Goal: Transaction & Acquisition: Subscribe to service/newsletter

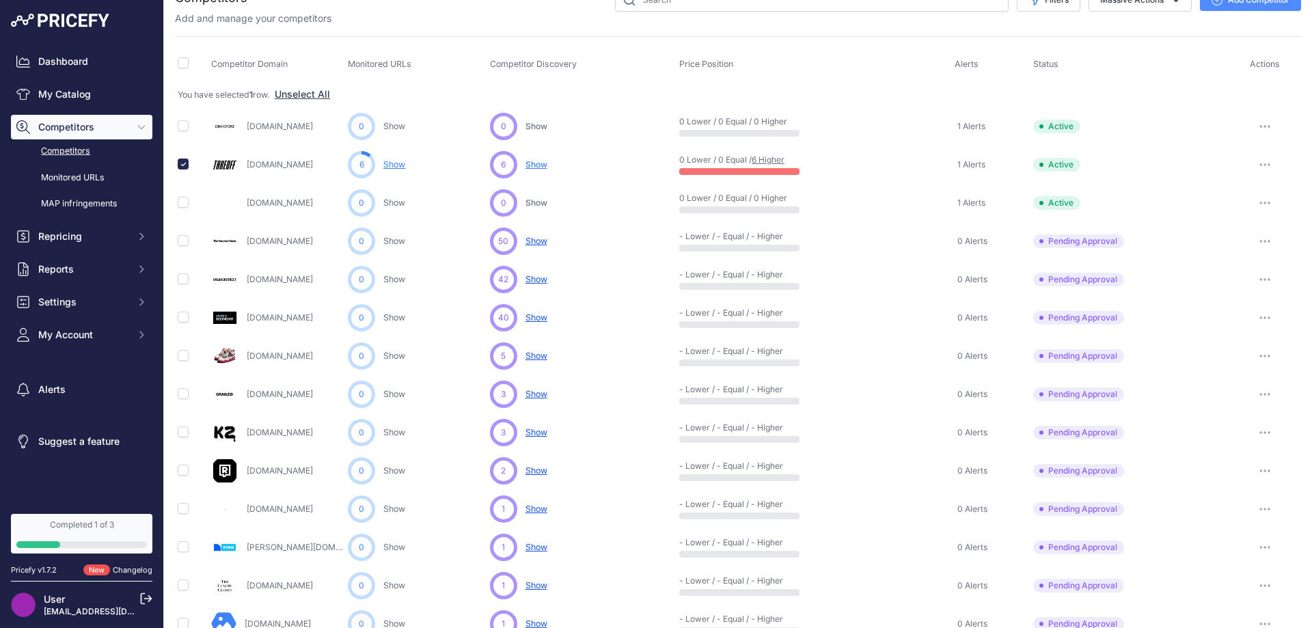
scroll to position [68, 0]
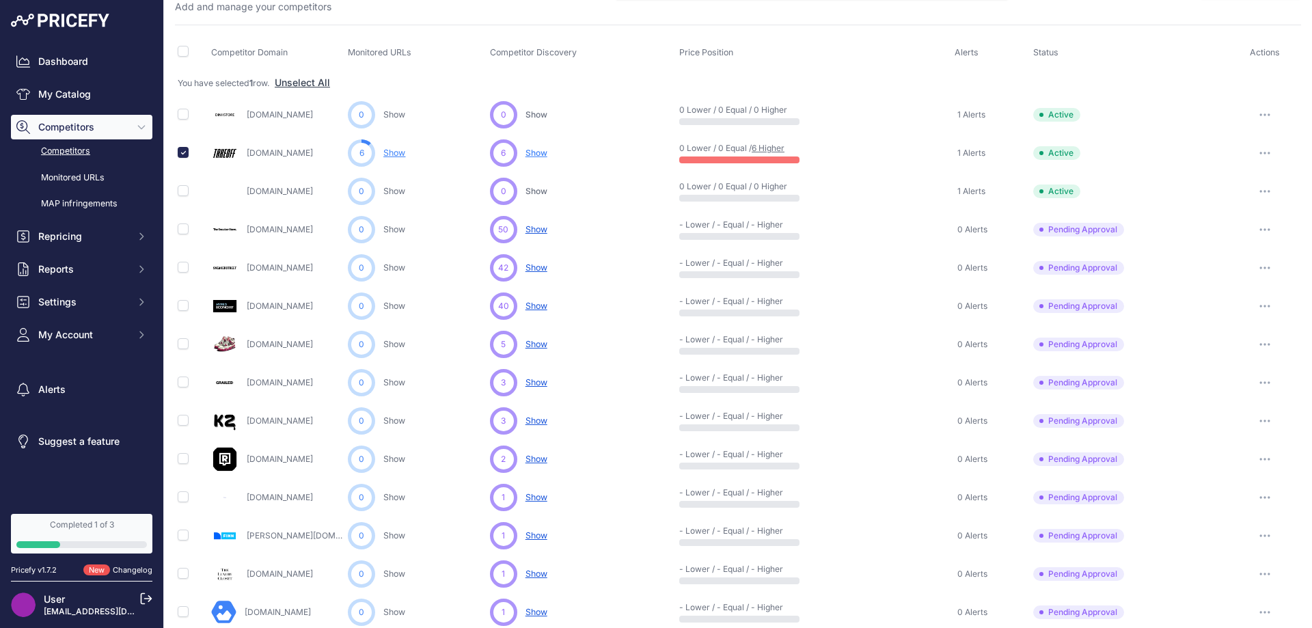
click at [75, 523] on div "Completed 1 of 3" at bounding box center [81, 524] width 131 height 11
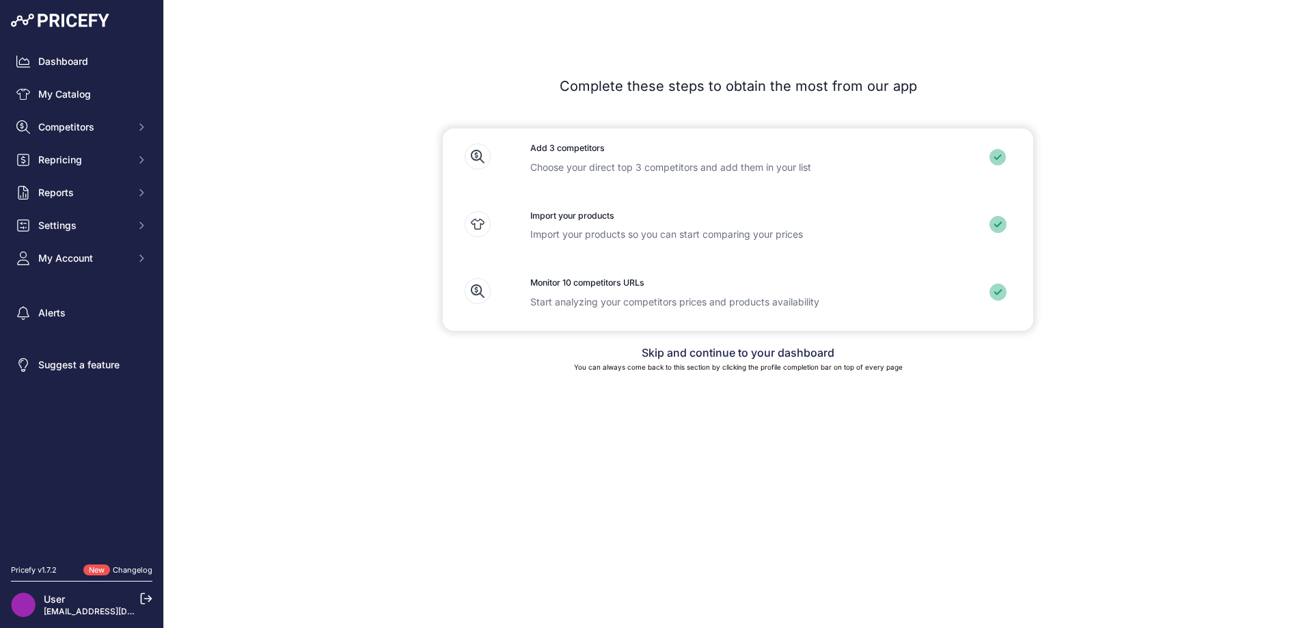
click at [576, 172] on p "Choose your direct top 3 competitors and add them in your list" at bounding box center [737, 168] width 415 height 14
click at [470, 153] on icon at bounding box center [478, 157] width 26 height 26
click at [468, 153] on icon at bounding box center [478, 157] width 26 height 26
click at [992, 158] on icon at bounding box center [997, 157] width 17 height 17
click at [811, 167] on p "Choose your direct top 3 competitors and add them in your list" at bounding box center [737, 168] width 415 height 14
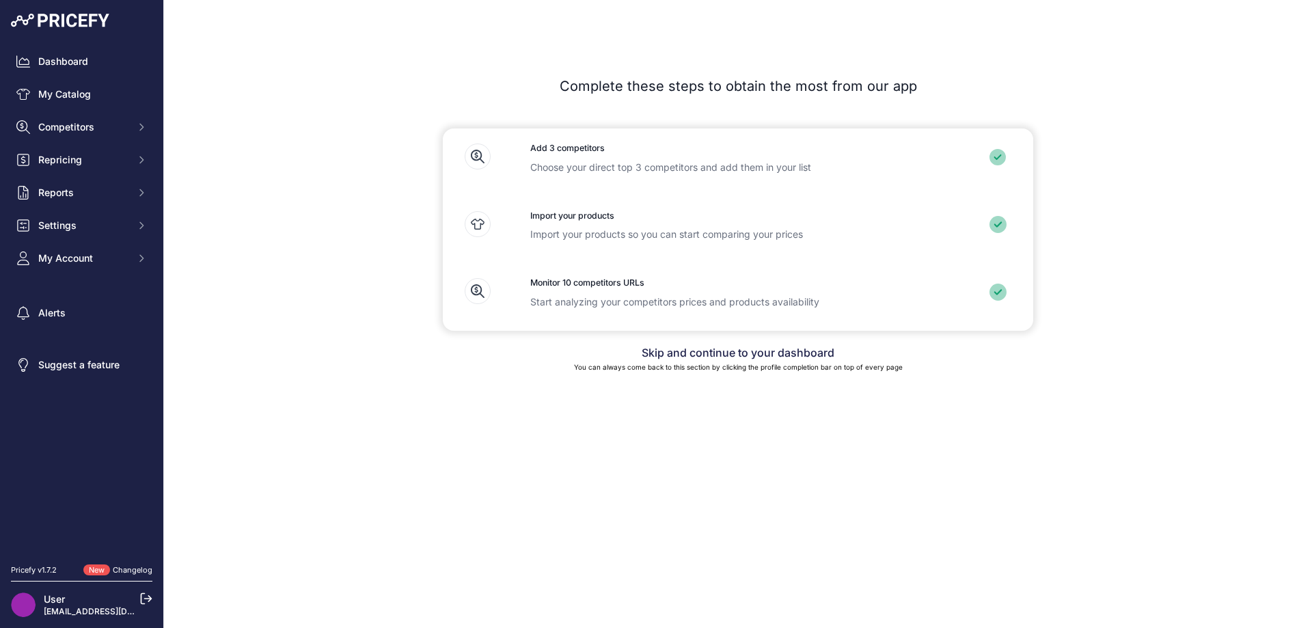
click at [584, 145] on h3 "Add 3 competitors" at bounding box center [737, 148] width 415 height 13
click at [92, 571] on span "New" at bounding box center [96, 570] width 27 height 12
click at [95, 251] on button "My Account" at bounding box center [81, 258] width 141 height 25
click at [66, 283] on link "Profile" at bounding box center [81, 283] width 141 height 24
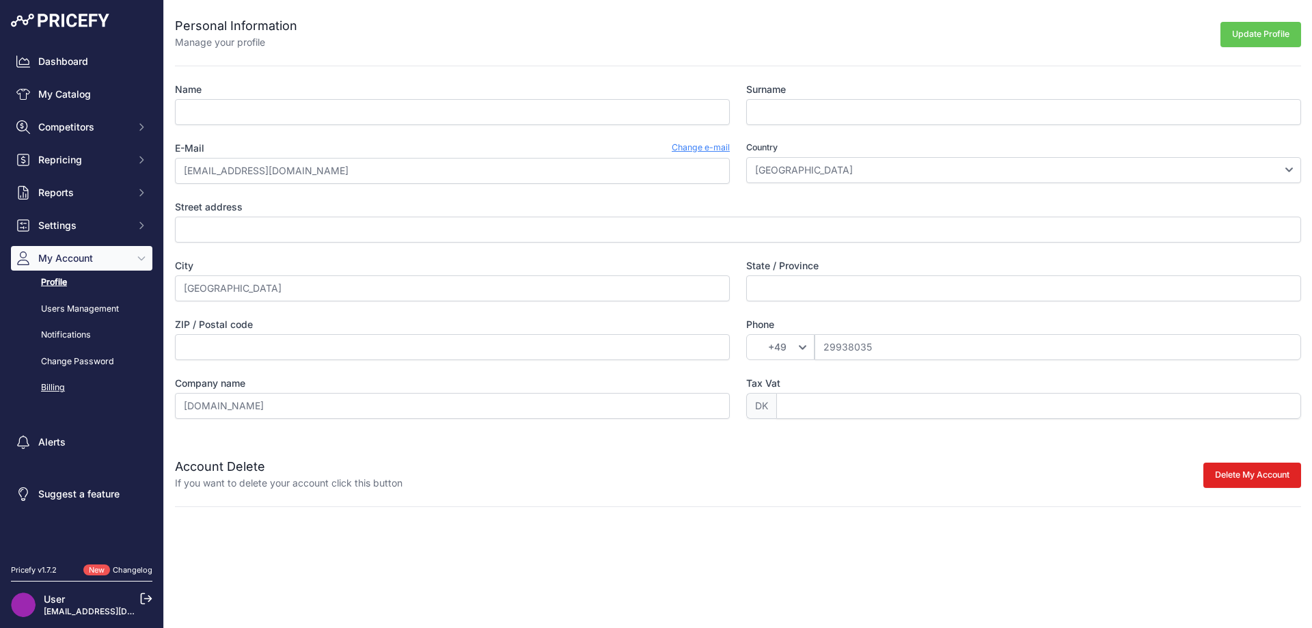
click at [59, 387] on link "Billing" at bounding box center [81, 388] width 141 height 24
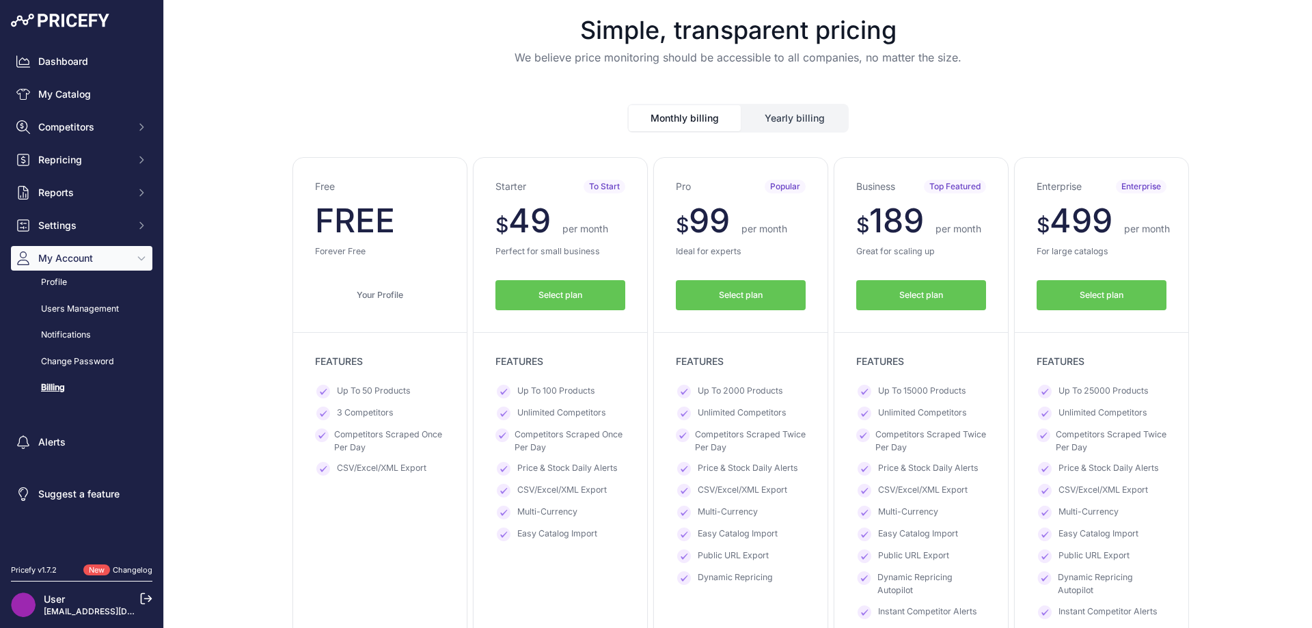
click at [761, 126] on button "Yearly billing" at bounding box center [794, 118] width 105 height 26
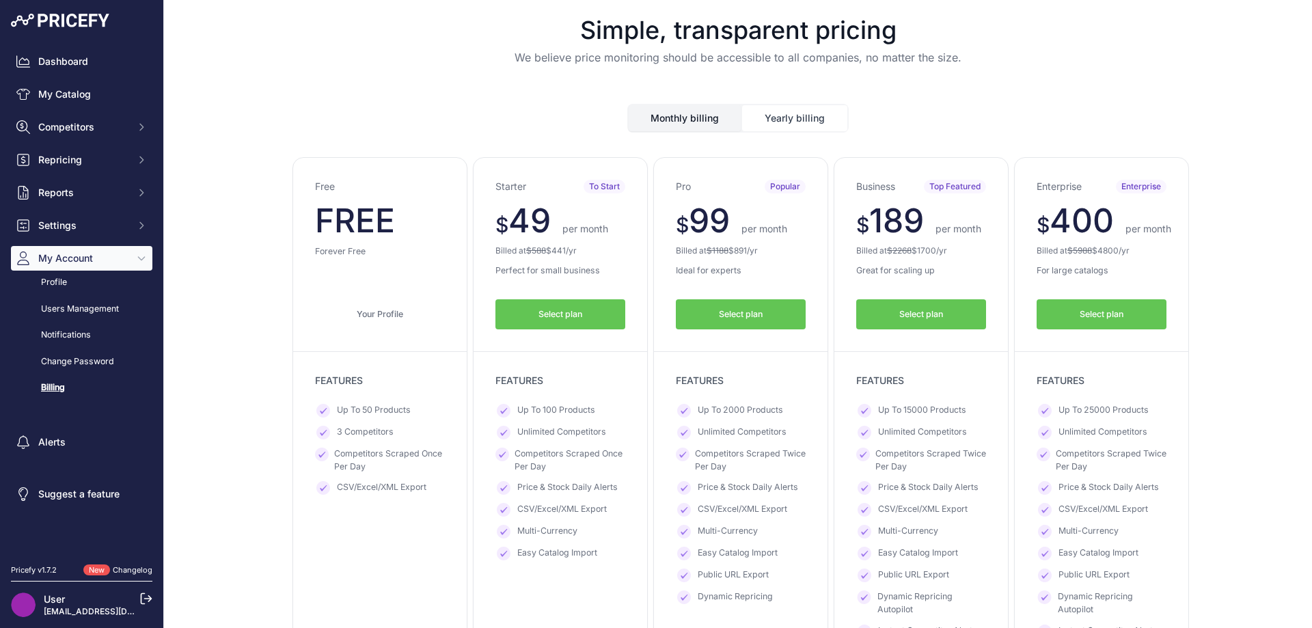
click at [664, 126] on button "Monthly billing" at bounding box center [685, 118] width 112 height 26
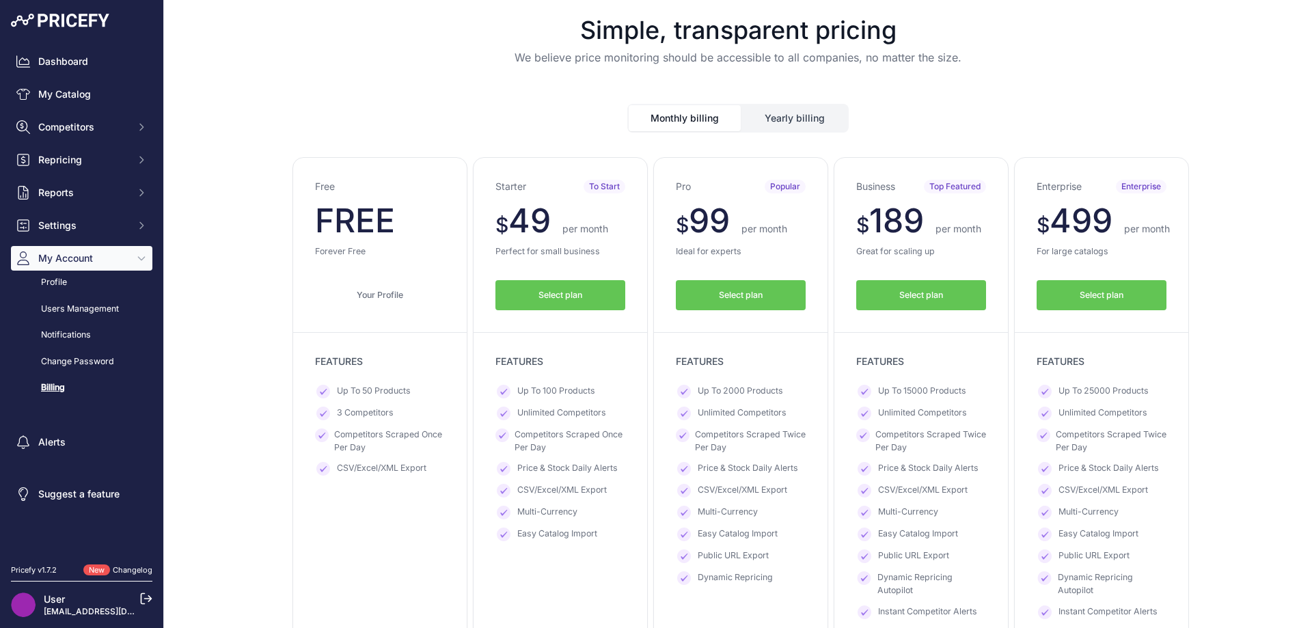
click at [899, 298] on span "Select plan" at bounding box center [921, 295] width 44 height 13
click at [884, 254] on p "Great for scaling up" at bounding box center [921, 251] width 130 height 13
click at [117, 266] on button "My Account" at bounding box center [81, 258] width 141 height 25
click at [115, 266] on button "My Account" at bounding box center [81, 258] width 141 height 25
click at [124, 100] on link "My Catalog" at bounding box center [81, 94] width 141 height 25
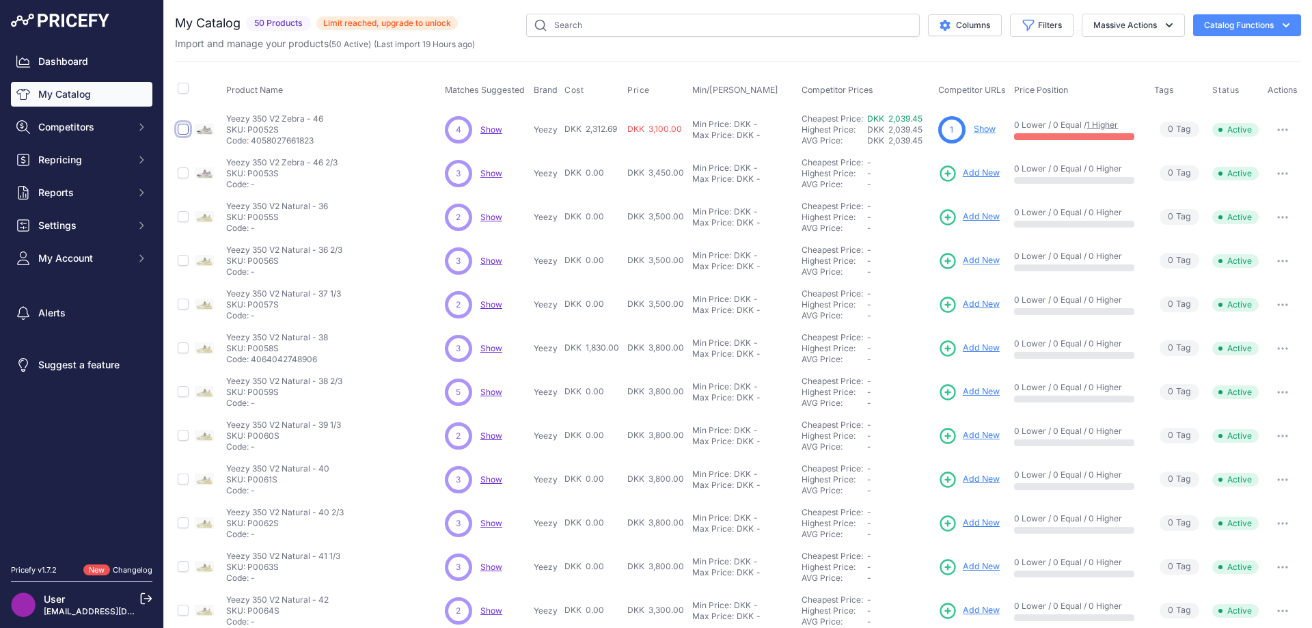
click at [182, 126] on input "checkbox" at bounding box center [183, 129] width 11 height 11
checkbox input "true"
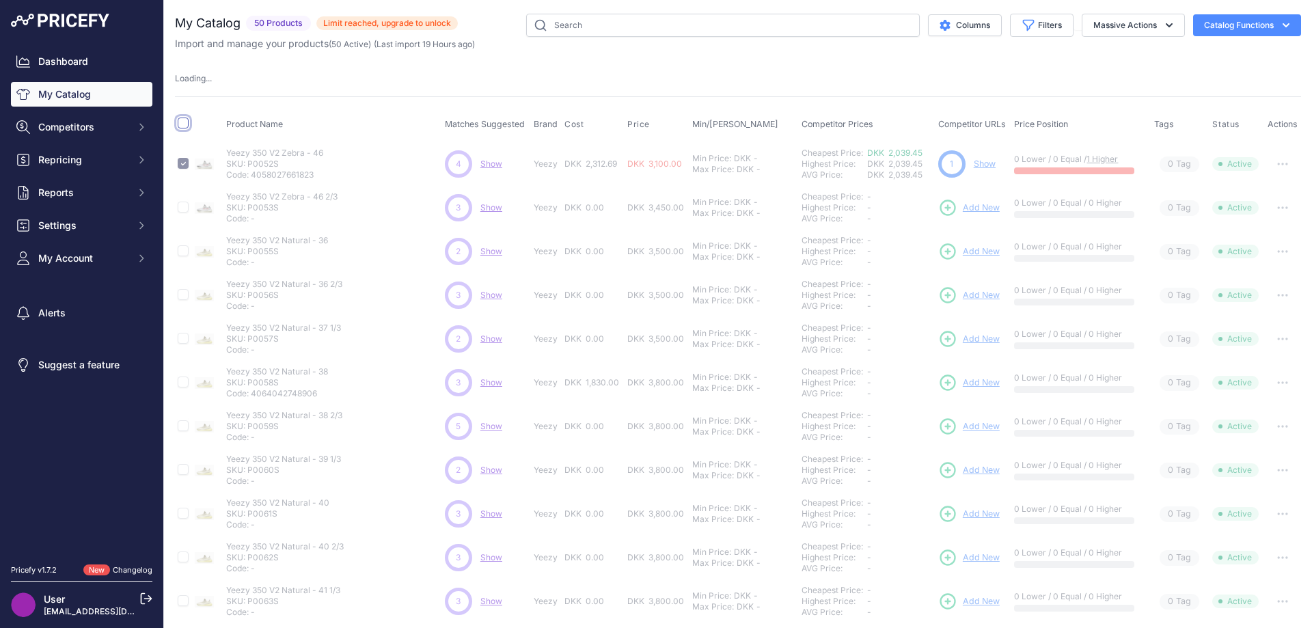
click at [180, 121] on input "checkbox" at bounding box center [183, 123] width 11 height 11
click at [181, 121] on input "checkbox" at bounding box center [183, 123] width 11 height 11
checkbox input "false"
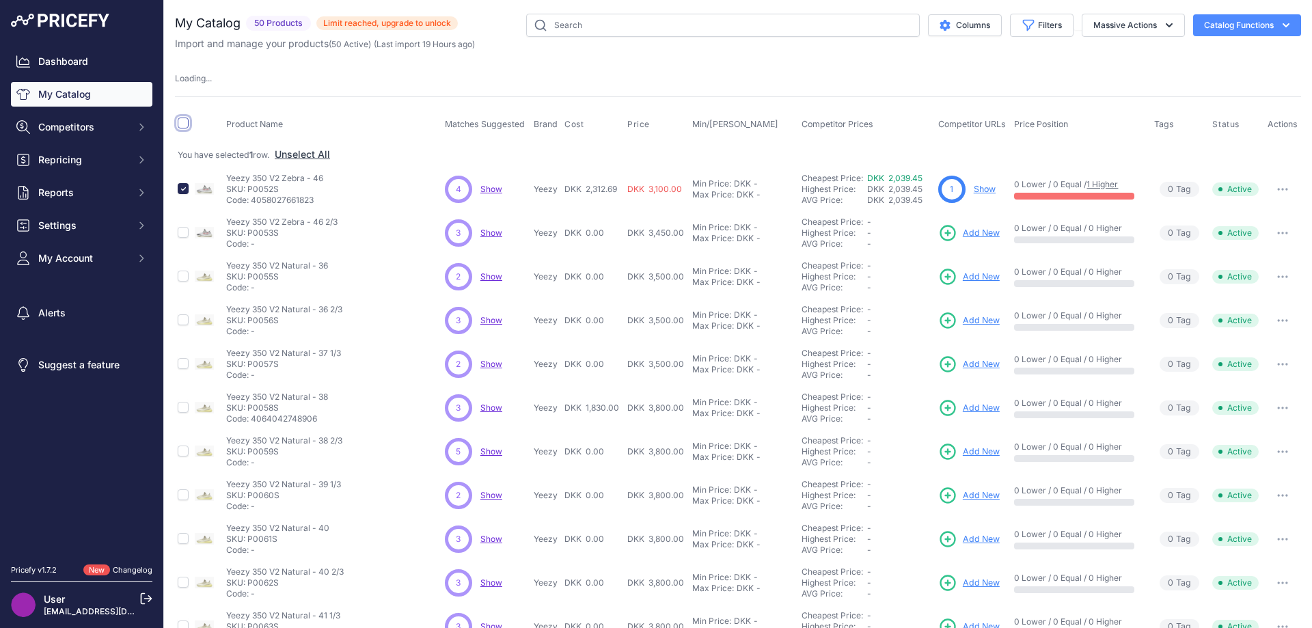
click at [181, 121] on input "checkbox" at bounding box center [183, 123] width 11 height 11
checkbox input "true"
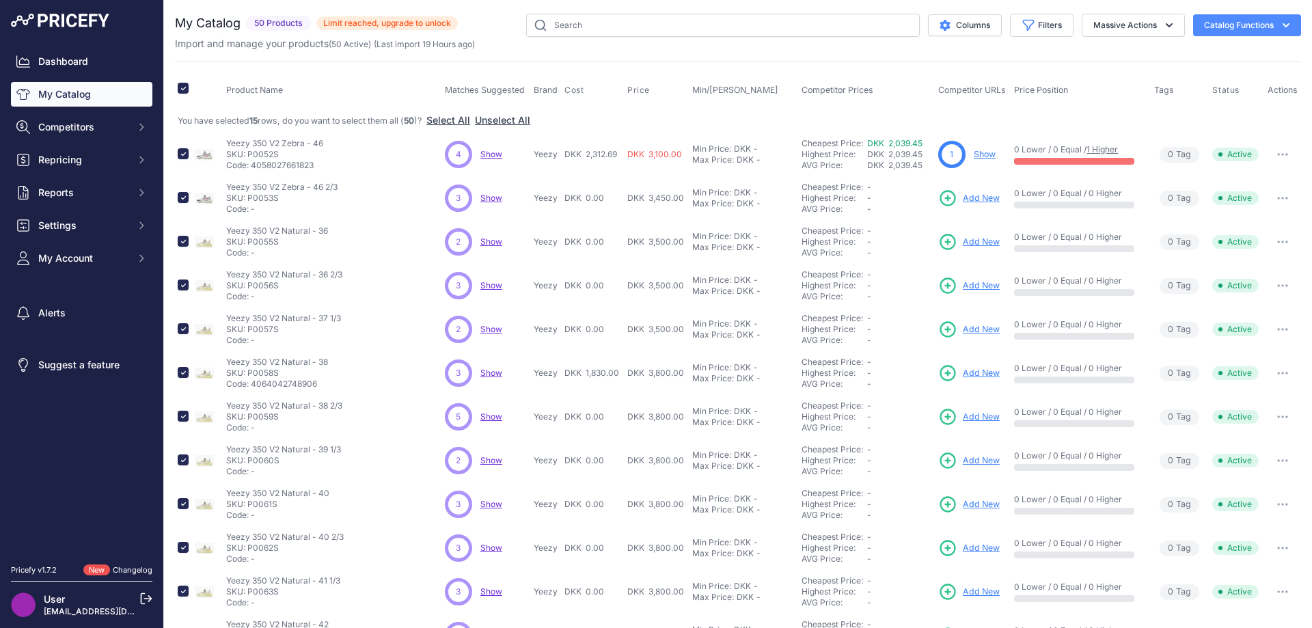
click at [1270, 156] on button "button" at bounding box center [1282, 154] width 27 height 19
click at [1267, 27] on button "Catalog Functions" at bounding box center [1247, 25] width 108 height 22
click at [1141, 26] on button "Massive Actions" at bounding box center [1133, 25] width 103 height 23
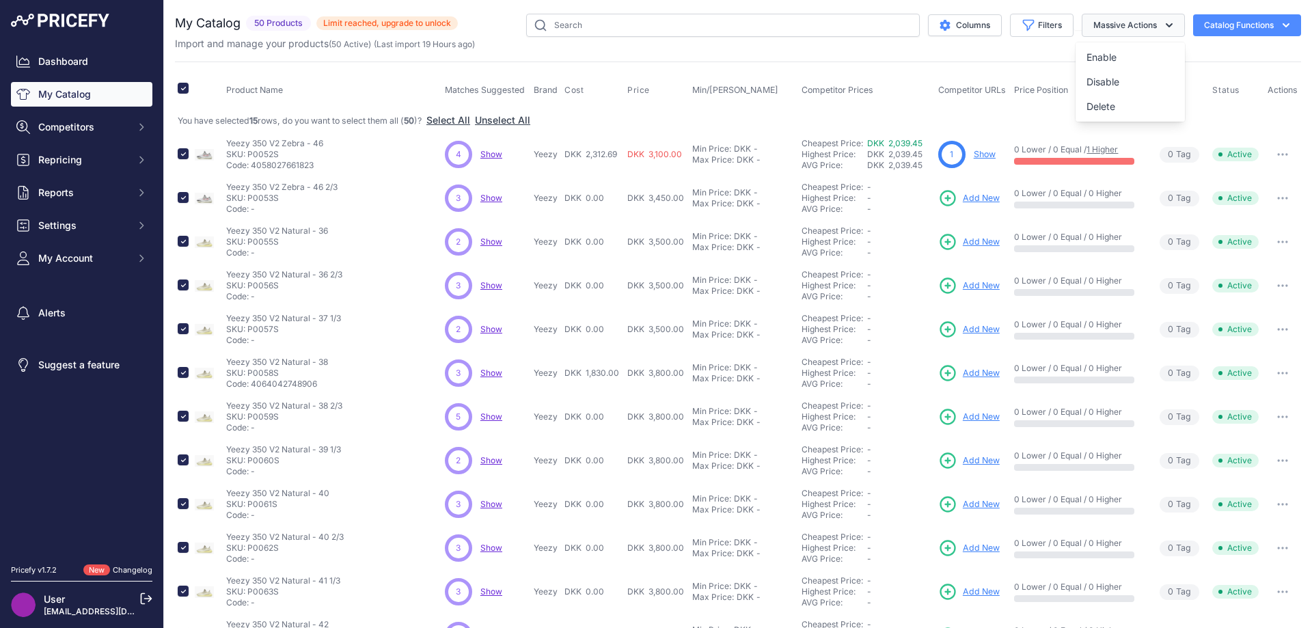
click at [1141, 26] on button "Massive Actions" at bounding box center [1133, 25] width 103 height 23
click at [951, 198] on icon at bounding box center [947, 198] width 19 height 19
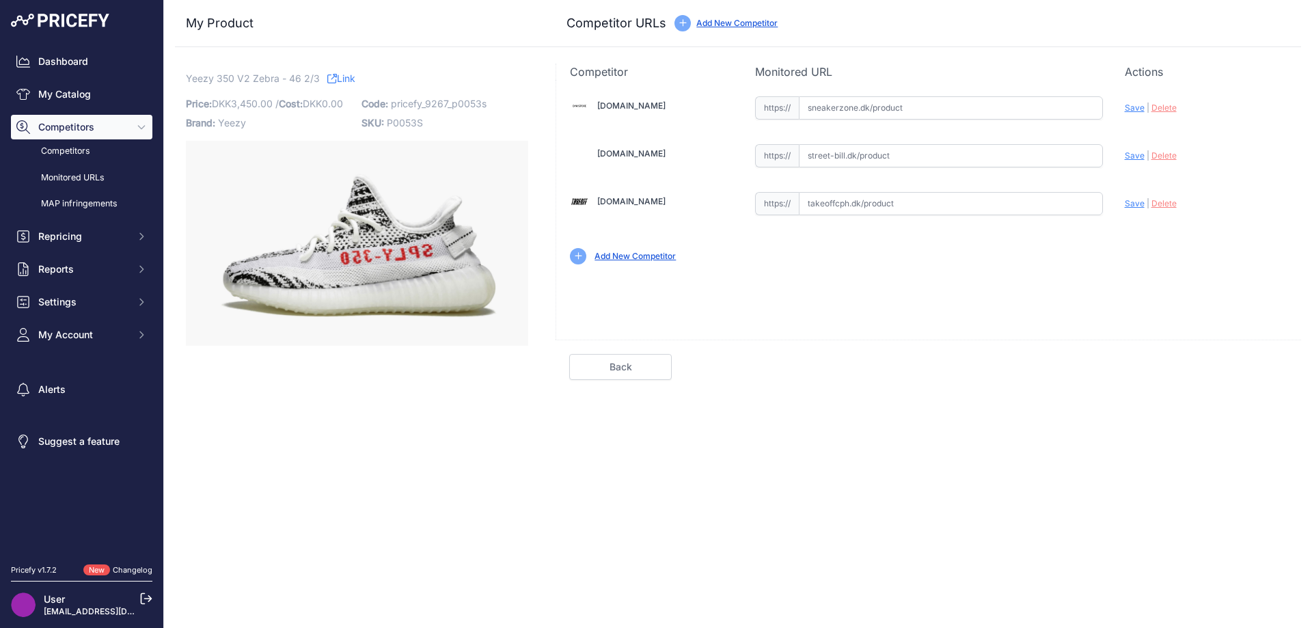
click at [1137, 204] on span "Save" at bounding box center [1135, 203] width 20 height 10
click at [974, 202] on input "text" at bounding box center [951, 203] width 304 height 23
click at [342, 83] on link "Link" at bounding box center [341, 78] width 28 height 17
click at [627, 366] on link "Back" at bounding box center [620, 367] width 103 height 26
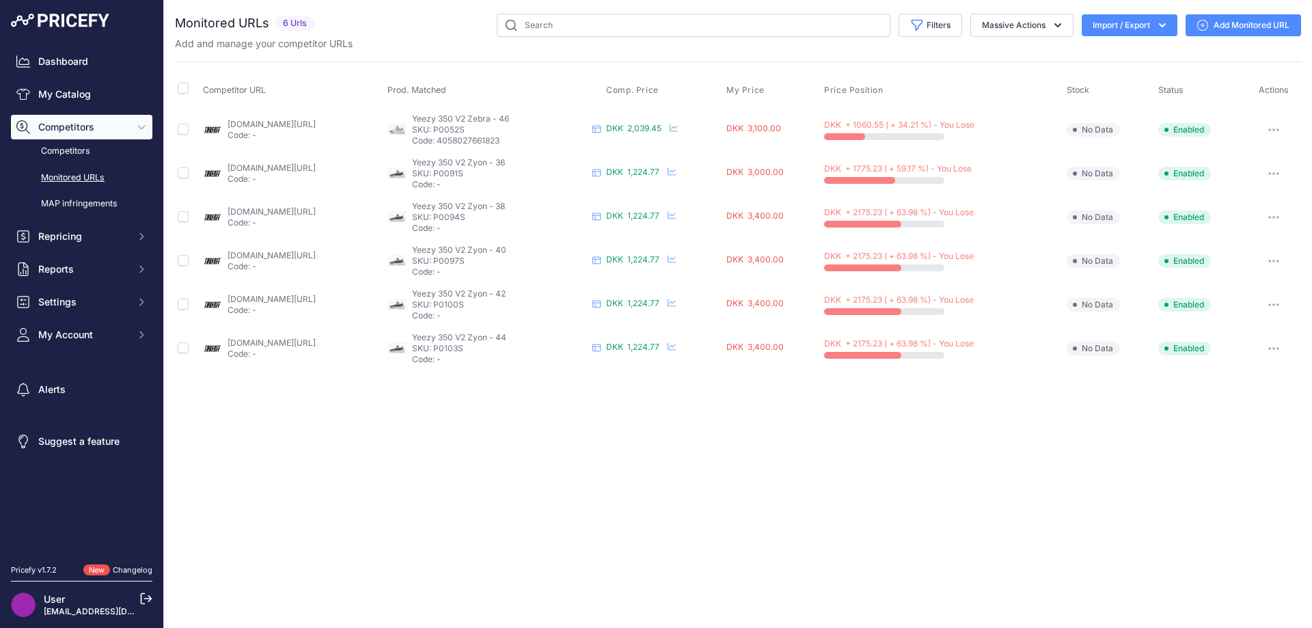
click at [1254, 30] on link "Add Monitored URL" at bounding box center [1243, 25] width 115 height 22
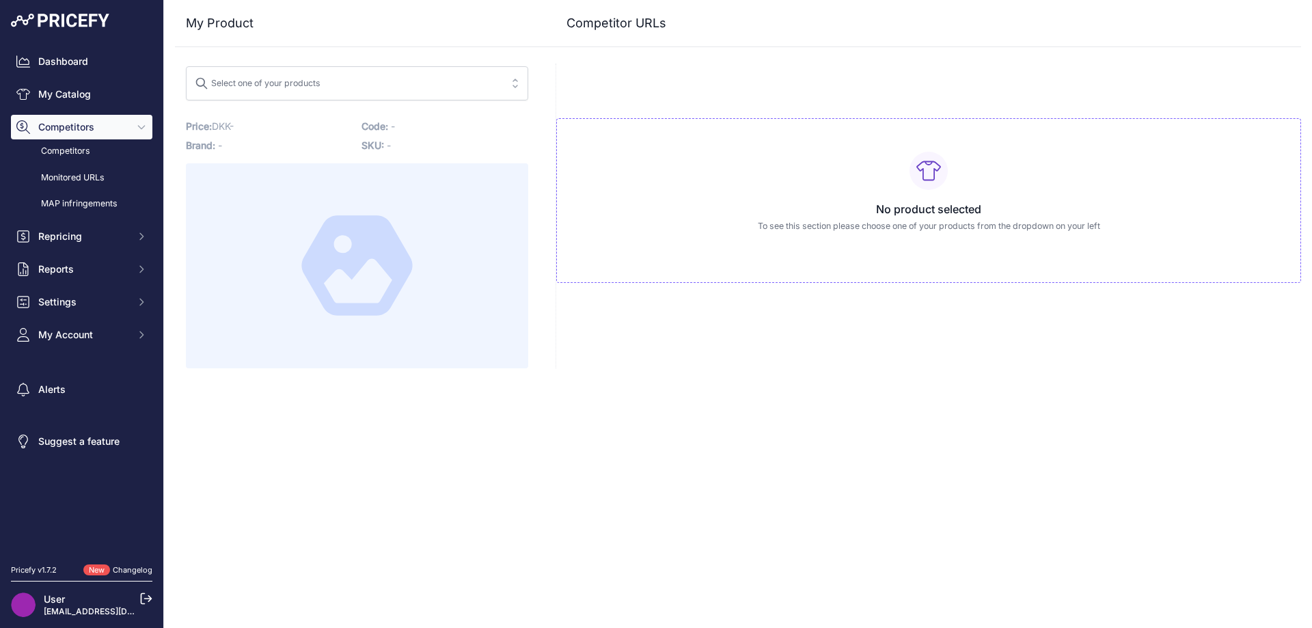
click at [965, 198] on div "No product selected To see this section please choose one of your products from…" at bounding box center [928, 200] width 745 height 165
click at [377, 93] on span "Select one of your products" at bounding box center [347, 83] width 305 height 22
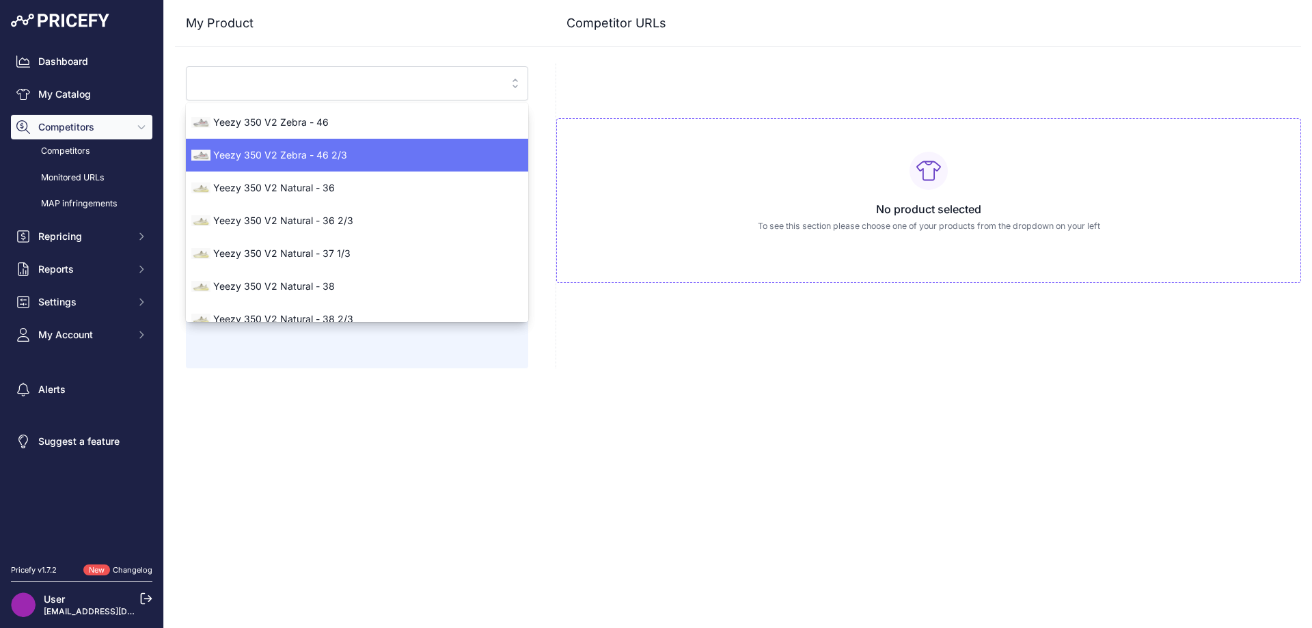
click at [261, 145] on div "Yeezy 350 V2 Zebra - 46 2/3" at bounding box center [357, 155] width 342 height 22
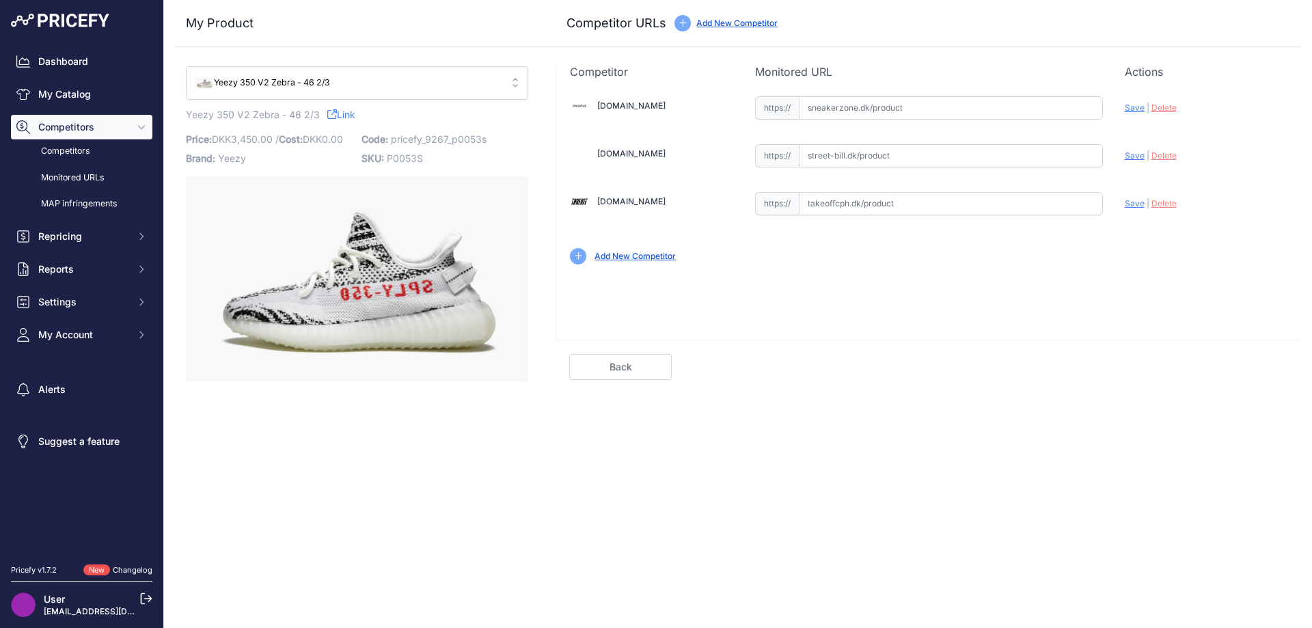
click at [893, 202] on input "text" at bounding box center [951, 203] width 304 height 23
click at [97, 156] on link "Competitors" at bounding box center [81, 151] width 141 height 24
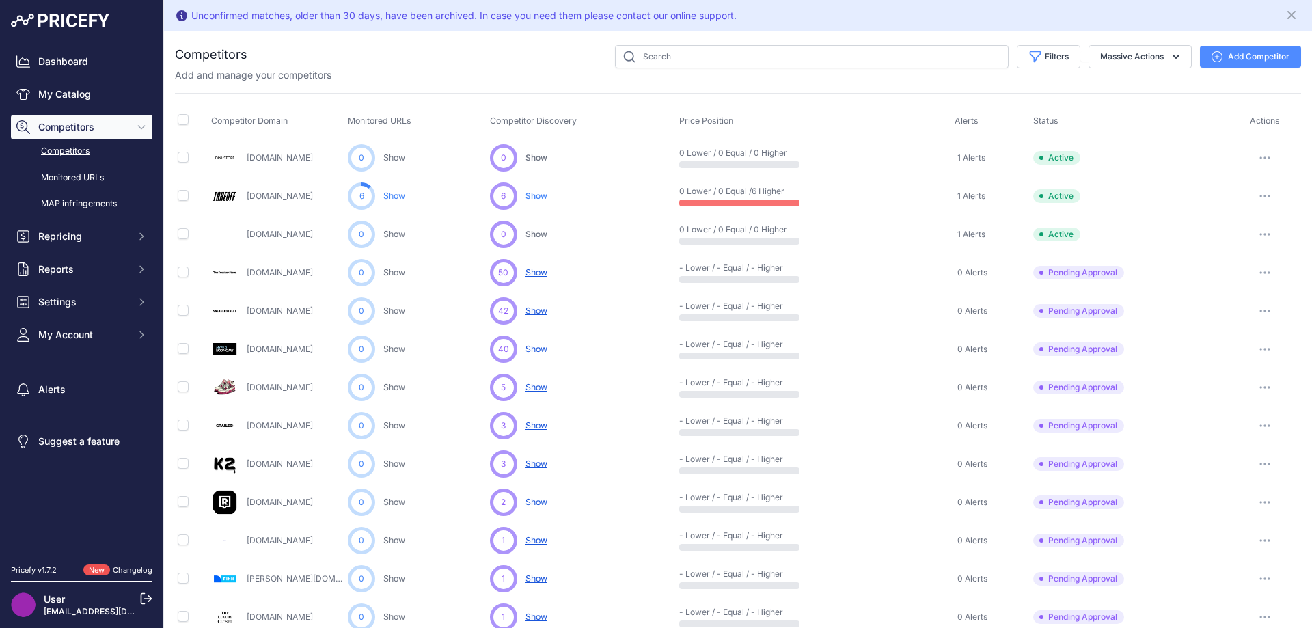
click at [532, 190] on span "Show No suggestions available yet for this competitor" at bounding box center [536, 196] width 22 height 14
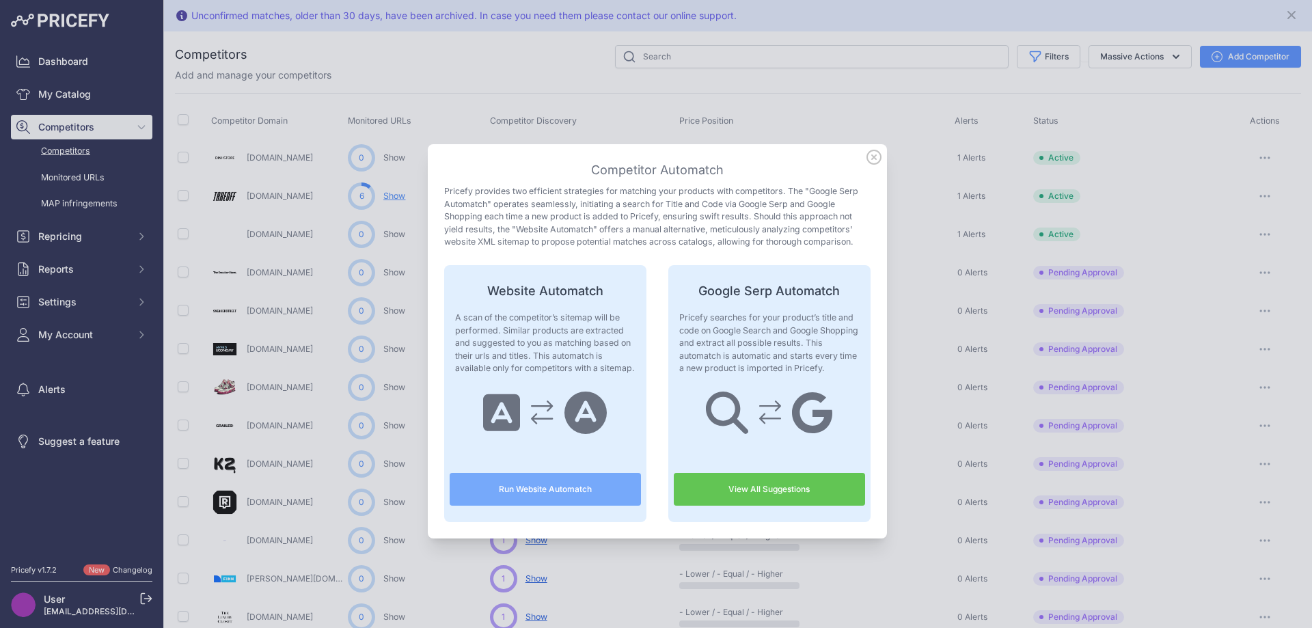
click at [577, 482] on button "Run Website Automatch" at bounding box center [545, 489] width 191 height 33
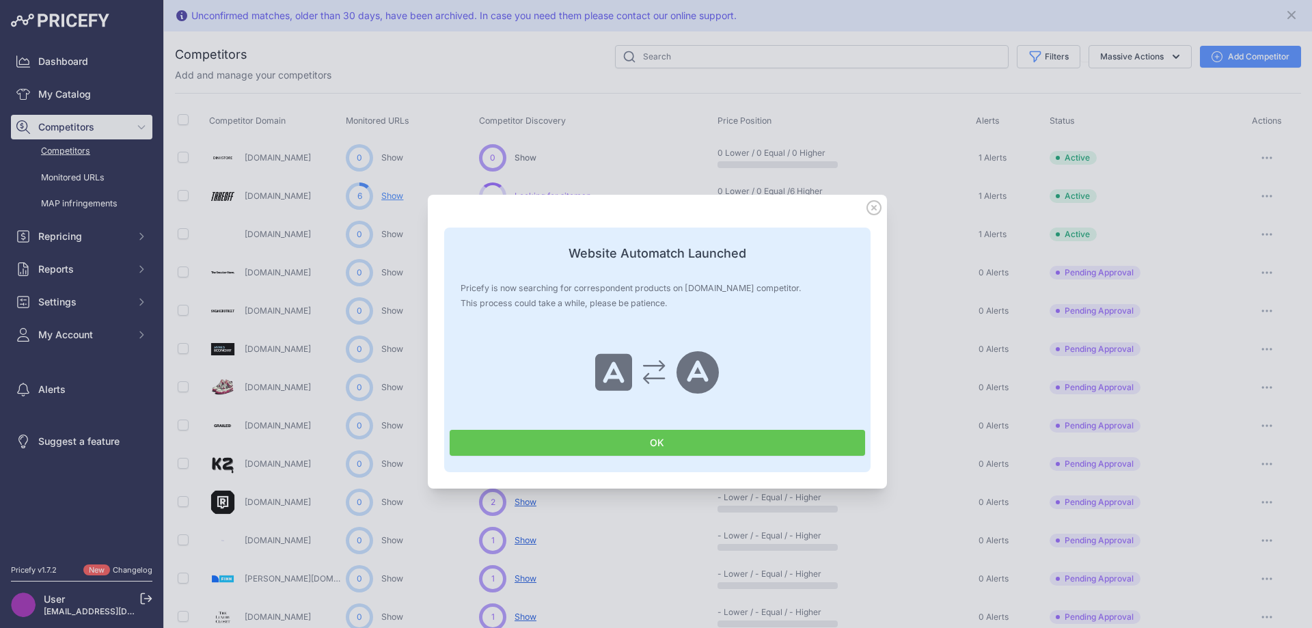
click at [591, 450] on button "OK" at bounding box center [657, 443] width 415 height 26
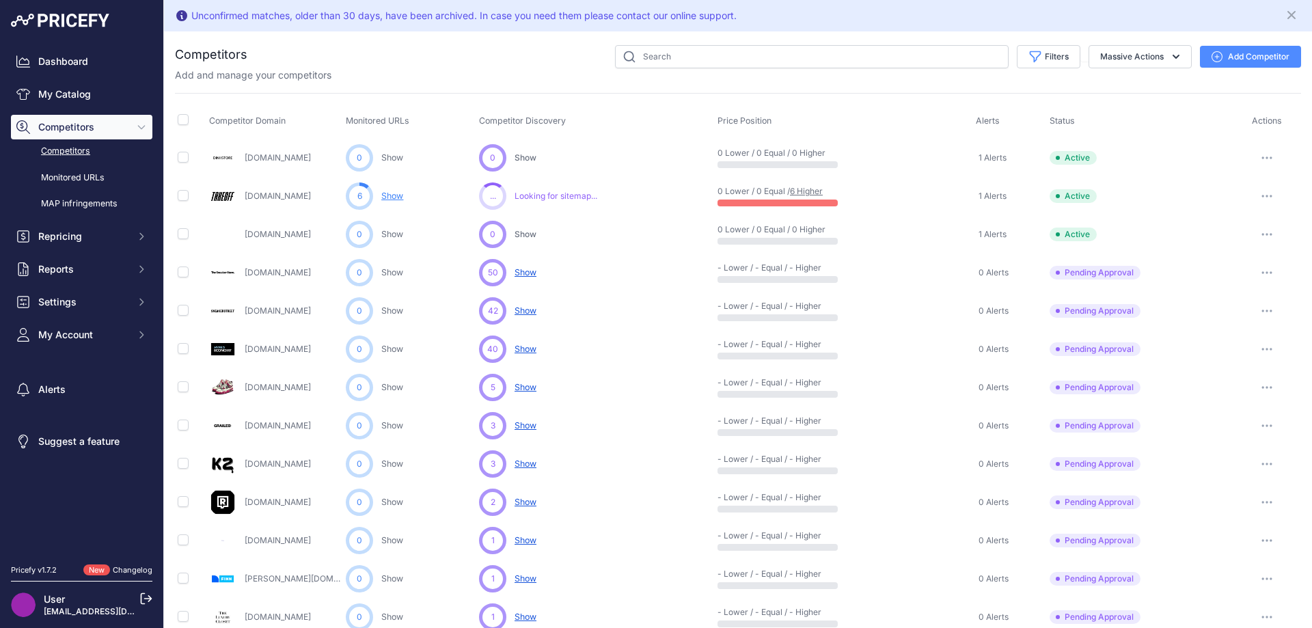
click at [561, 195] on span "Looking for sitemap..." at bounding box center [556, 196] width 83 height 11
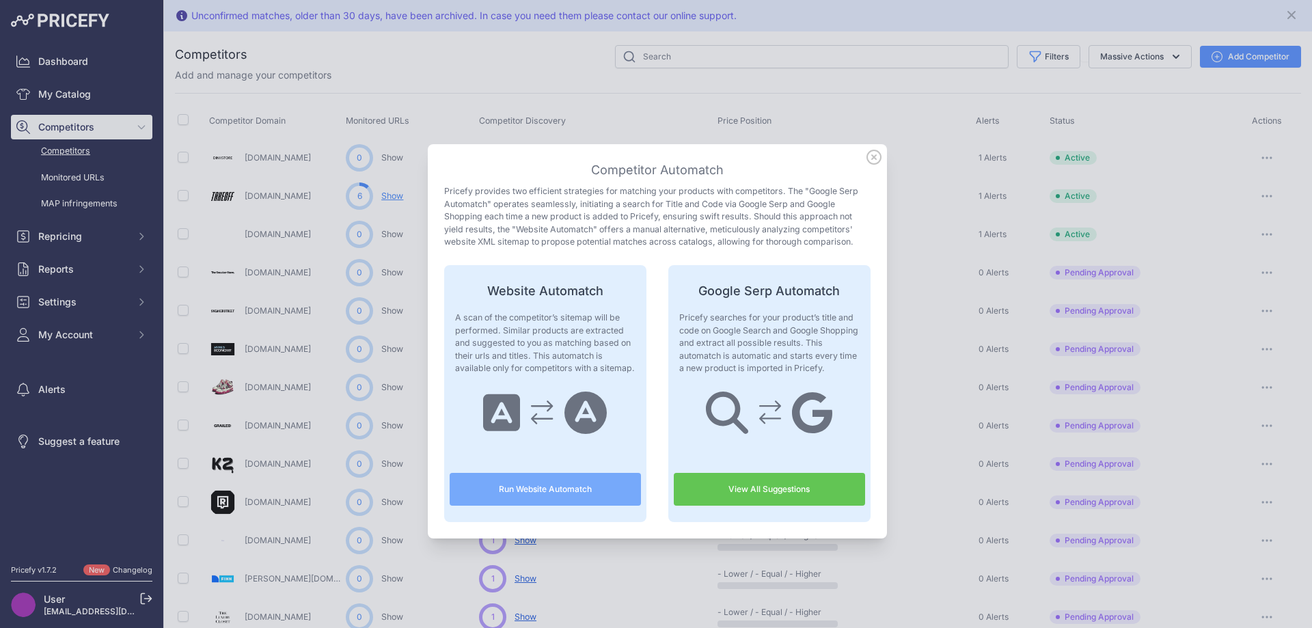
click at [875, 159] on icon at bounding box center [874, 157] width 14 height 14
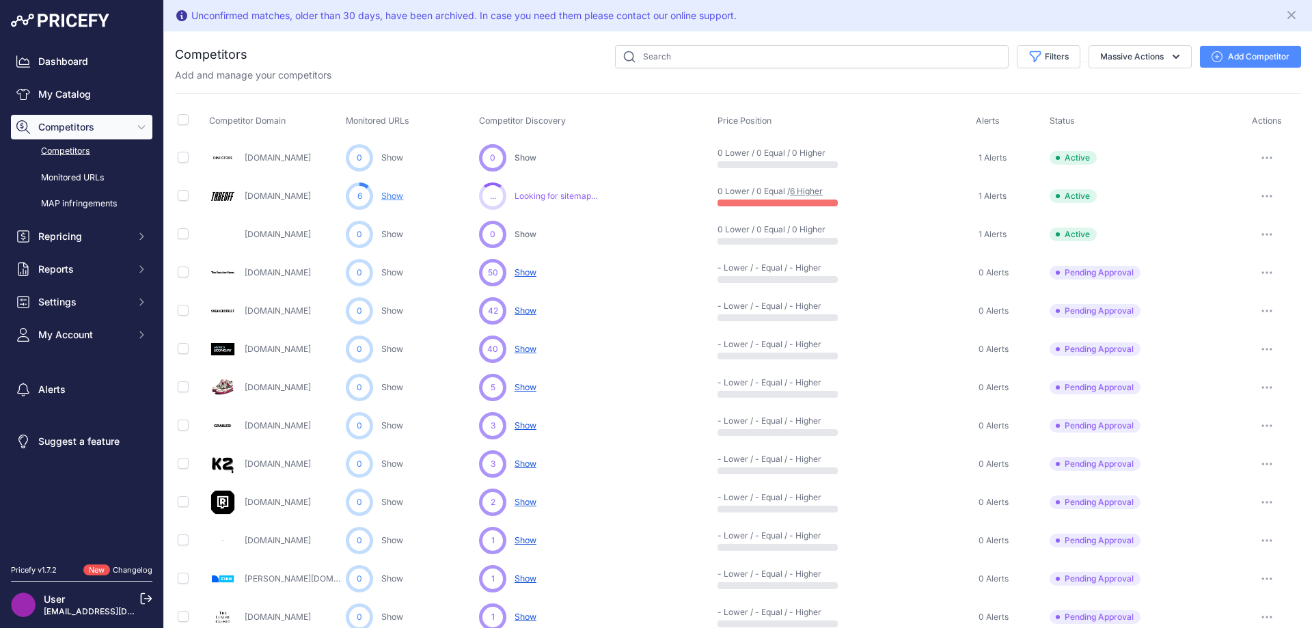
click at [394, 198] on link "Show" at bounding box center [392, 196] width 22 height 10
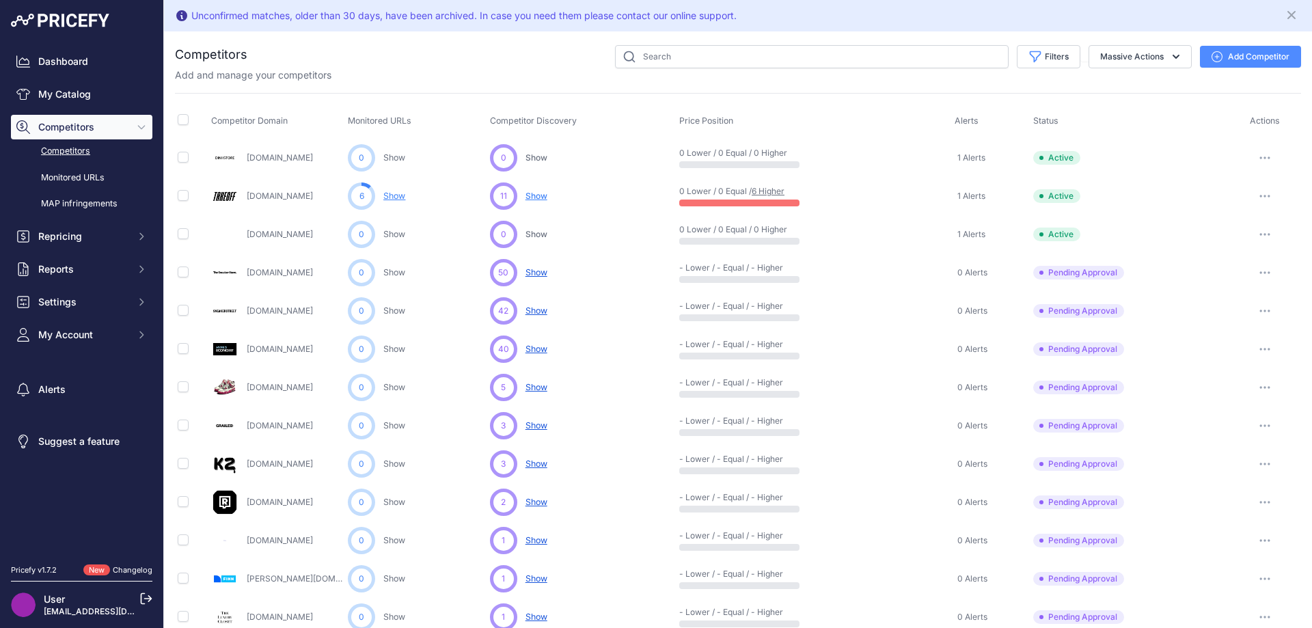
click at [525, 193] on span "Show" at bounding box center [536, 196] width 22 height 10
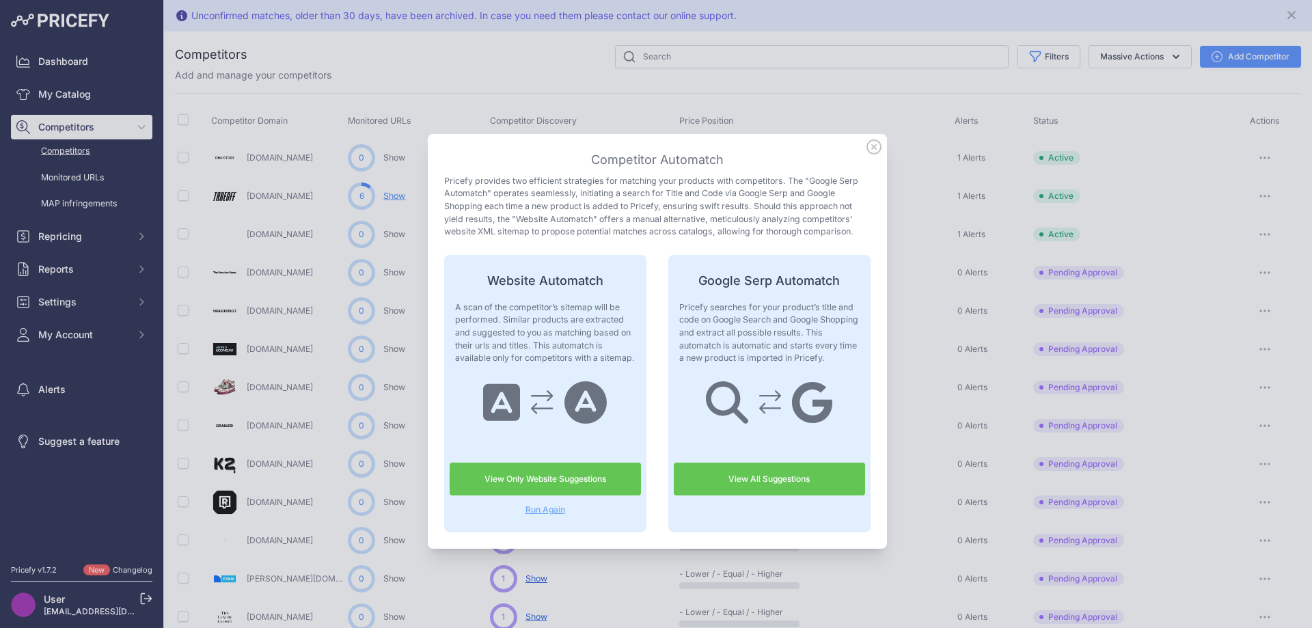
click at [866, 146] on icon at bounding box center [873, 146] width 15 height 15
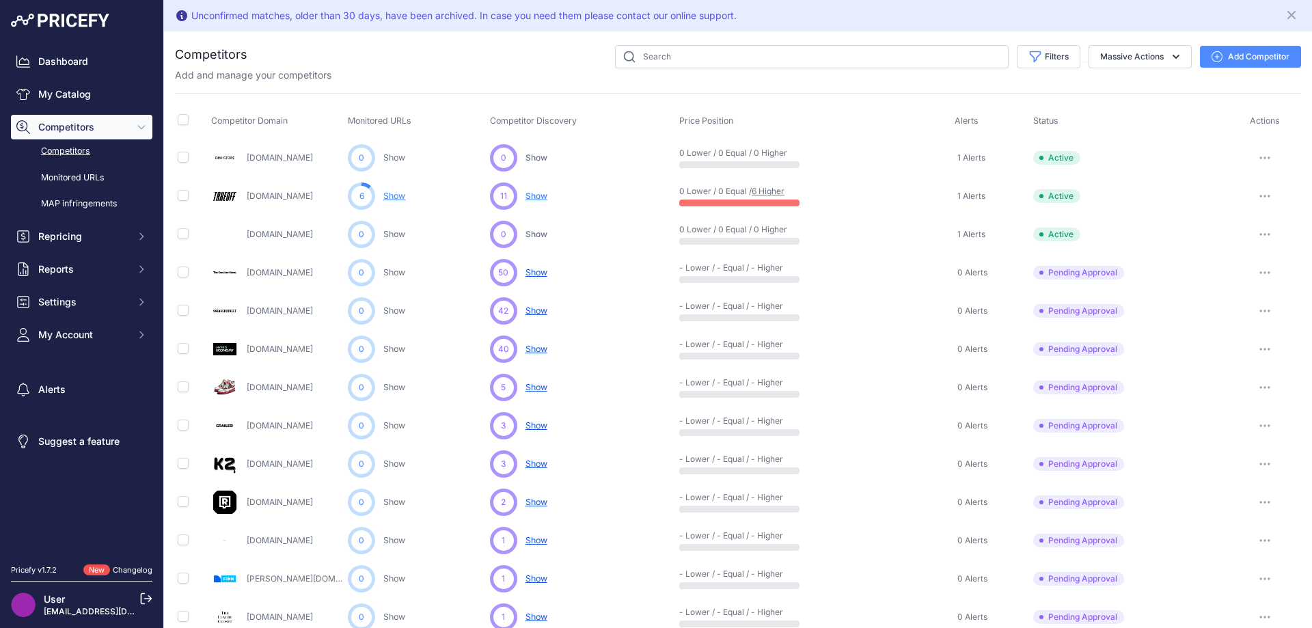
click at [541, 191] on span "Show" at bounding box center [536, 196] width 22 height 10
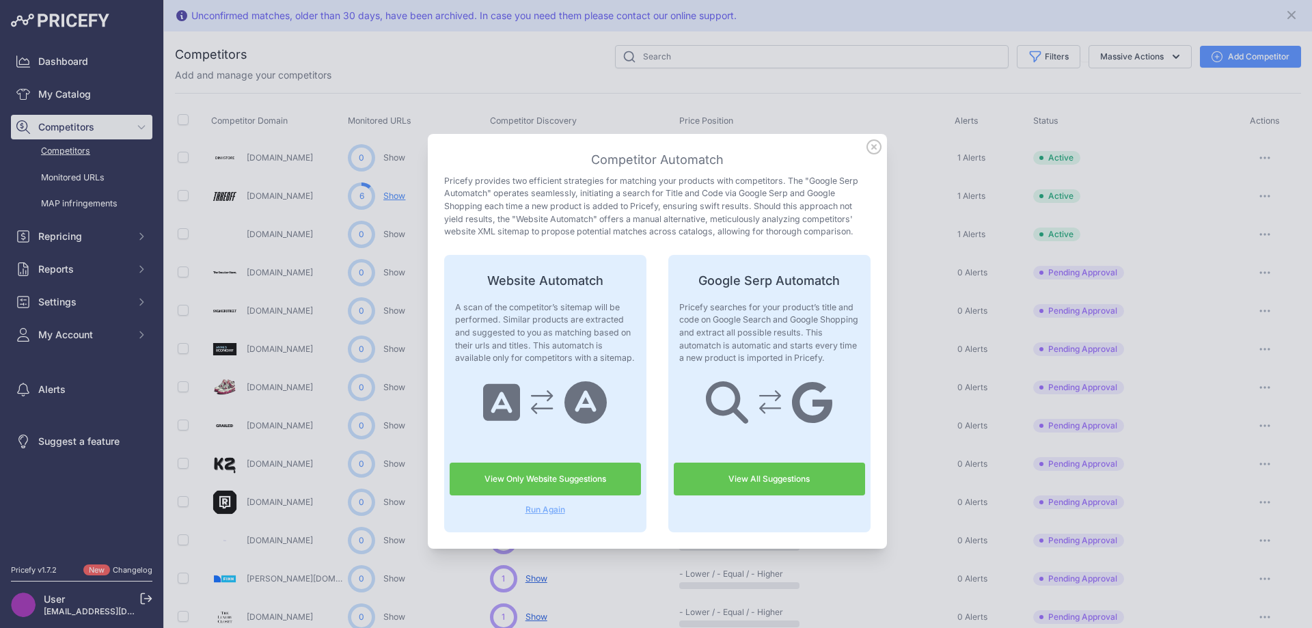
click at [569, 485] on link "View Only Website Suggestions" at bounding box center [545, 479] width 191 height 33
click at [871, 141] on icon at bounding box center [873, 146] width 15 height 15
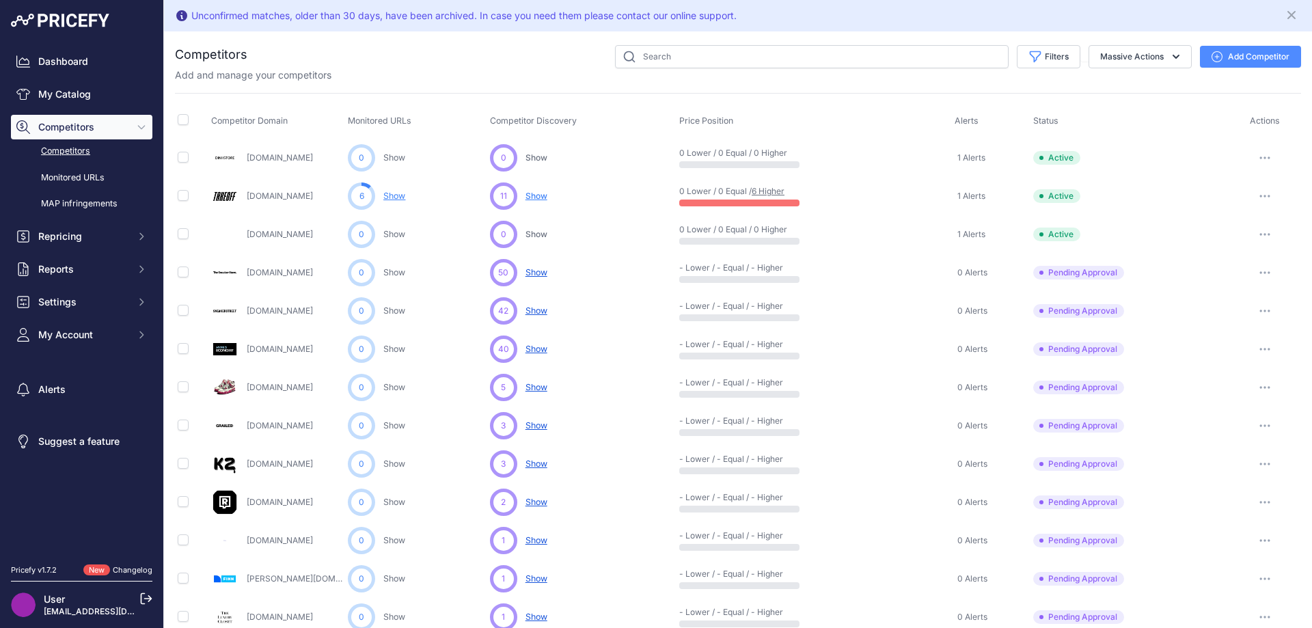
click at [72, 148] on link "Competitors" at bounding box center [81, 151] width 141 height 24
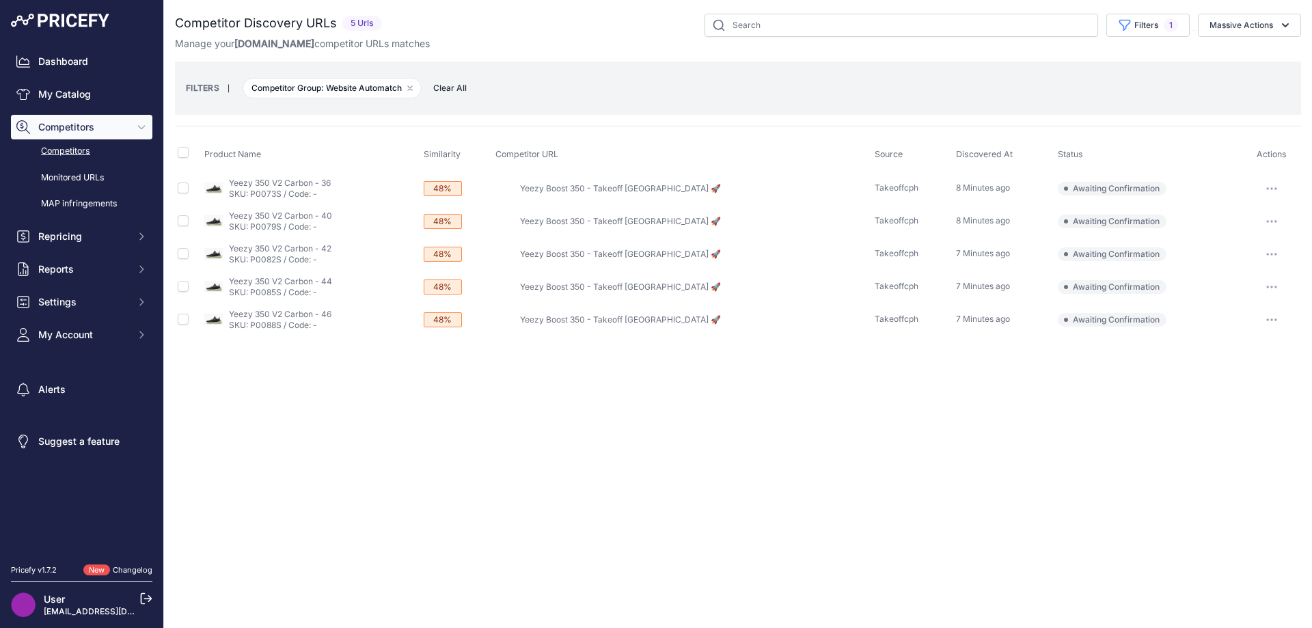
click at [1264, 192] on button "button" at bounding box center [1271, 188] width 27 height 19
click at [1111, 219] on span "Awaiting Confirmation" at bounding box center [1112, 222] width 109 height 14
click at [1262, 186] on button "button" at bounding box center [1271, 188] width 27 height 19
click at [1217, 213] on button "Confirm match" at bounding box center [1242, 217] width 112 height 22
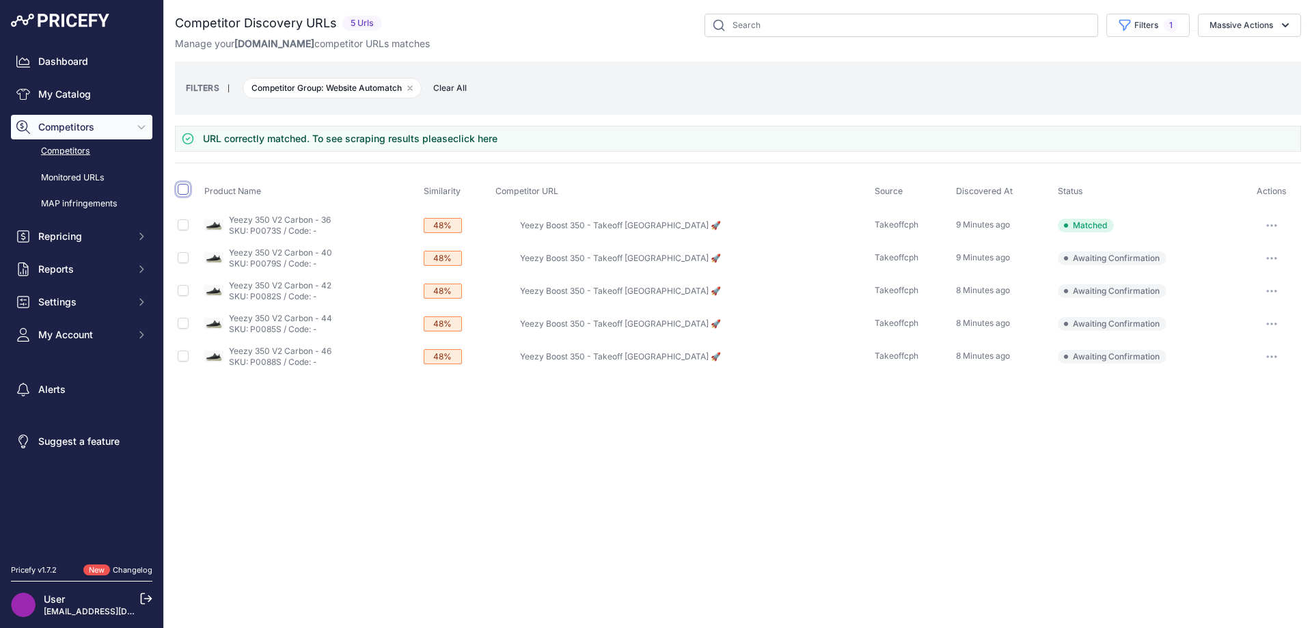
click at [182, 190] on input "checkbox" at bounding box center [183, 189] width 11 height 11
checkbox input "true"
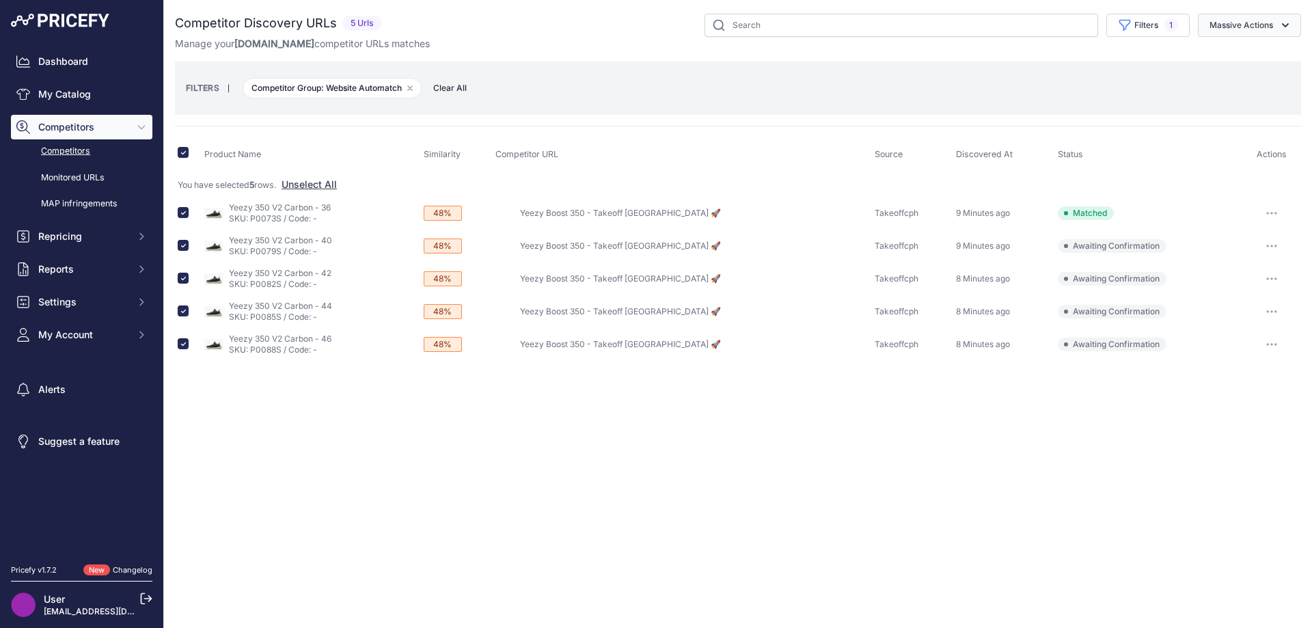
click at [1272, 29] on button "Massive Actions" at bounding box center [1249, 25] width 103 height 23
click at [1261, 66] on button "Confirm Match" at bounding box center [1246, 57] width 109 height 25
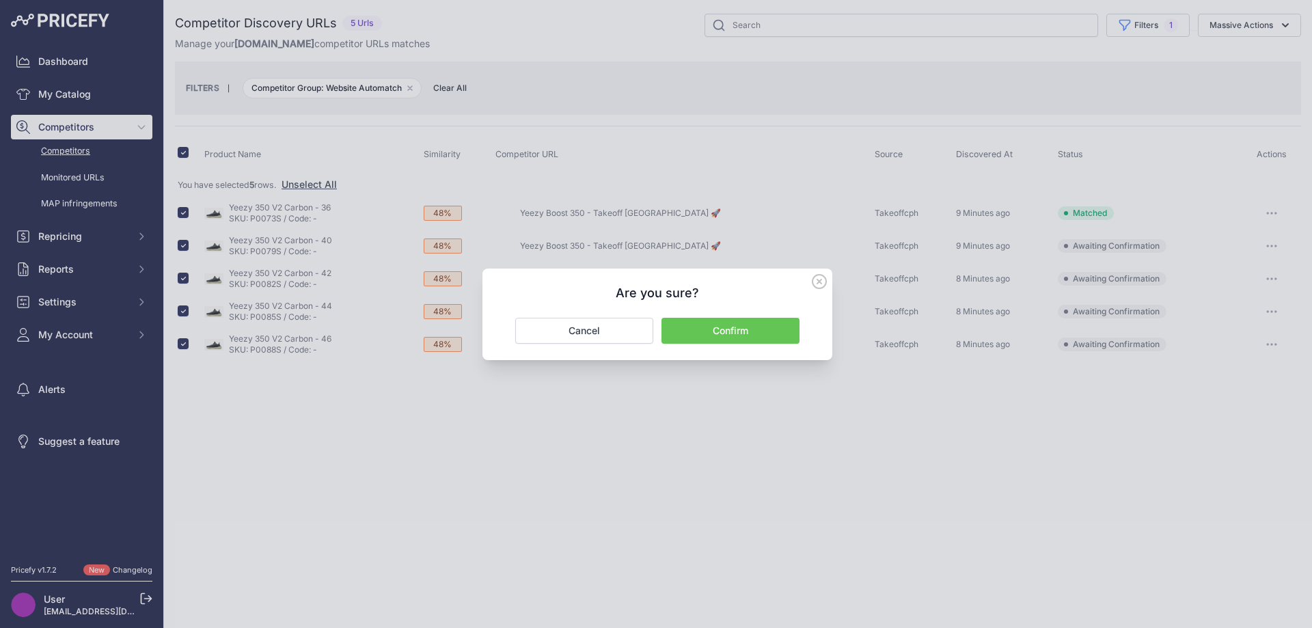
click at [748, 340] on button "Confirm" at bounding box center [730, 331] width 138 height 26
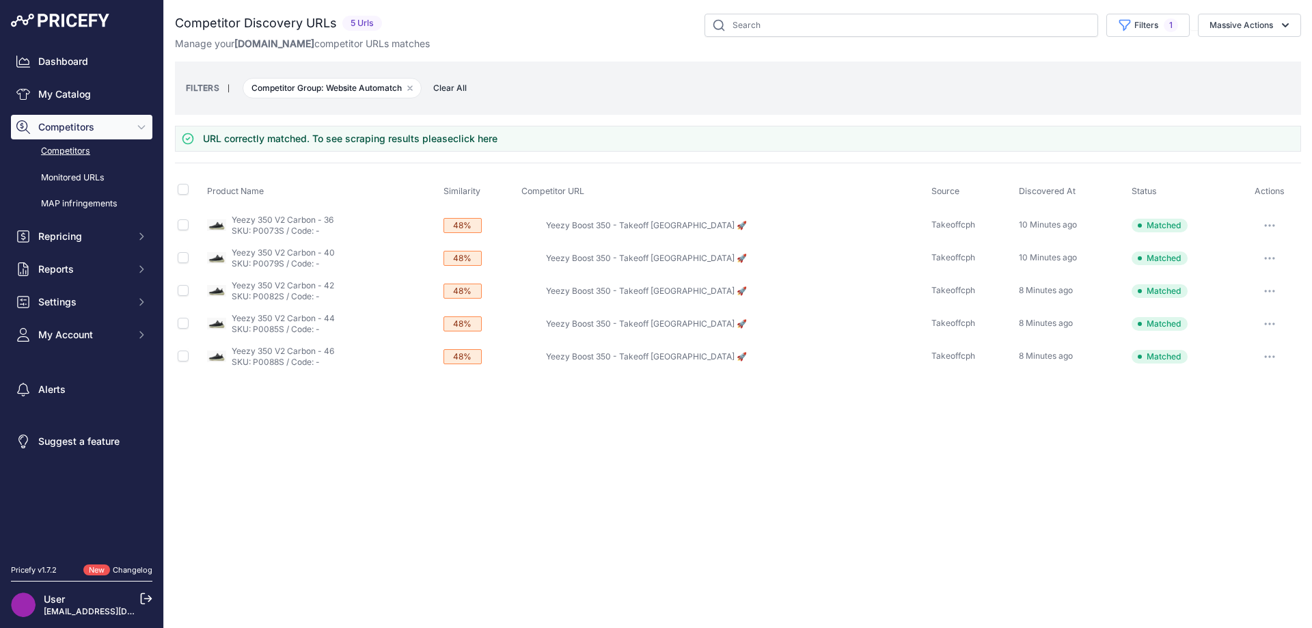
click at [467, 139] on link "click here" at bounding box center [475, 139] width 44 height 12
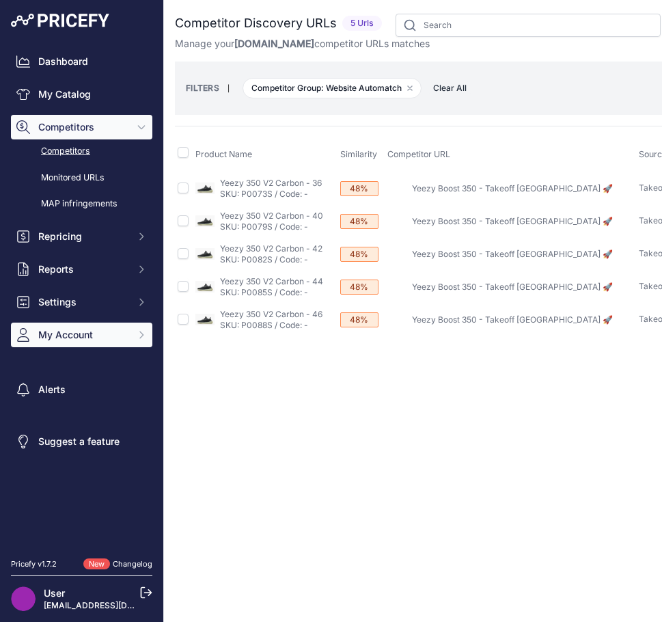
click at [104, 330] on span "My Account" at bounding box center [83, 335] width 90 height 14
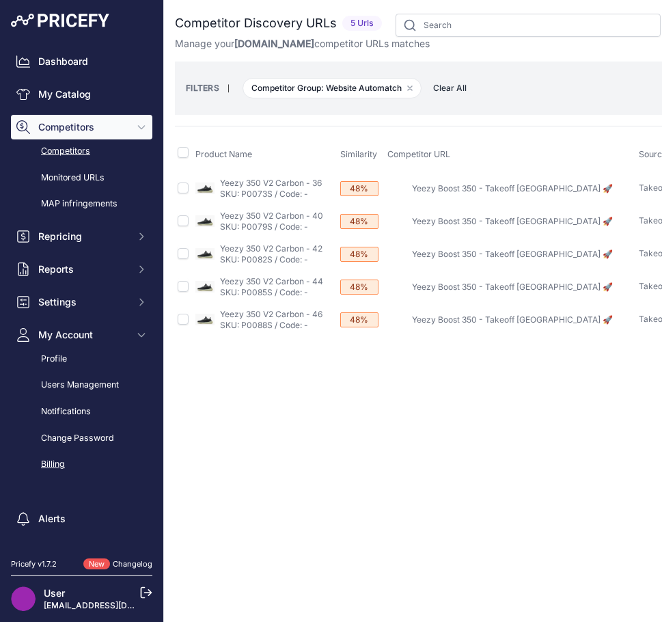
click at [68, 459] on link "Billing" at bounding box center [81, 464] width 141 height 24
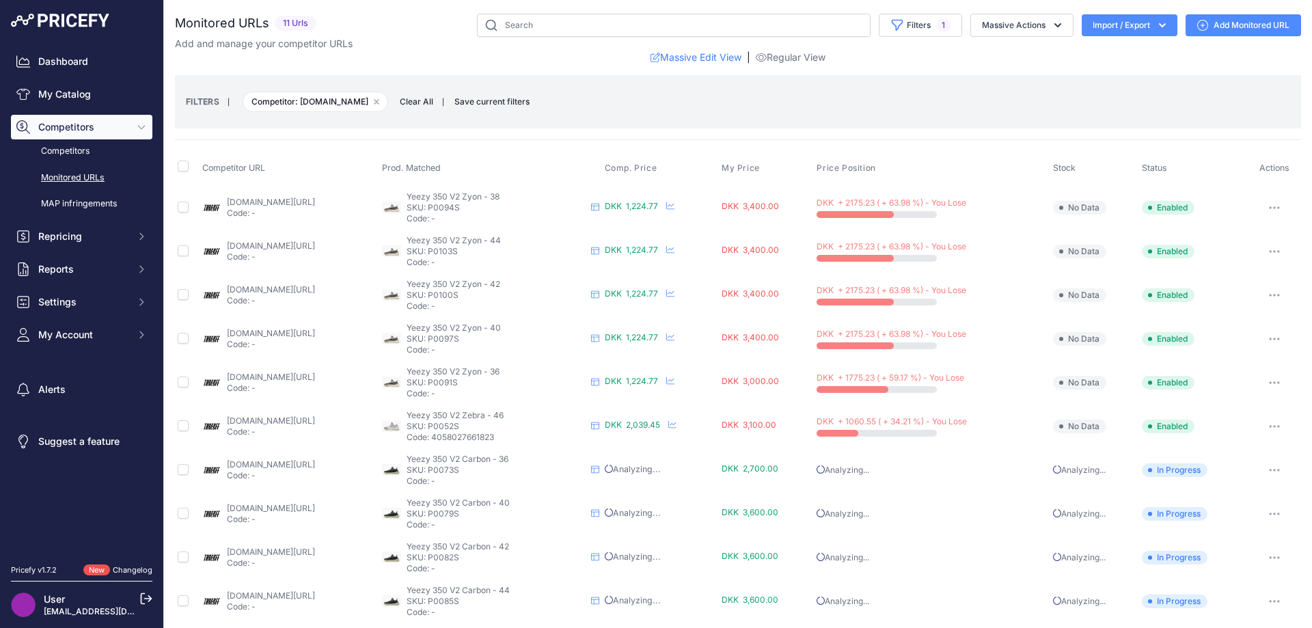
scroll to position [53, 0]
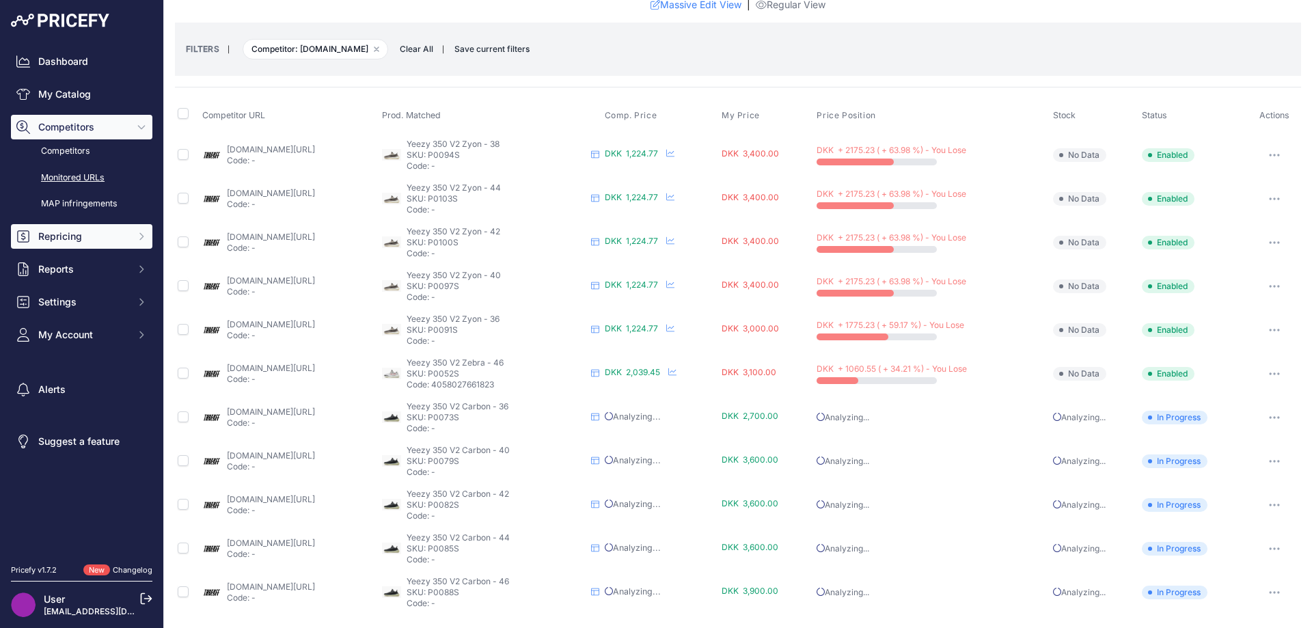
click at [94, 232] on span "Repricing" at bounding box center [83, 237] width 90 height 14
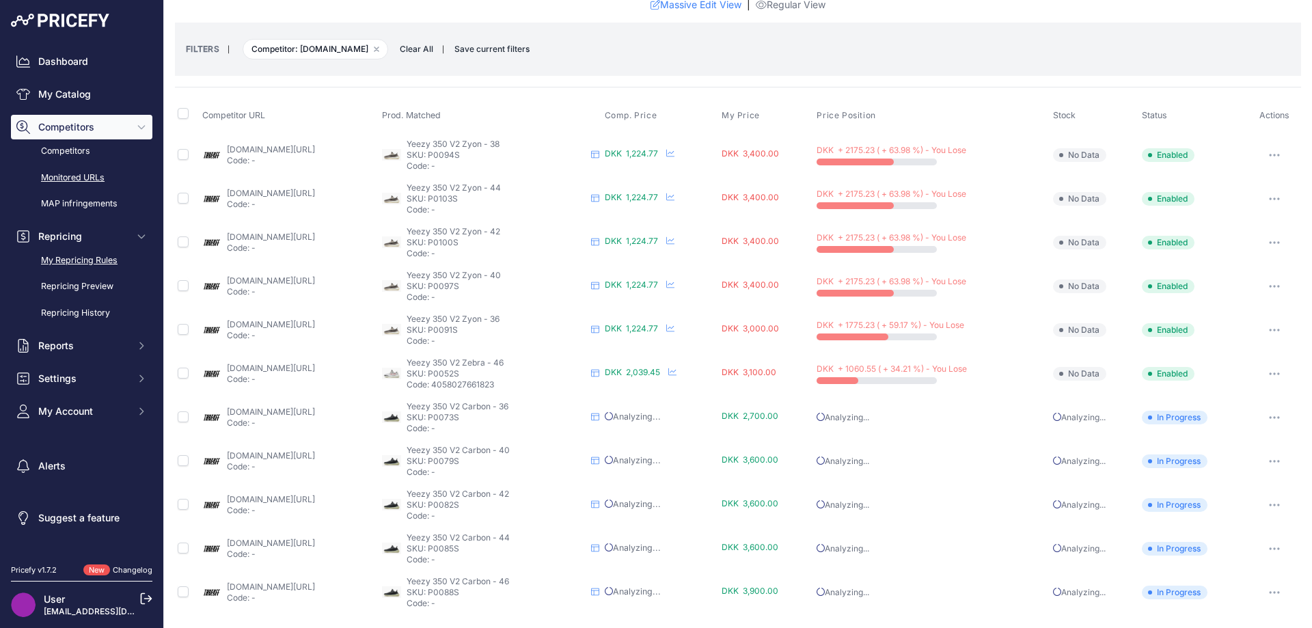
click at [83, 264] on link "My Repricing Rules" at bounding box center [81, 261] width 141 height 24
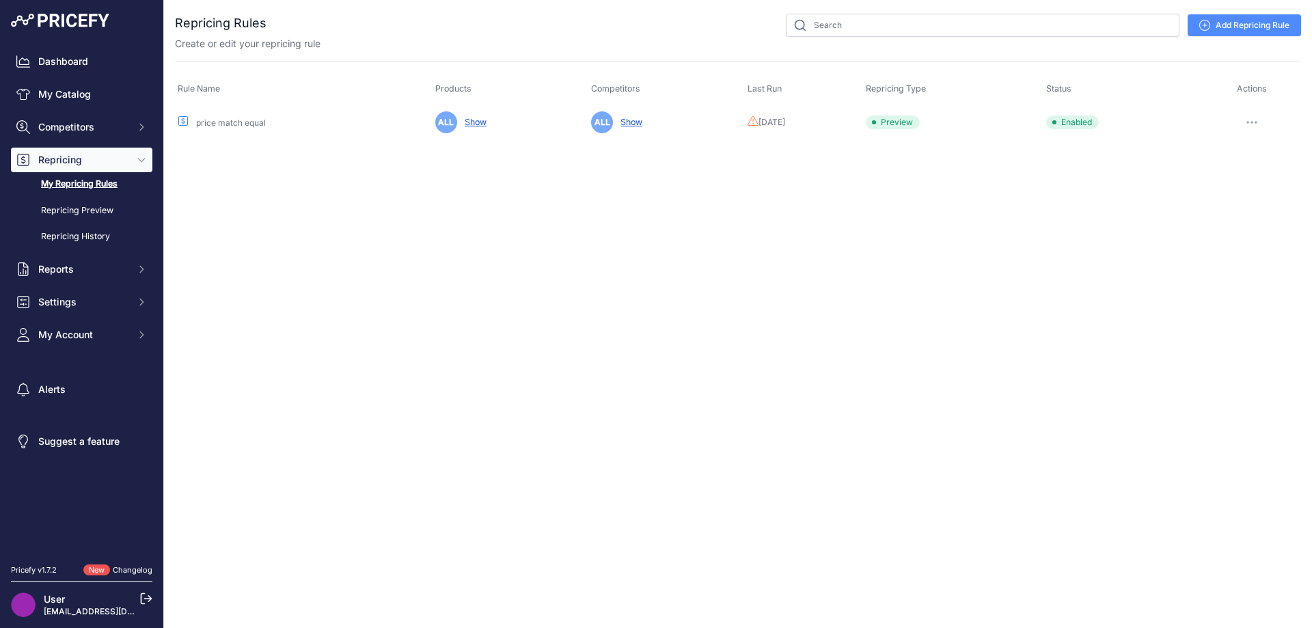
click at [646, 118] on td "ALL Show" at bounding box center [666, 121] width 156 height 33
click at [615, 123] on link "Show" at bounding box center [628, 122] width 27 height 10
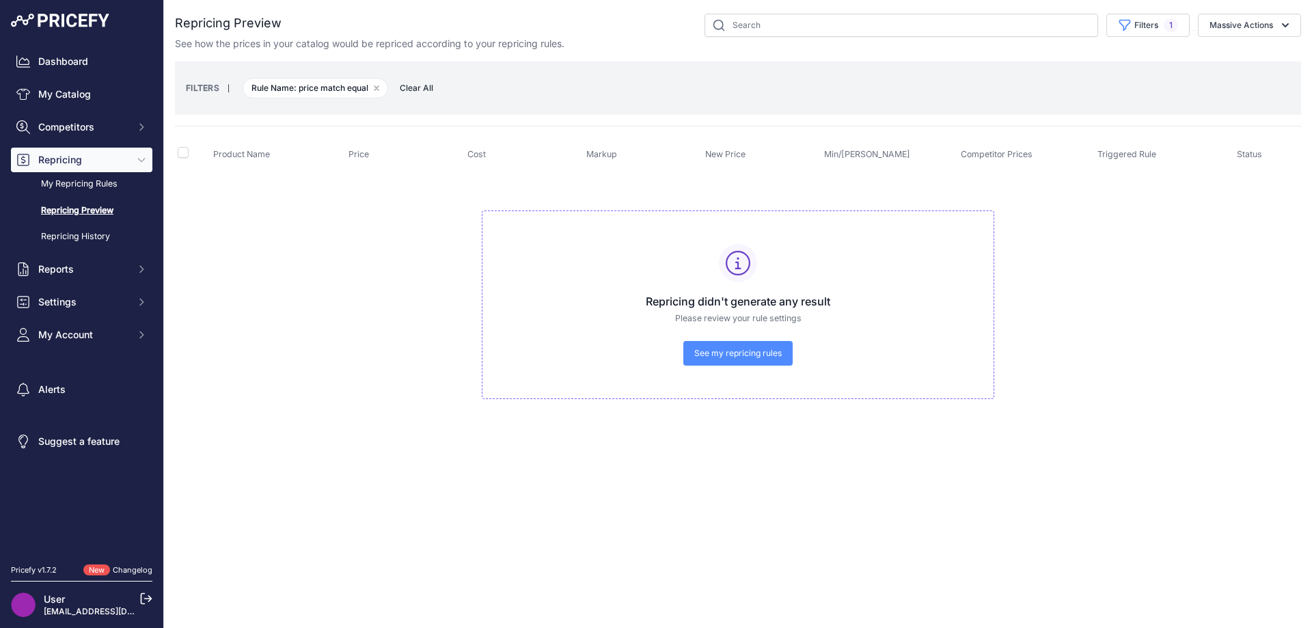
click at [728, 340] on div "Repricing didn't generate any result Please review your rule settings See my re…" at bounding box center [738, 304] width 513 height 189
click at [724, 347] on link "See my repricing rules" at bounding box center [737, 353] width 109 height 25
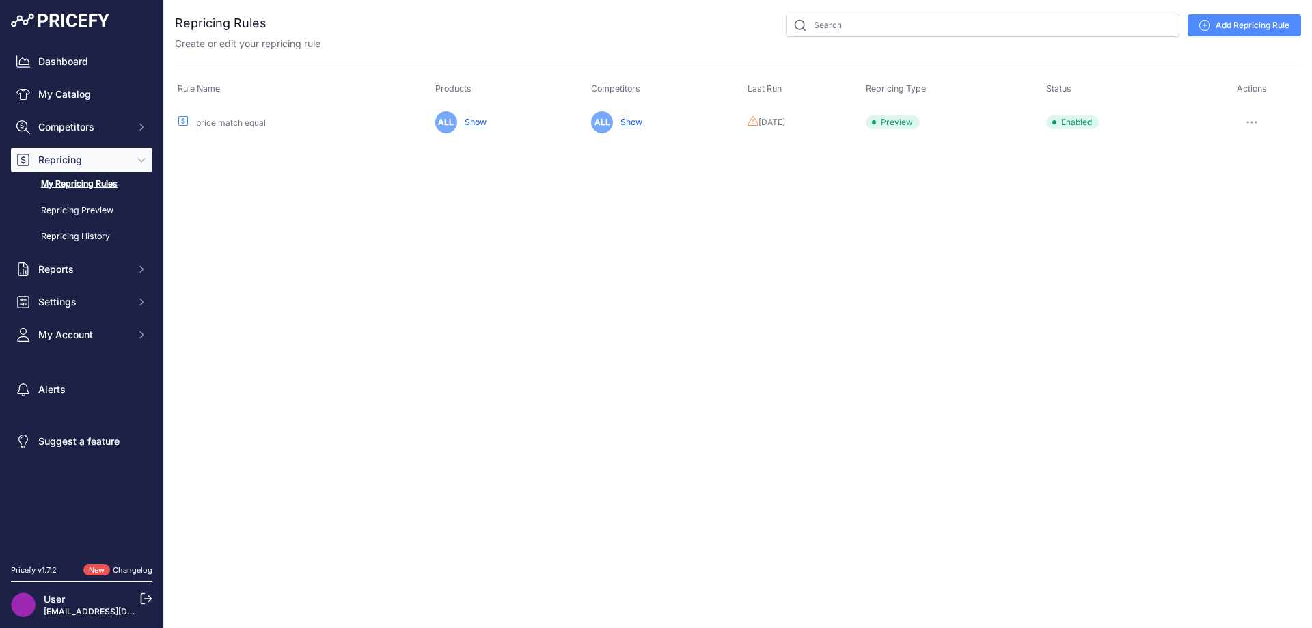
click at [1256, 126] on button "button" at bounding box center [1251, 122] width 27 height 19
click at [1250, 156] on link "Edit" at bounding box center [1254, 151] width 87 height 22
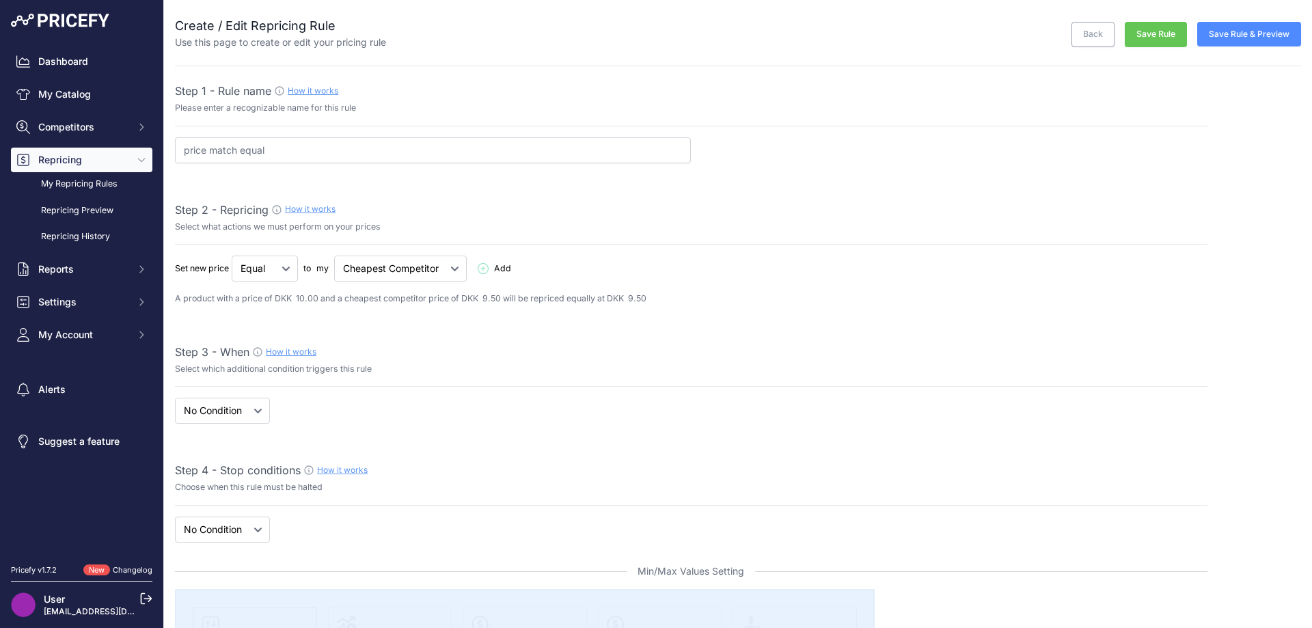
select select "7"
click at [371, 270] on select "Cheapest Competitor Highest Competitor" at bounding box center [400, 269] width 133 height 26
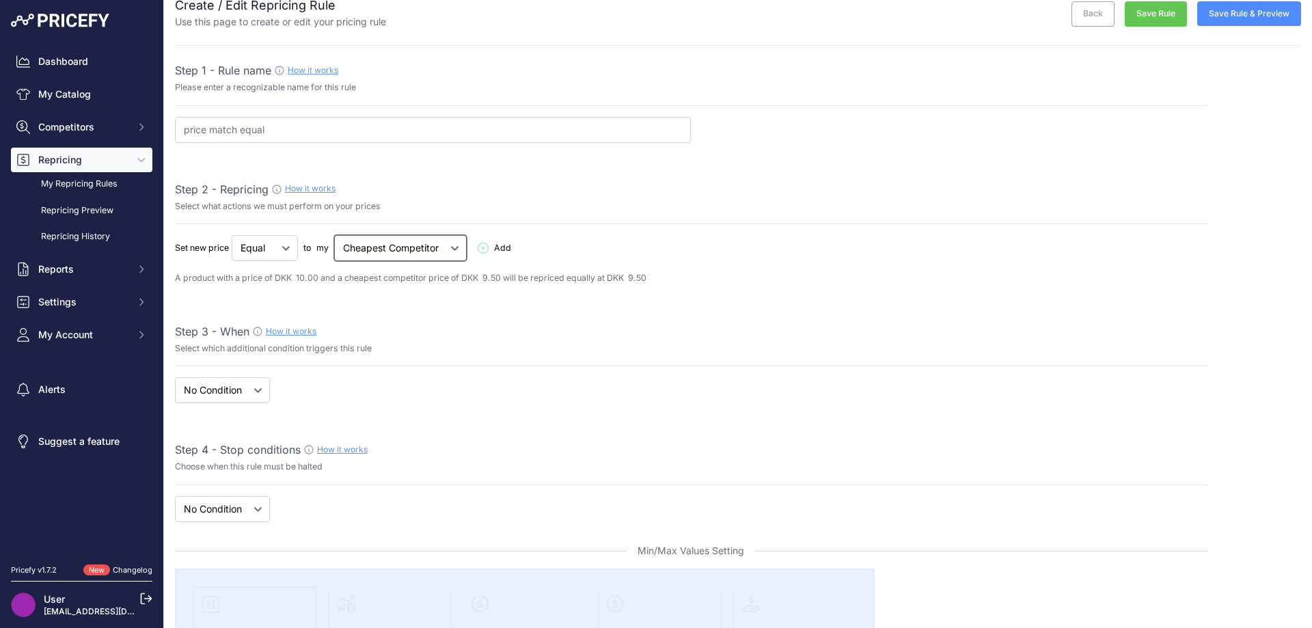
scroll to position [68, 0]
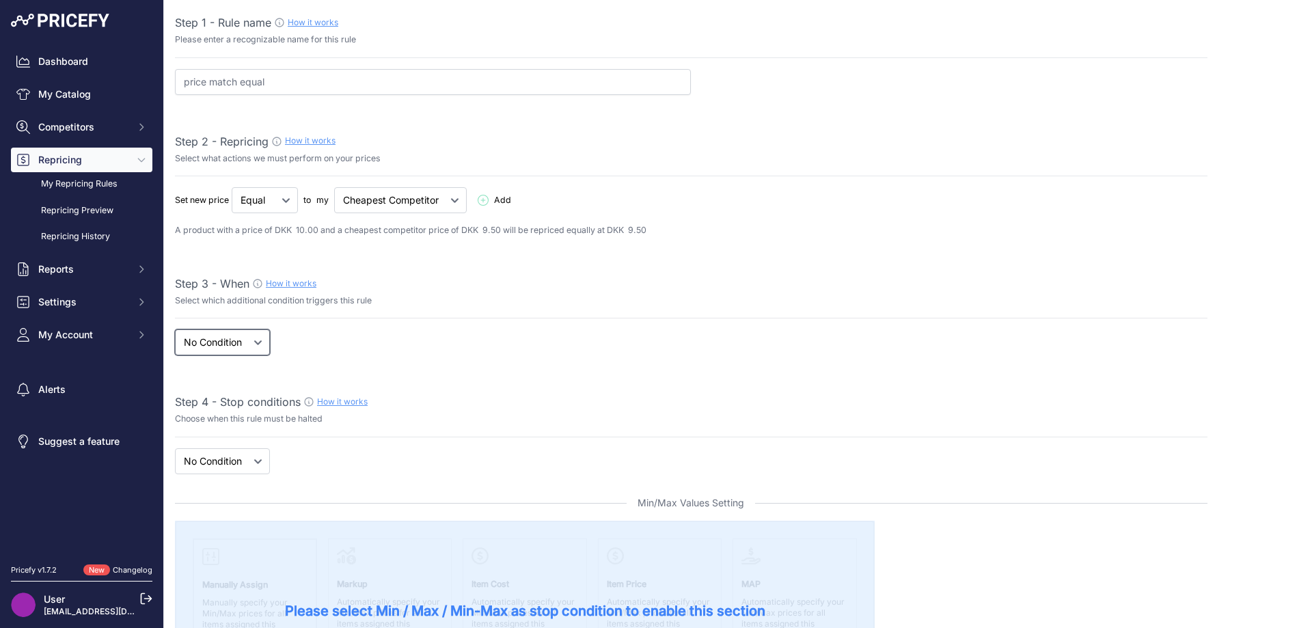
click at [258, 342] on select "When No Condition" at bounding box center [222, 342] width 95 height 26
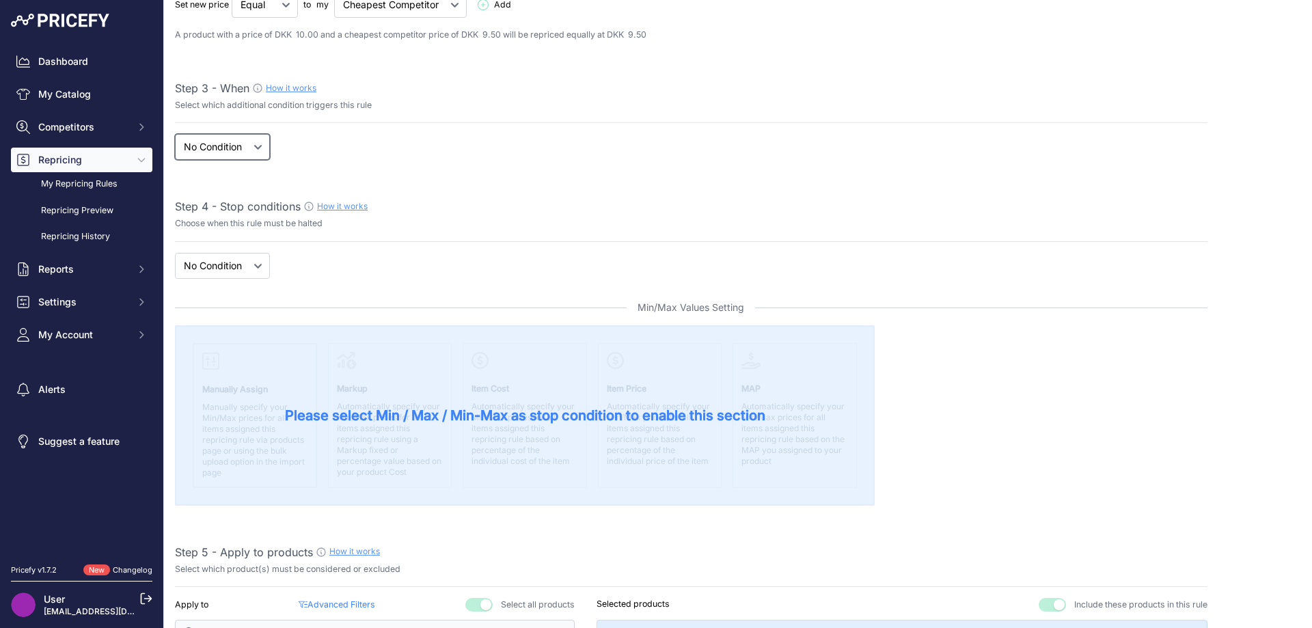
scroll to position [273, 0]
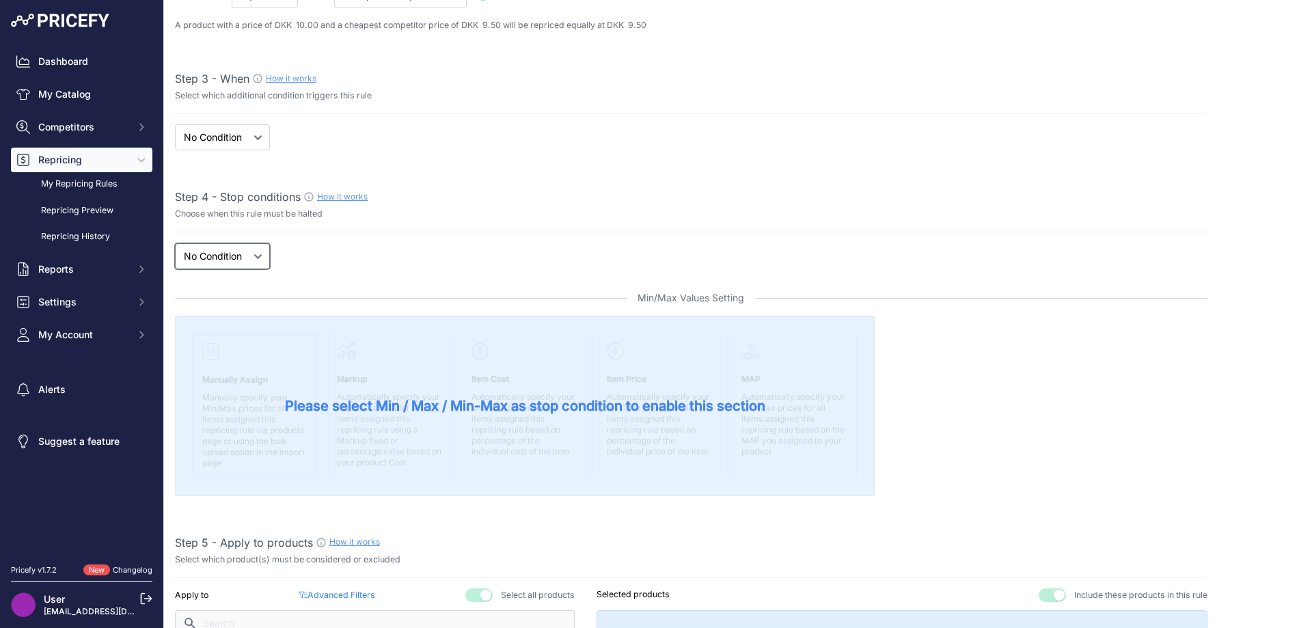
click at [257, 266] on select "New Price No Condition" at bounding box center [222, 256] width 95 height 26
click at [250, 257] on select "New Price No Condition" at bounding box center [222, 256] width 95 height 26
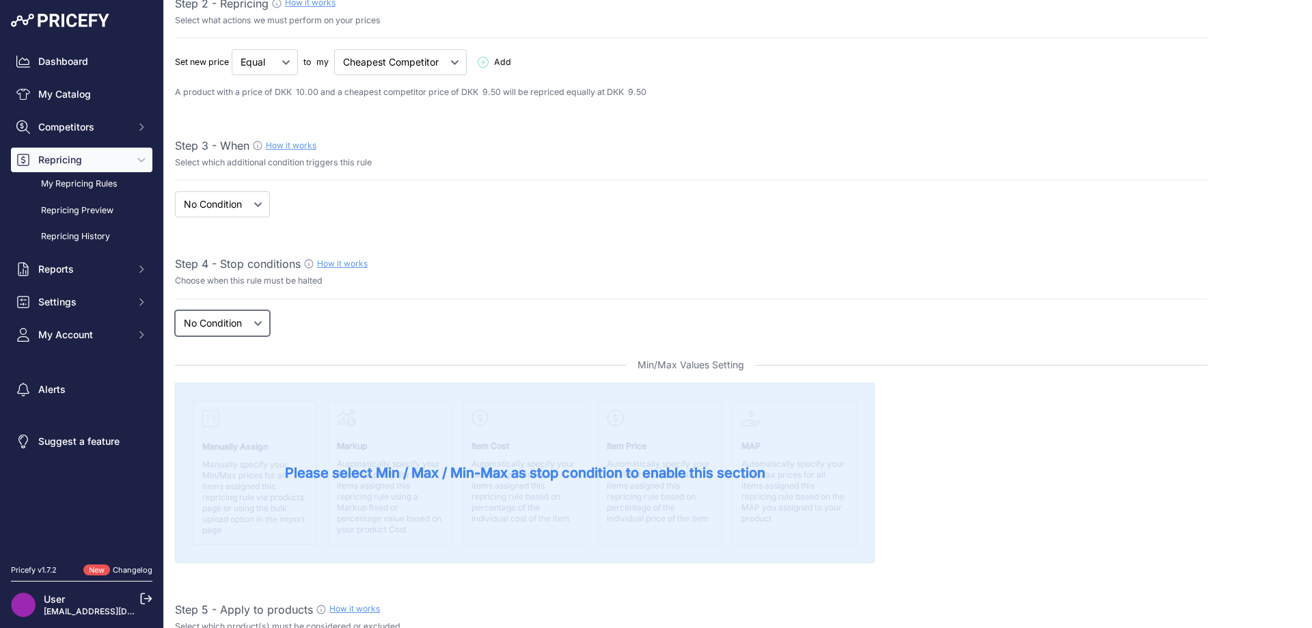
scroll to position [137, 0]
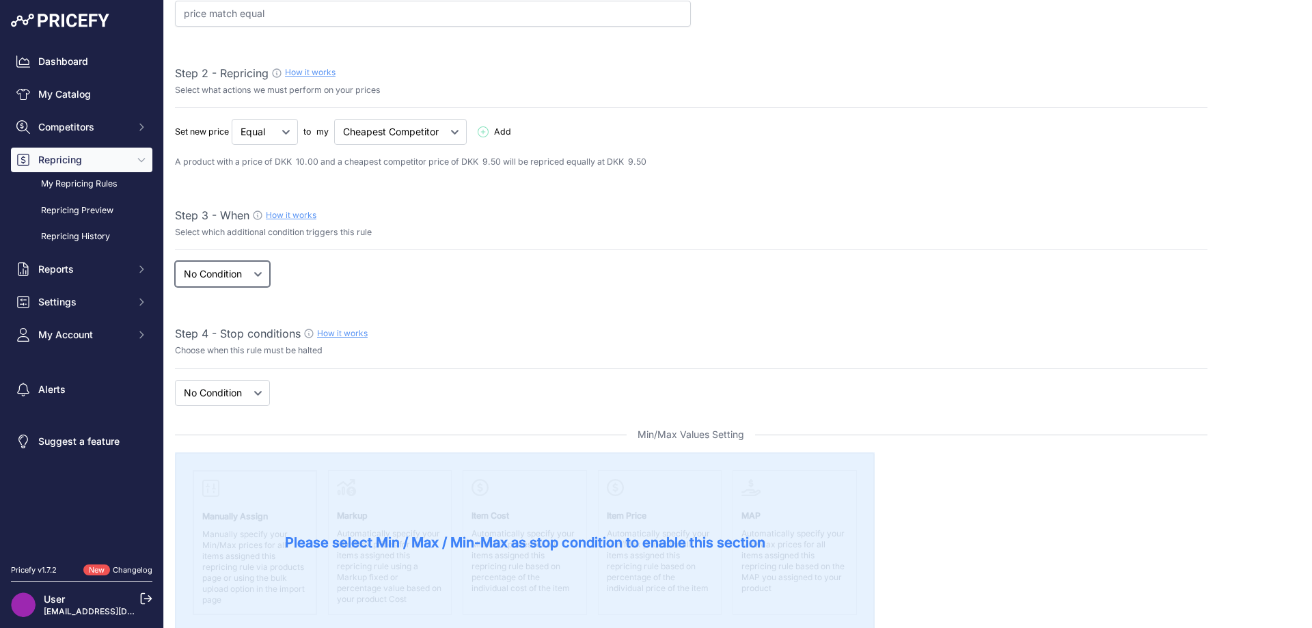
click at [250, 275] on select "When No Condition" at bounding box center [222, 274] width 95 height 26
click at [251, 271] on select "When No Condition" at bounding box center [222, 274] width 95 height 26
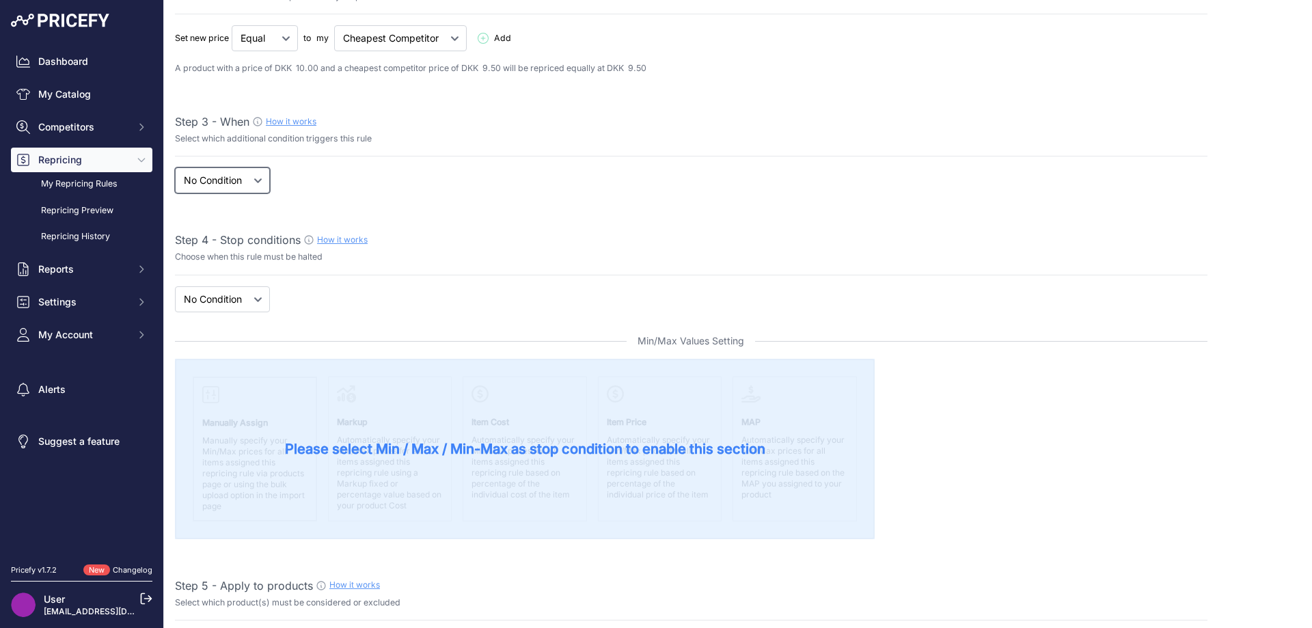
scroll to position [273, 0]
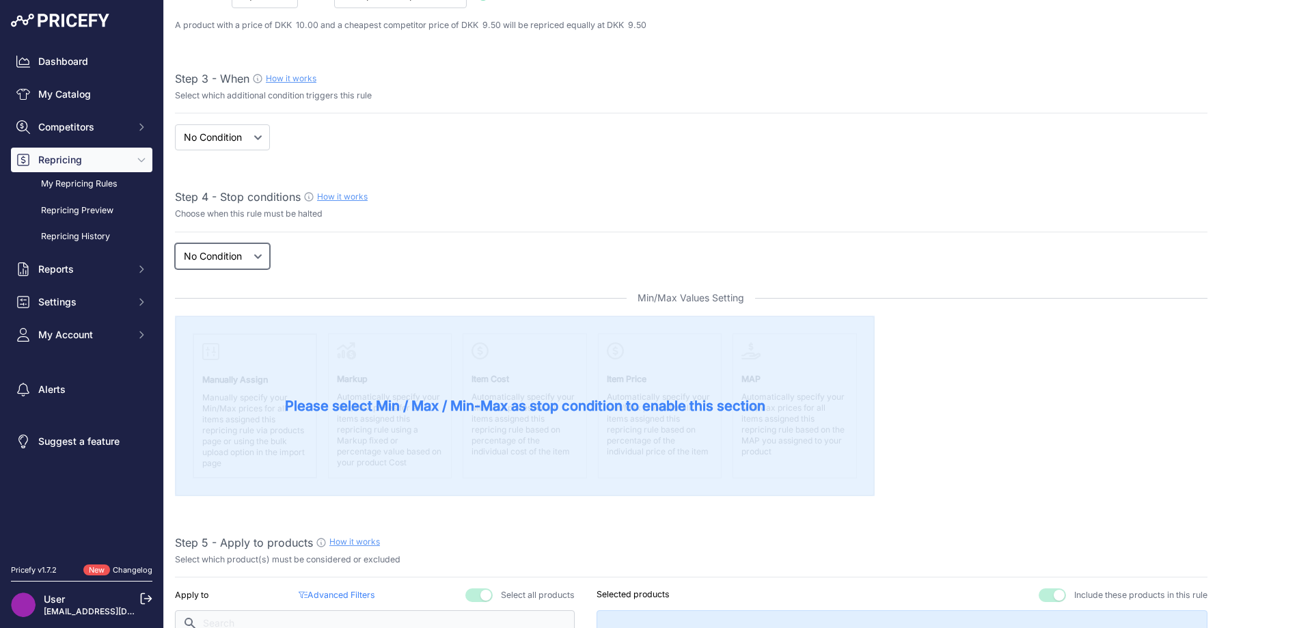
click at [245, 259] on select "New Price No Condition" at bounding box center [222, 256] width 95 height 26
click at [175, 243] on select "New Price No Condition" at bounding box center [222, 256] width 95 height 26
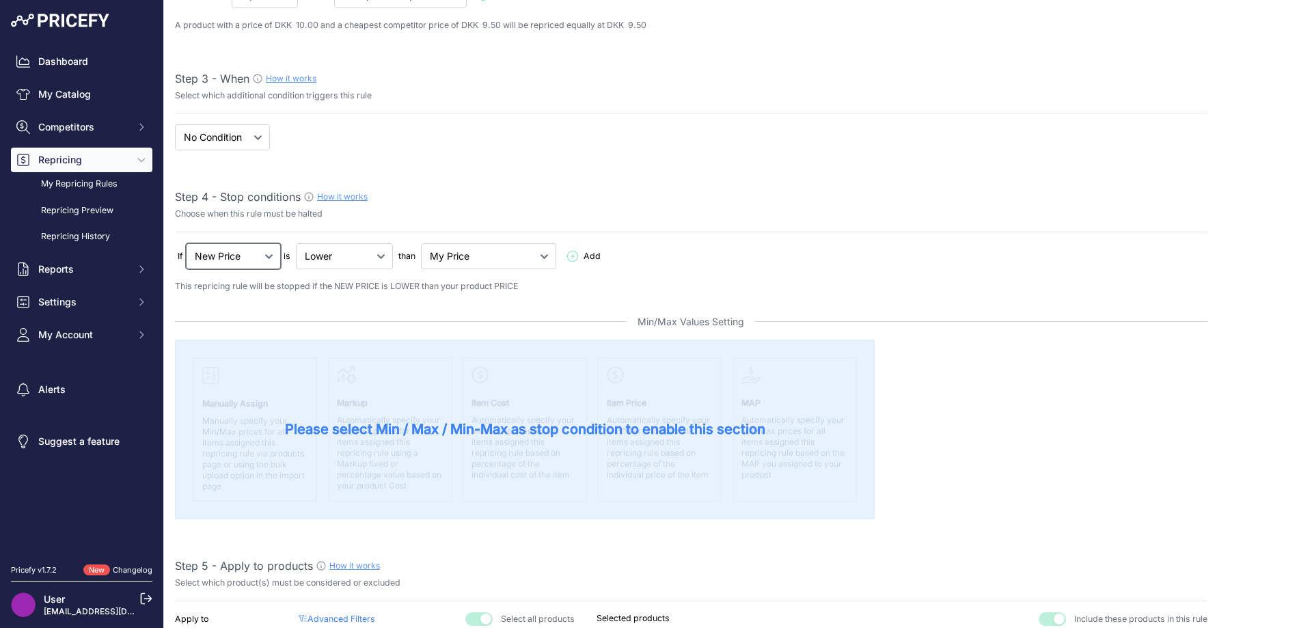
click at [246, 266] on select "New Price No Condition" at bounding box center [233, 256] width 95 height 26
select select "none"
click at [186, 243] on select "New Price No Condition" at bounding box center [233, 256] width 95 height 26
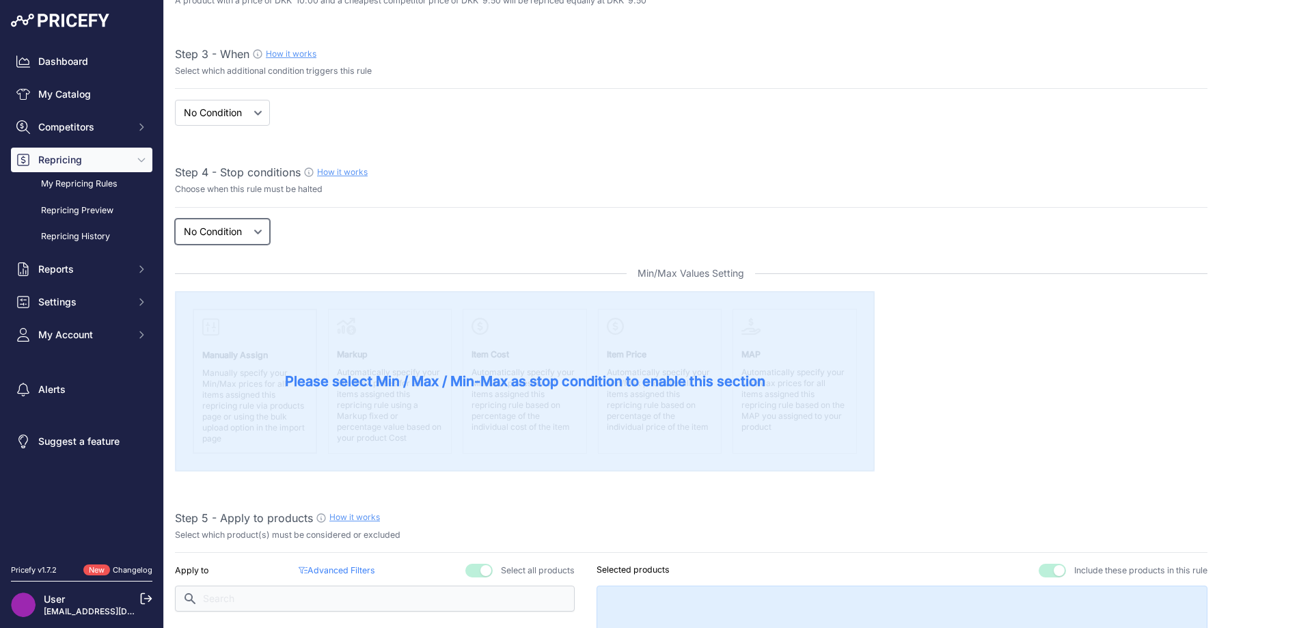
scroll to position [410, 0]
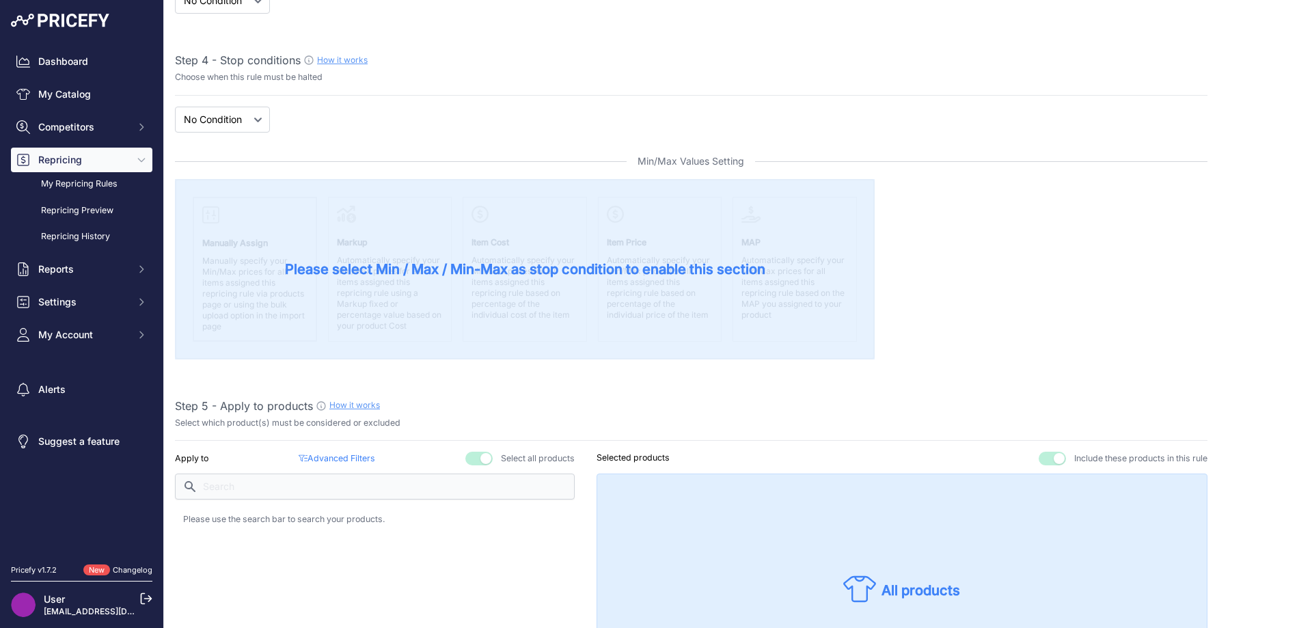
click at [543, 272] on span "Please select Min / Max / Min-Max as stop condition to enable this section" at bounding box center [525, 269] width 480 height 19
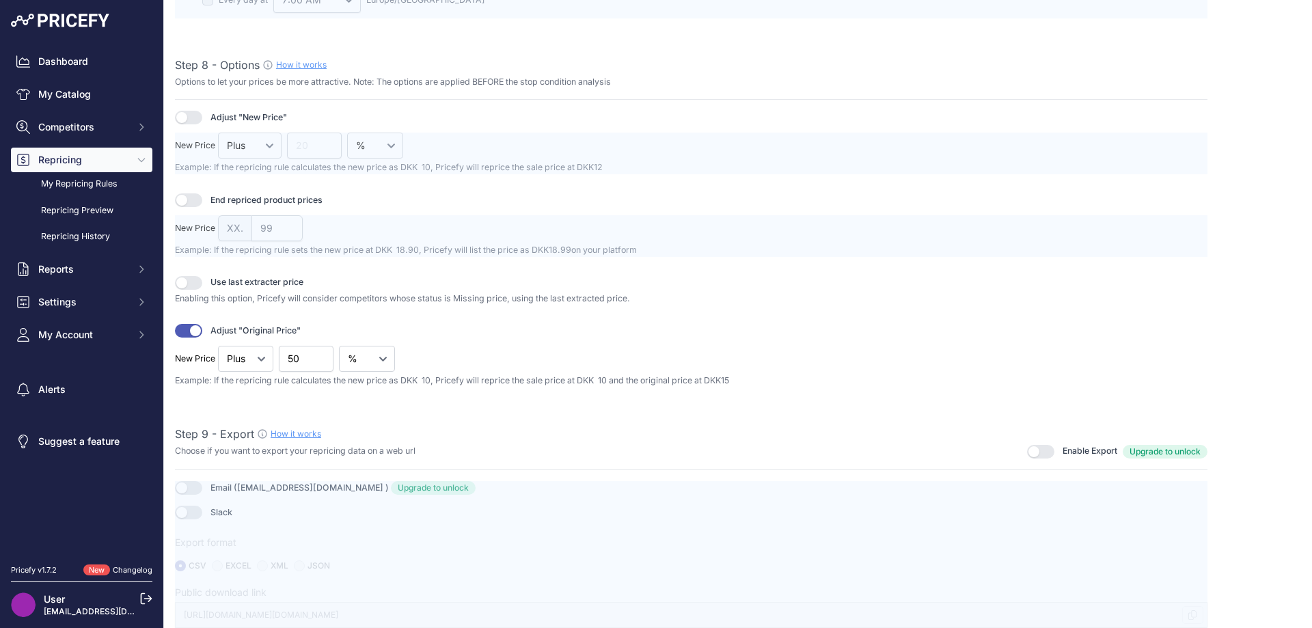
scroll to position [1646, 0]
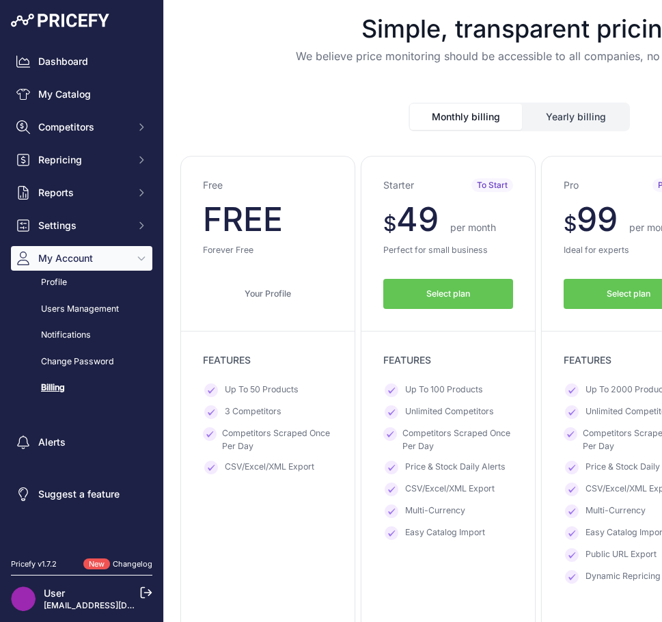
scroll to position [3, 0]
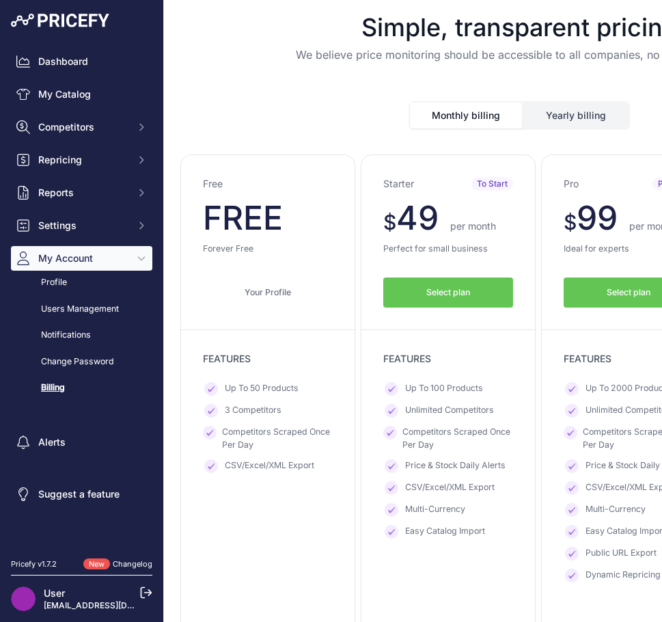
drag, startPoint x: 561, startPoint y: 139, endPoint x: 445, endPoint y: 135, distance: 116.3
drag, startPoint x: 485, startPoint y: 185, endPoint x: 231, endPoint y: 172, distance: 254.5
drag, startPoint x: 497, startPoint y: 279, endPoint x: 303, endPoint y: 113, distance: 256.4
click at [103, 314] on link "Users Management" at bounding box center [81, 309] width 141 height 24
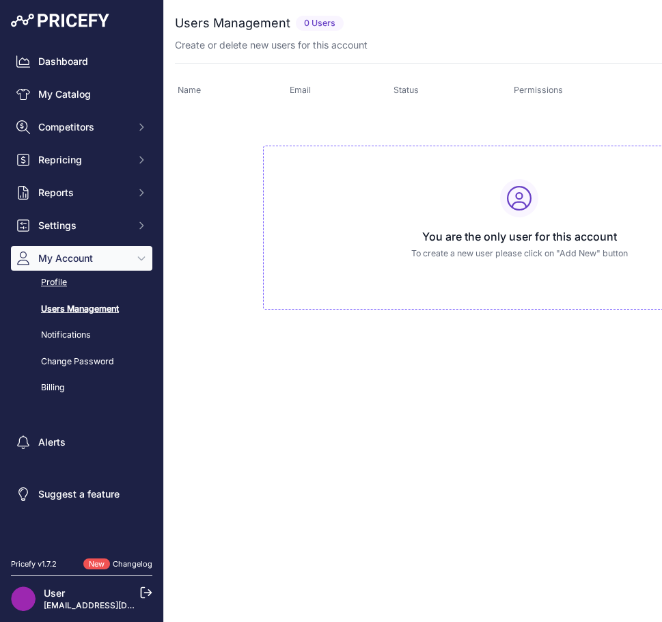
click at [70, 290] on link "Profile" at bounding box center [81, 283] width 141 height 24
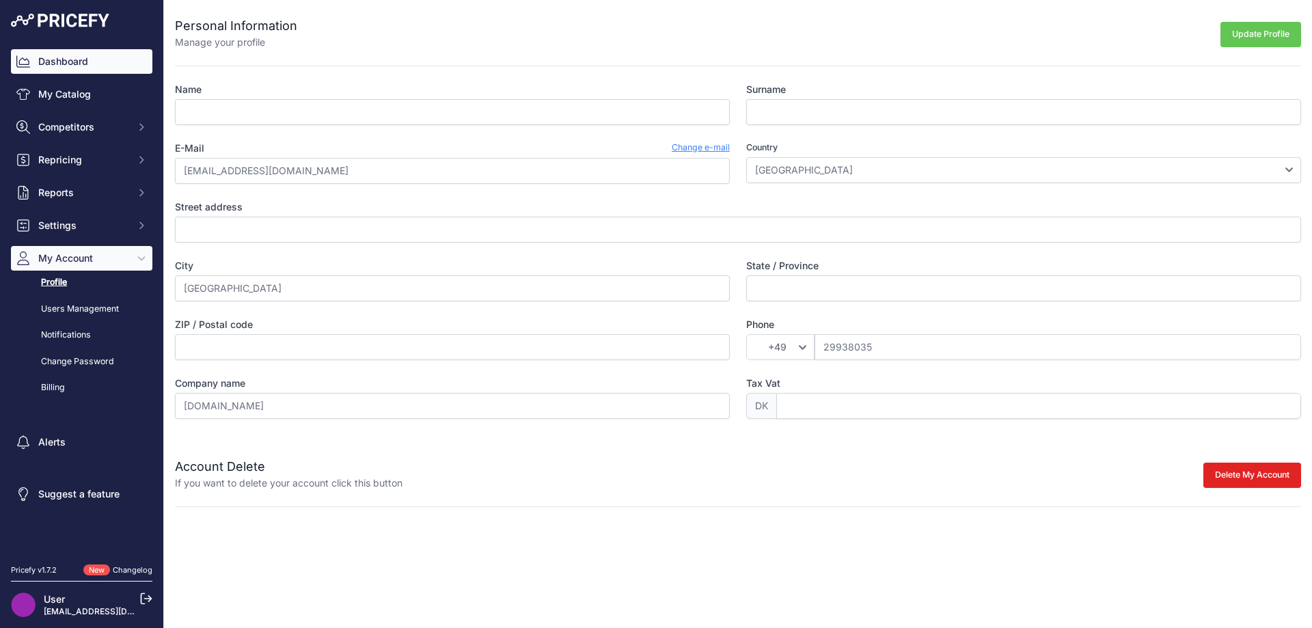
click at [51, 66] on link "Dashboard" at bounding box center [81, 61] width 141 height 25
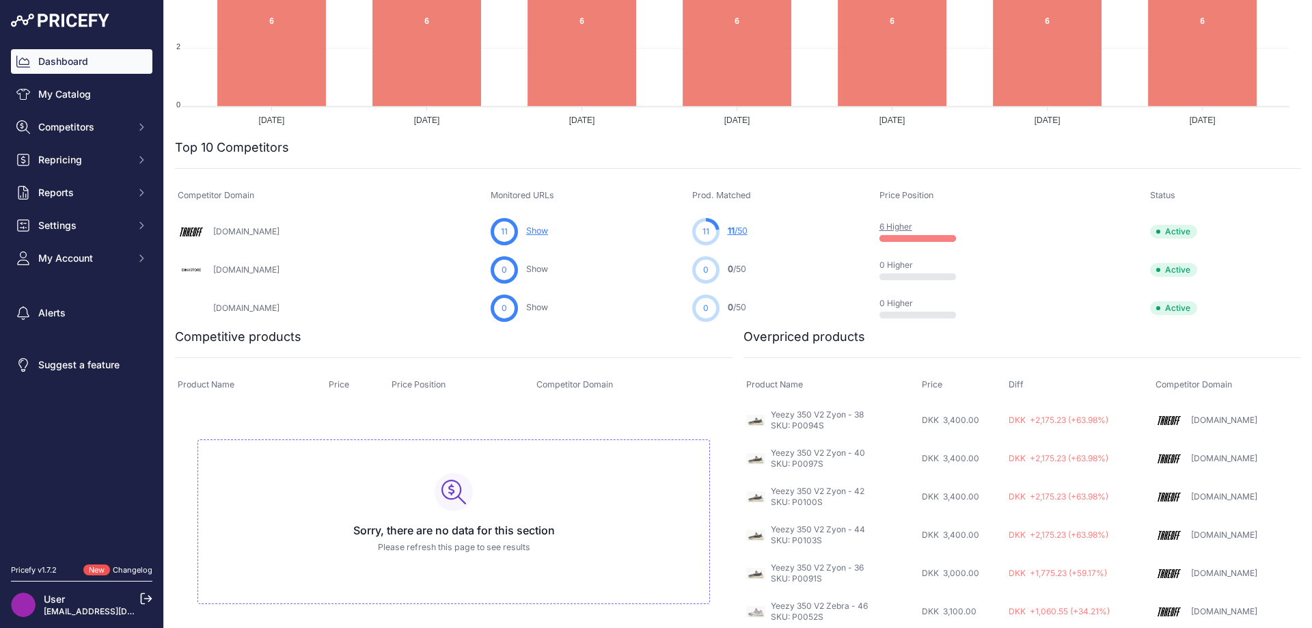
scroll to position [318, 0]
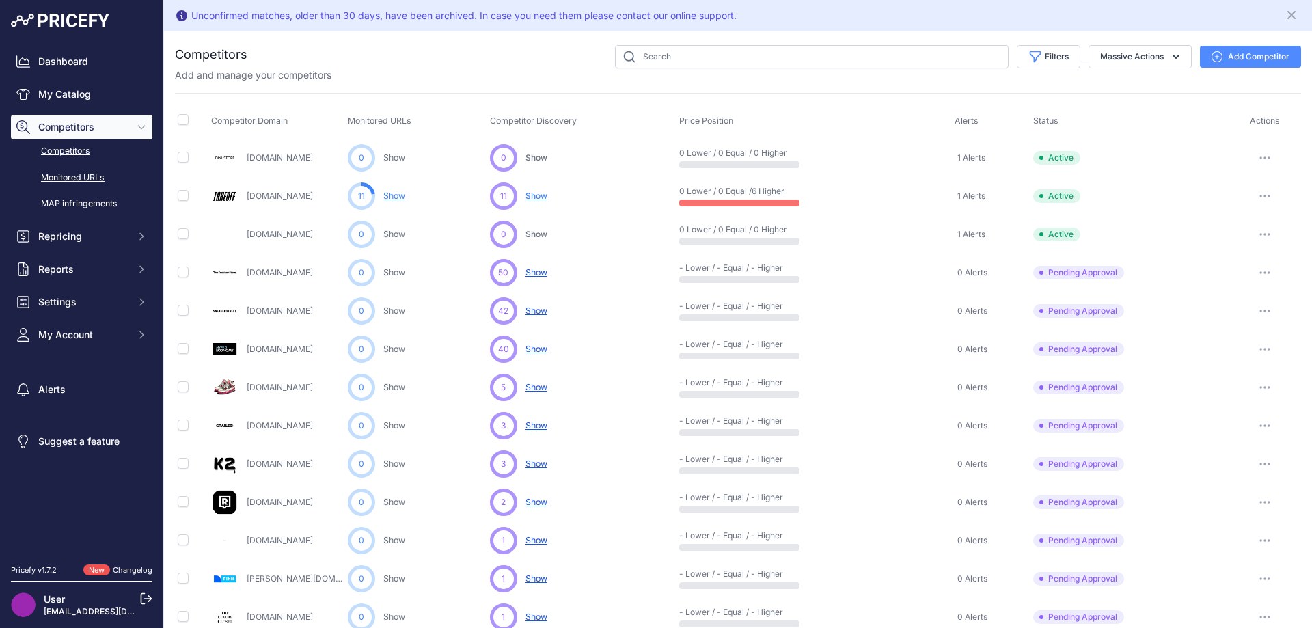
click at [81, 176] on link "Monitored URLs" at bounding box center [81, 178] width 141 height 24
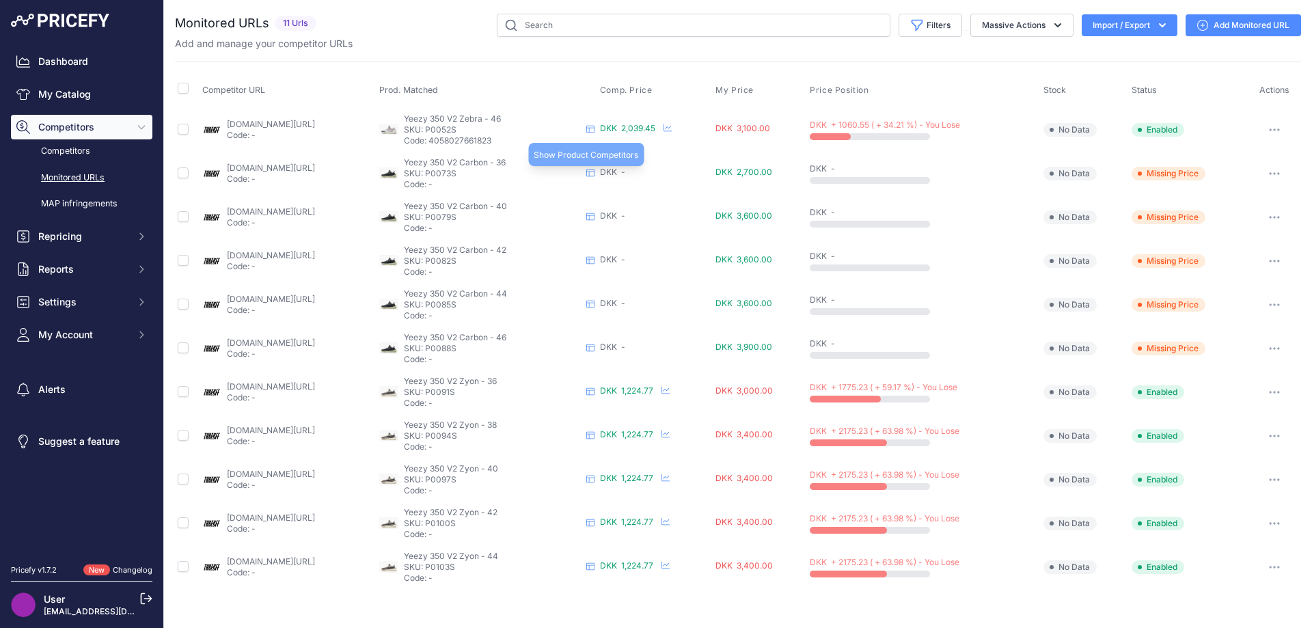
click at [595, 171] on icon at bounding box center [590, 173] width 8 height 8
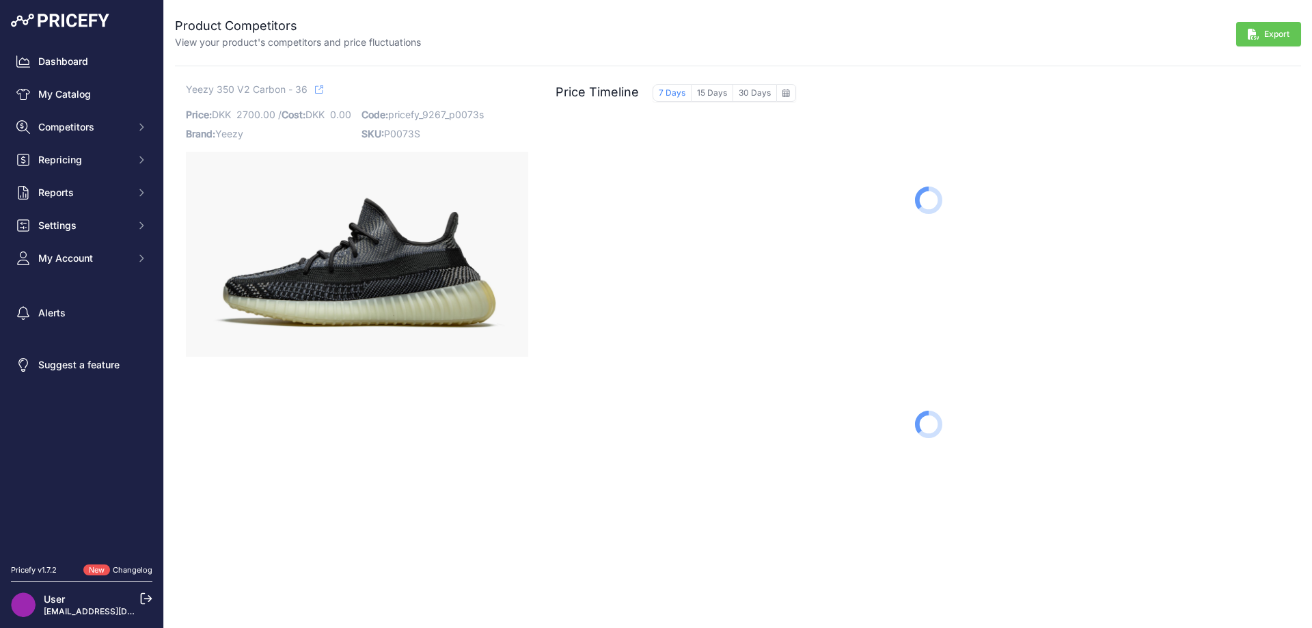
click at [322, 87] on icon at bounding box center [319, 89] width 8 height 8
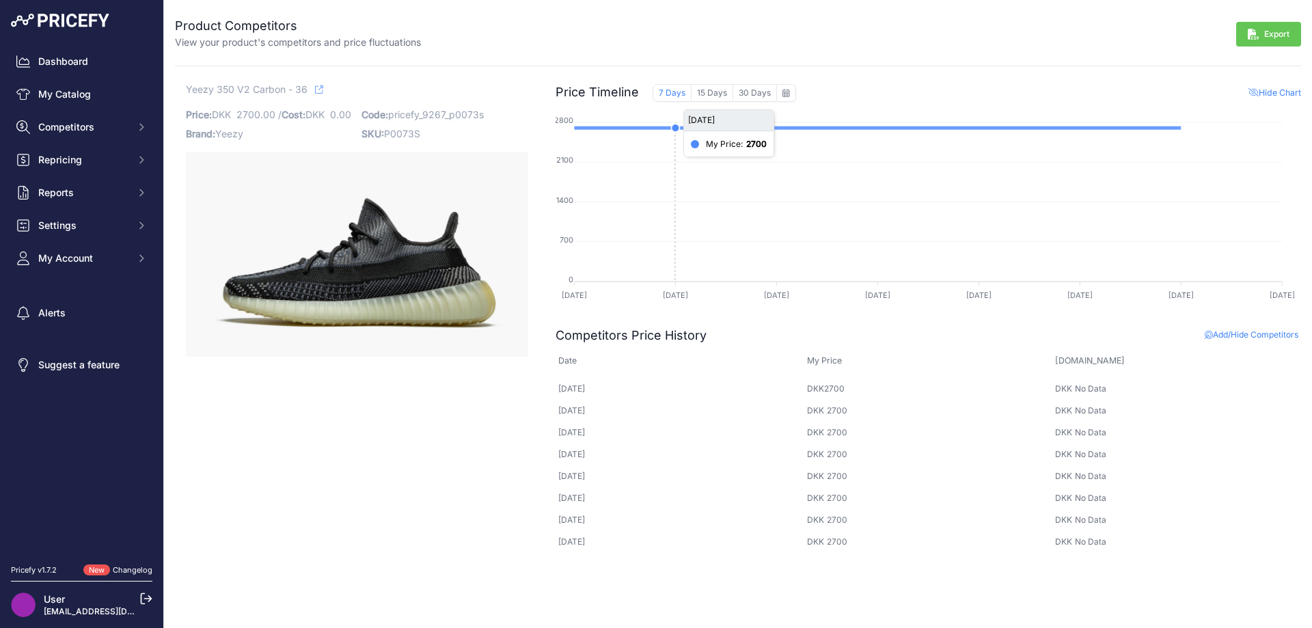
drag, startPoint x: 665, startPoint y: 205, endPoint x: 666, endPoint y: 189, distance: 15.7
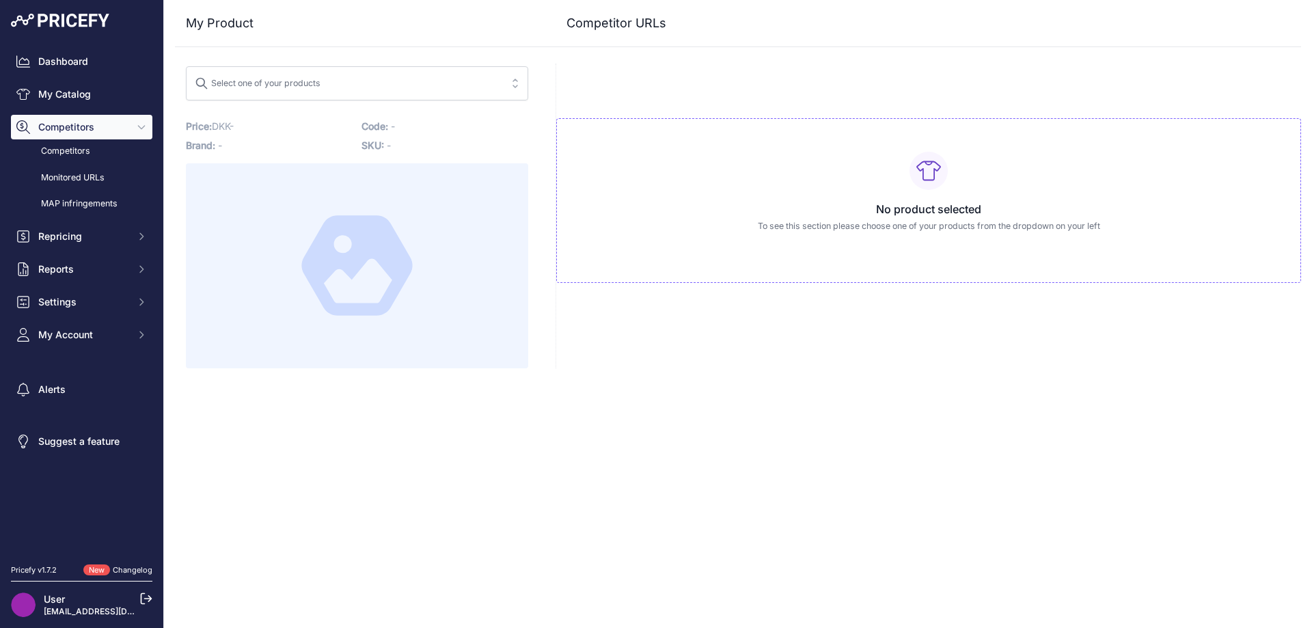
click at [85, 130] on span "Competitors" at bounding box center [83, 127] width 90 height 14
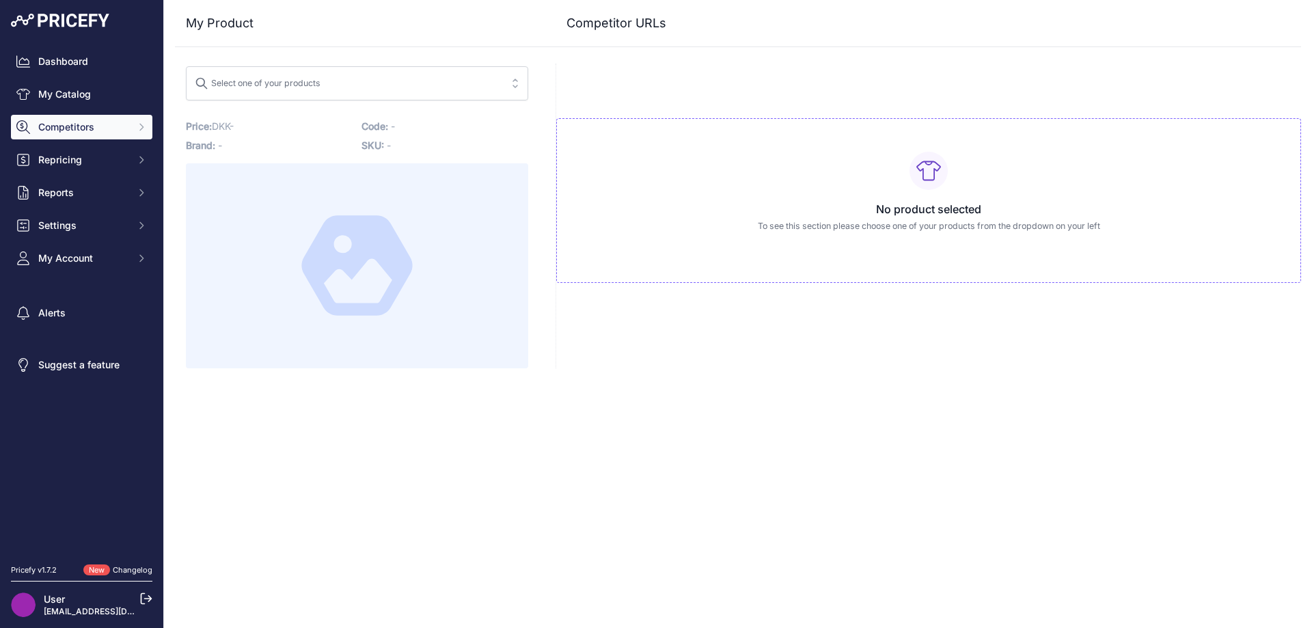
click at [84, 133] on span "Competitors" at bounding box center [83, 127] width 90 height 14
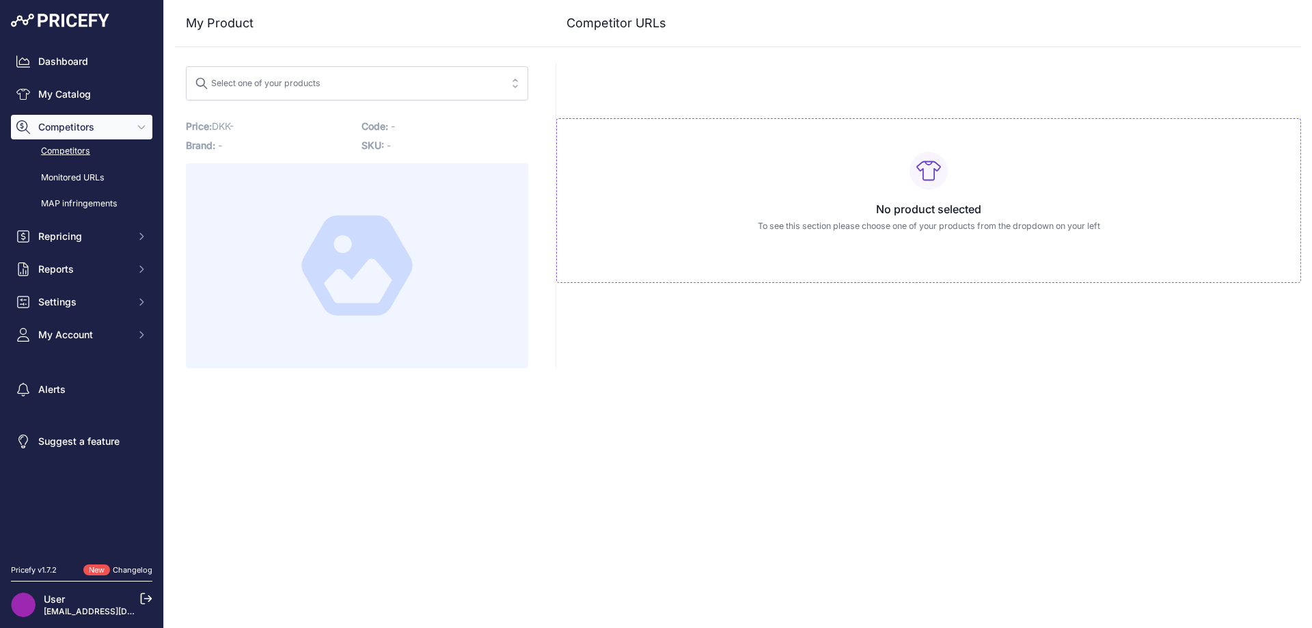
click at [81, 150] on link "Competitors" at bounding box center [81, 151] width 141 height 24
click at [68, 178] on link "Monitored URLs" at bounding box center [81, 178] width 141 height 24
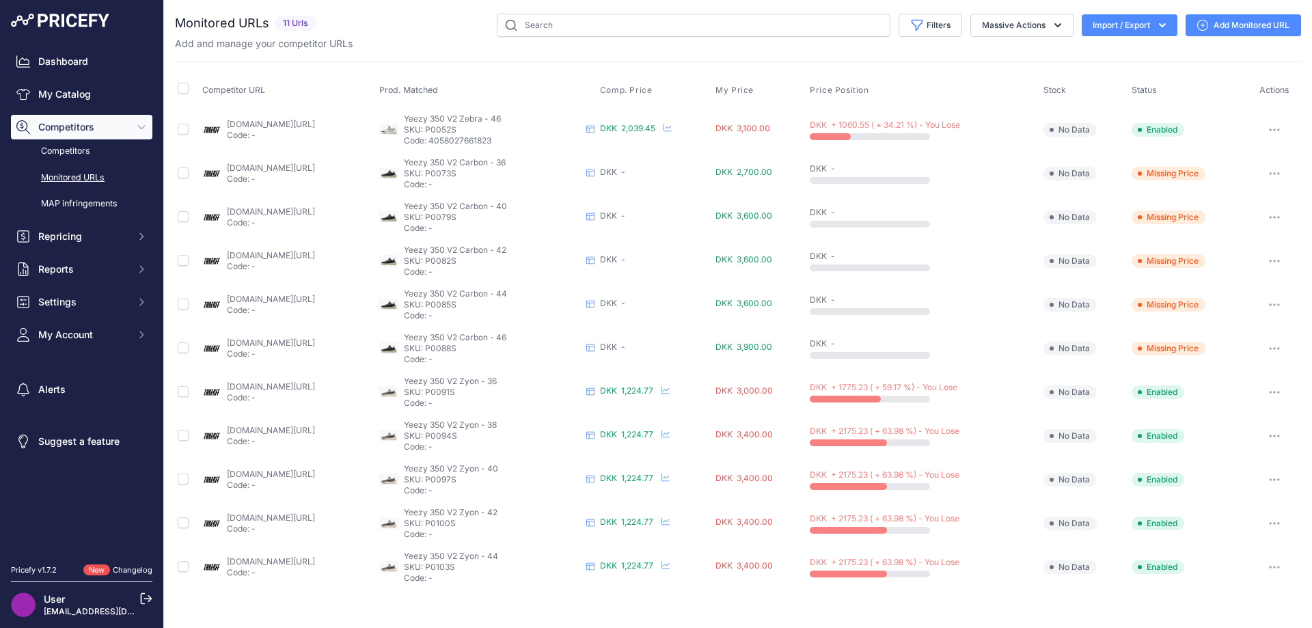
click at [1266, 130] on button "button" at bounding box center [1274, 129] width 27 height 19
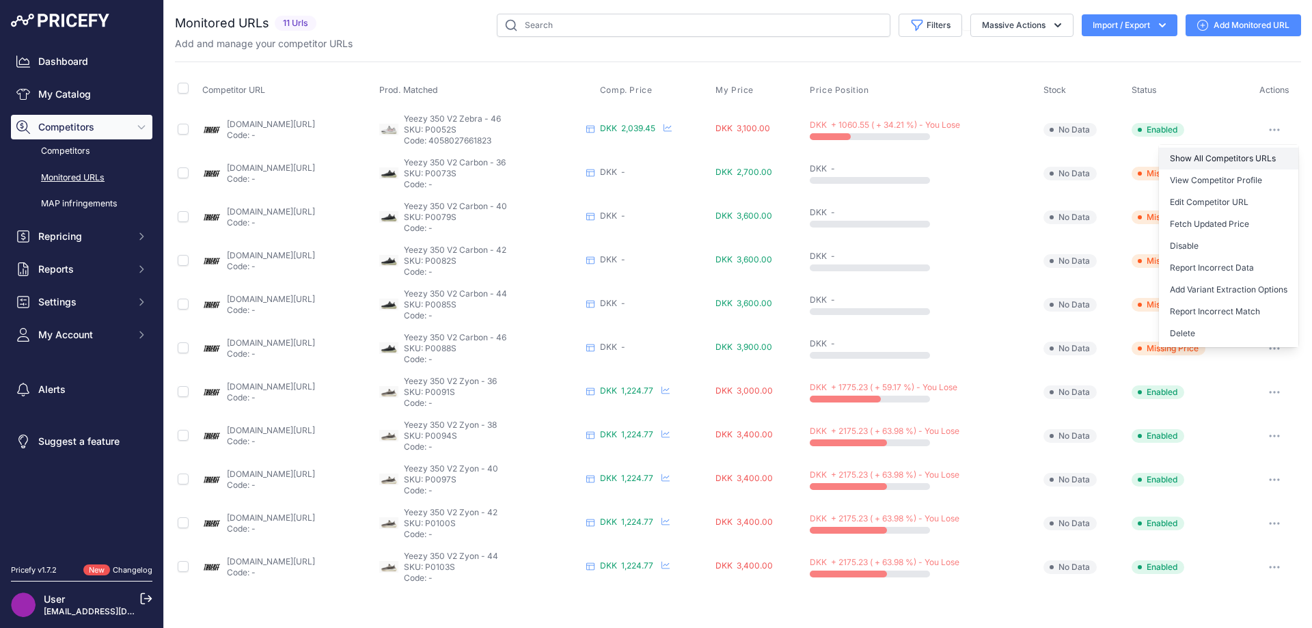
click at [1195, 164] on link "Show All Competitors URLs" at bounding box center [1228, 159] width 139 height 22
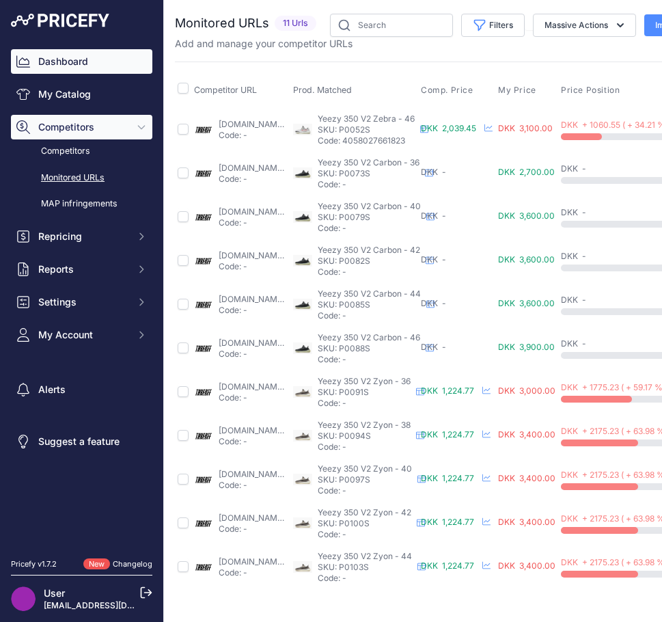
click at [118, 67] on link "Dashboard" at bounding box center [81, 61] width 141 height 25
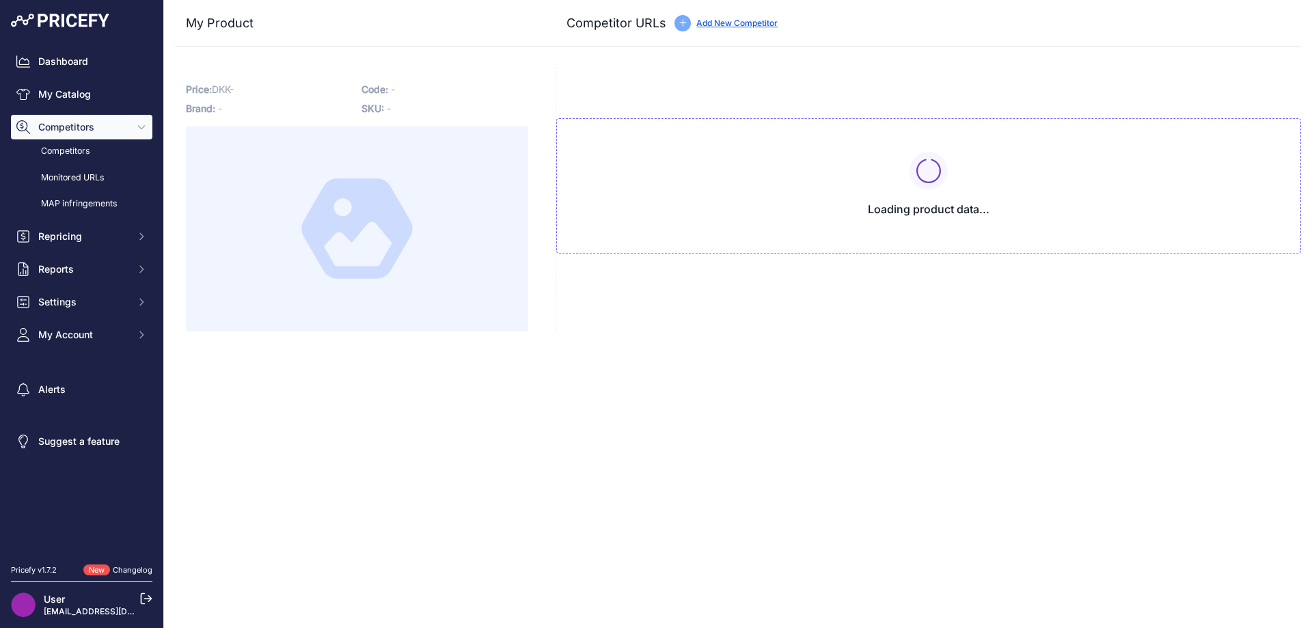
type input "[DOMAIN_NAME][URL]"
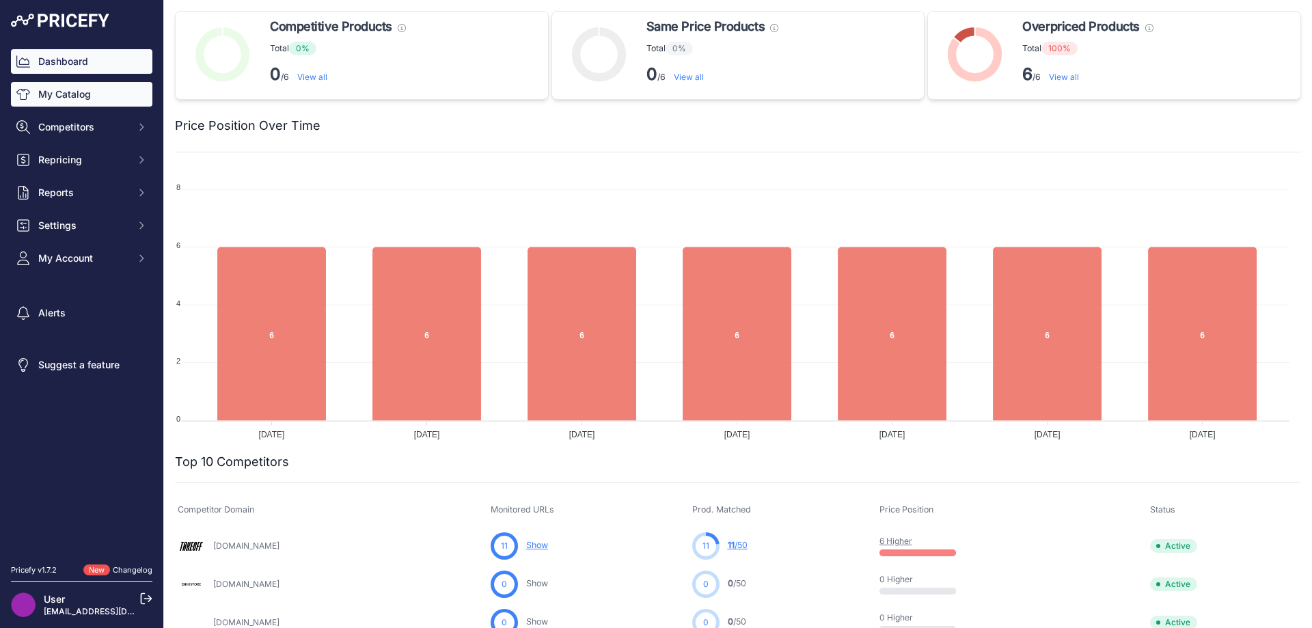
click at [113, 91] on link "My Catalog" at bounding box center [81, 94] width 141 height 25
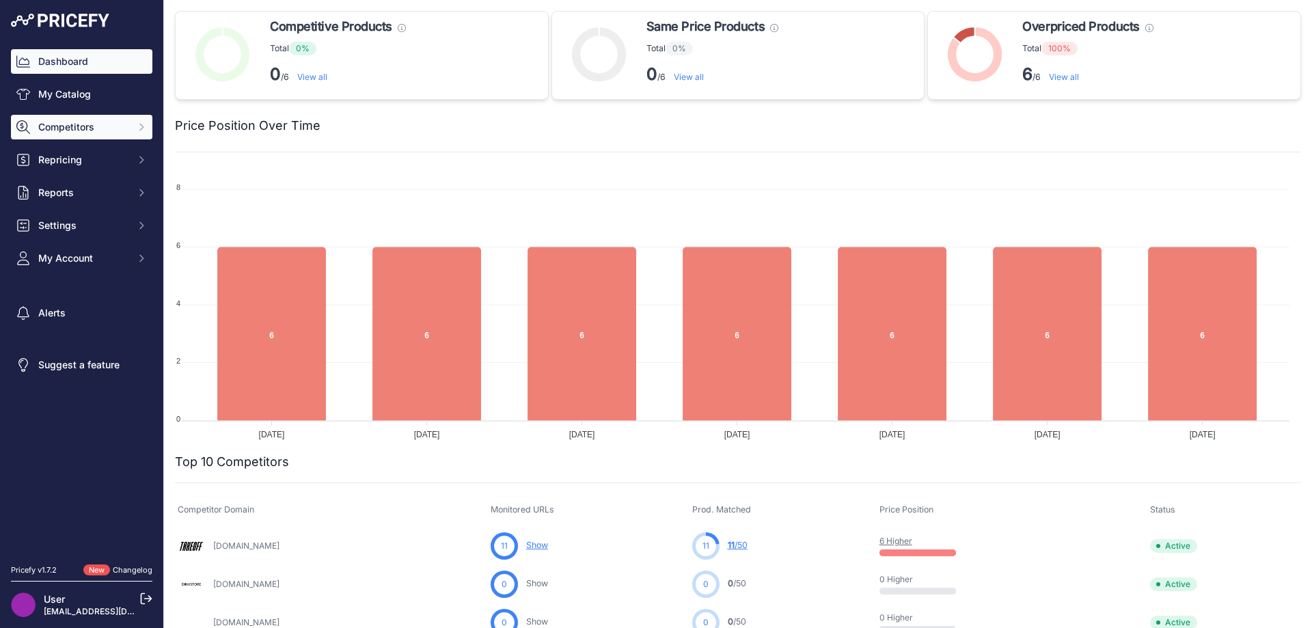
click at [107, 118] on button "Competitors" at bounding box center [81, 127] width 141 height 25
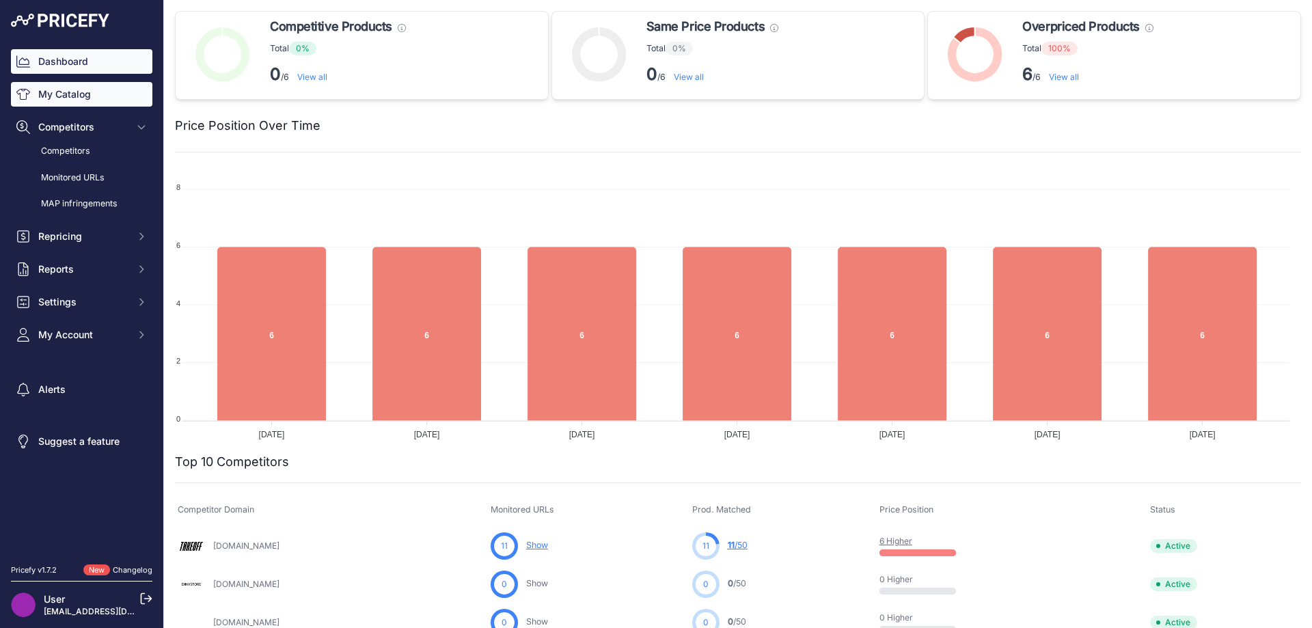
click at [72, 91] on link "My Catalog" at bounding box center [81, 94] width 141 height 25
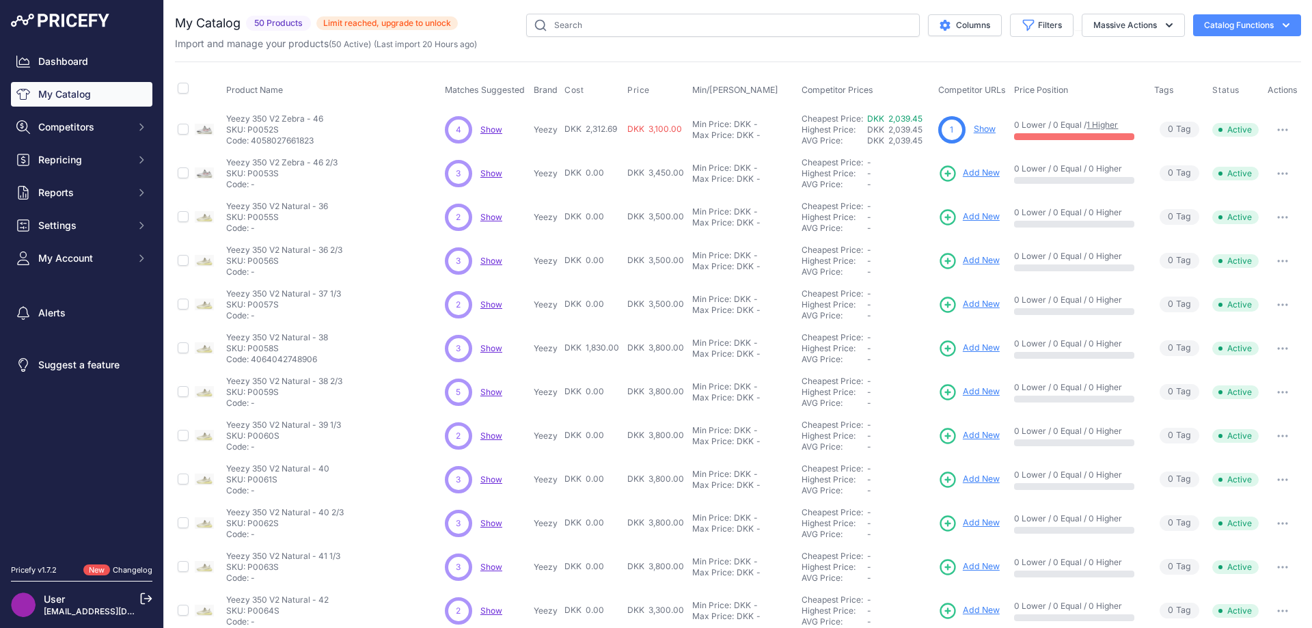
click at [284, 25] on span "50 Products" at bounding box center [278, 24] width 65 height 16
click at [344, 24] on span "Limit reached, upgrade to unlock" at bounding box center [386, 23] width 141 height 14
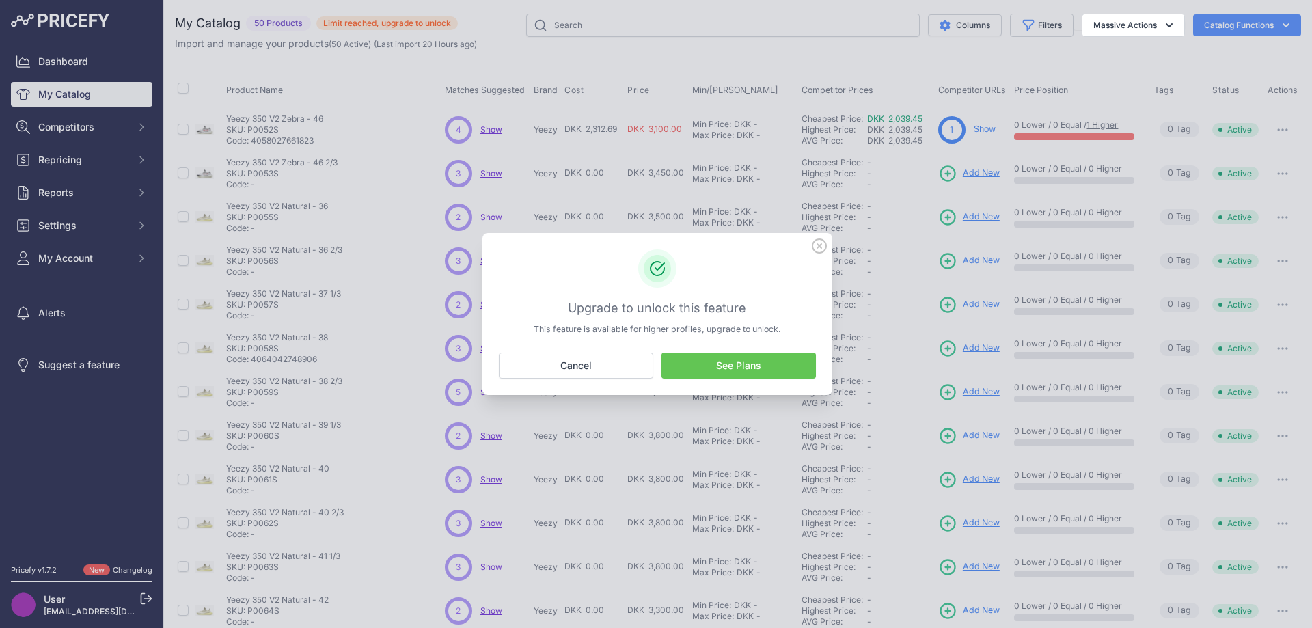
click at [675, 364] on link "See Plans" at bounding box center [738, 366] width 154 height 26
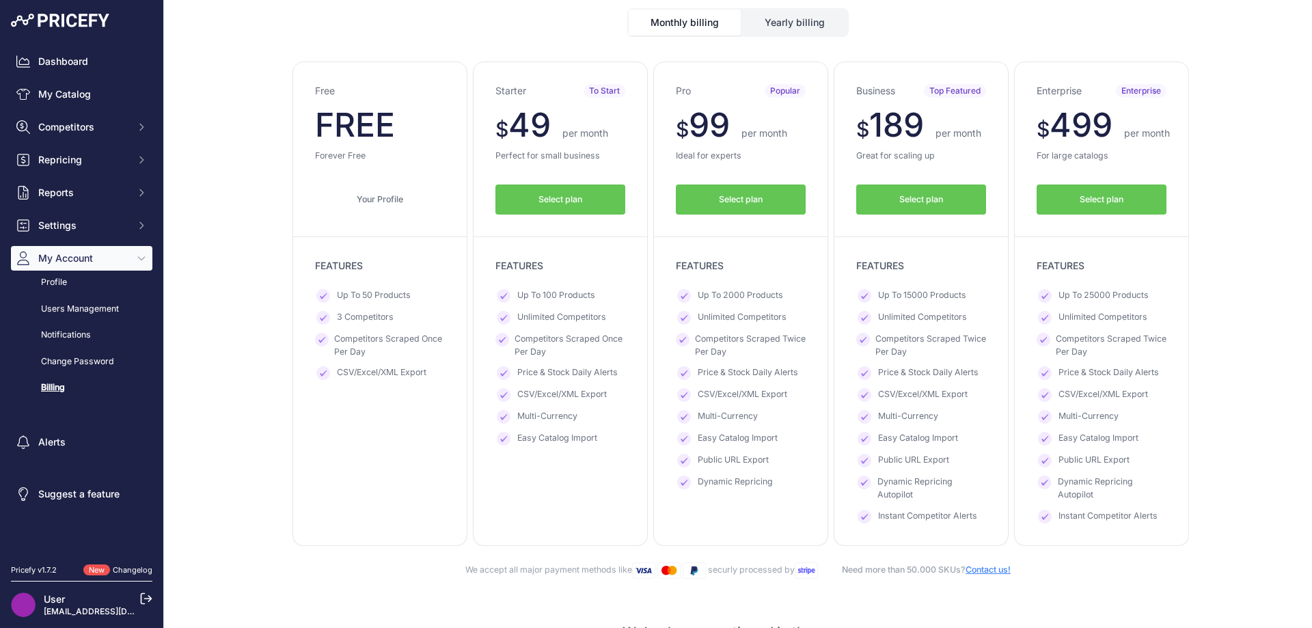
scroll to position [273, 0]
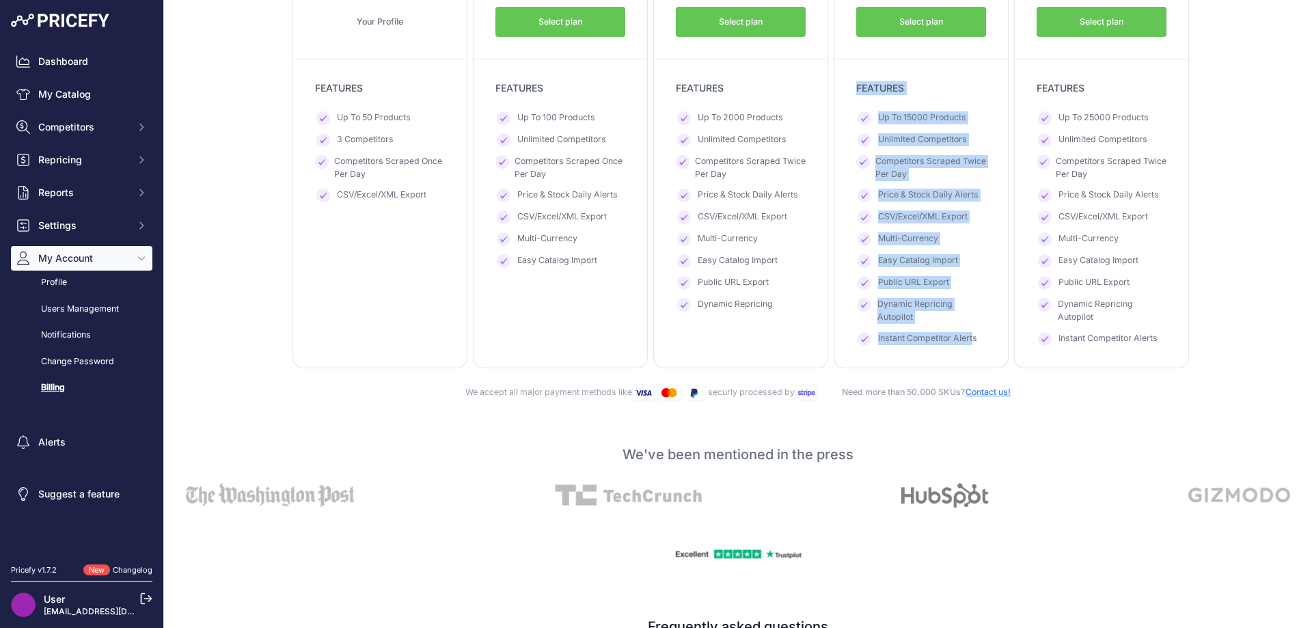
drag, startPoint x: 940, startPoint y: 328, endPoint x: 836, endPoint y: 90, distance: 259.8
click at [836, 90] on div "Business Top Featured $ 189 $ 189 per month FREE $ 2268 1700" at bounding box center [921, 126] width 175 height 484
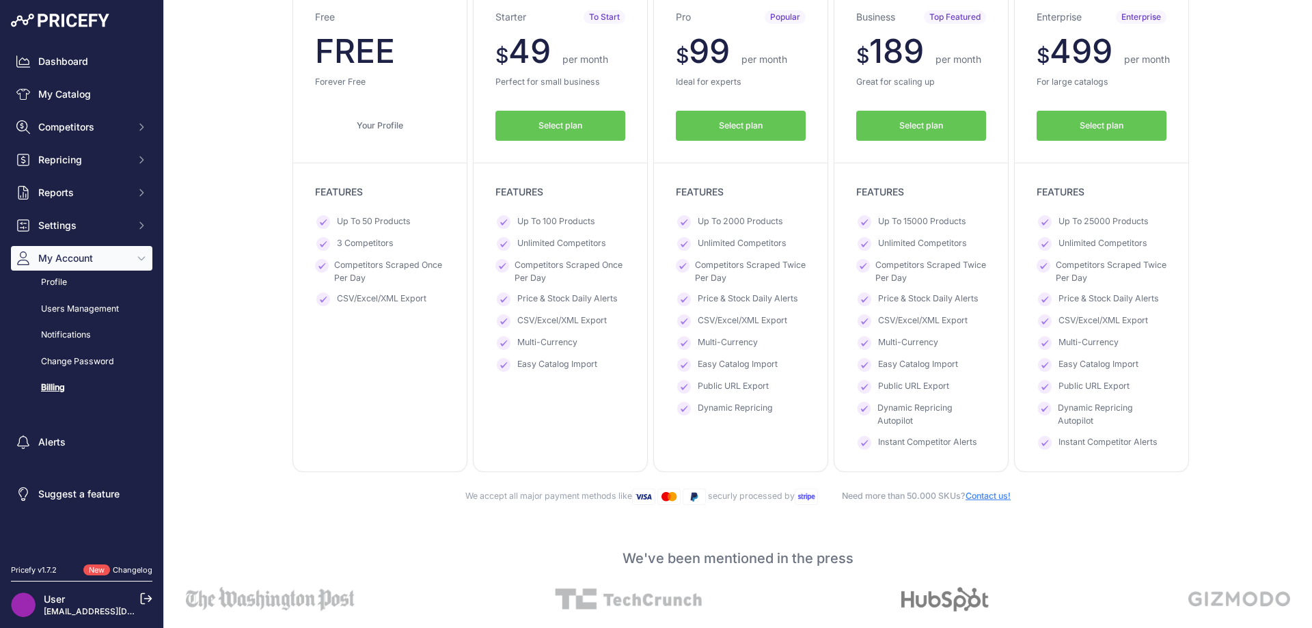
scroll to position [137, 0]
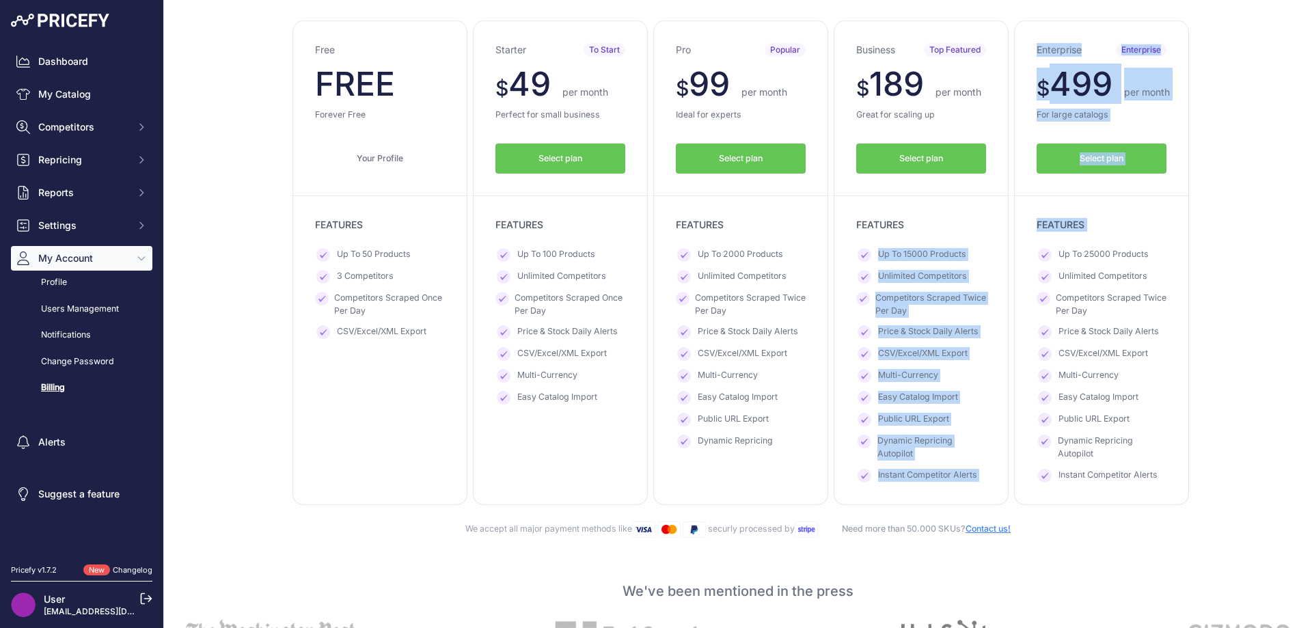
drag, startPoint x: 931, startPoint y: 255, endPoint x: 1020, endPoint y: 258, distance: 88.9
click at [1020, 258] on div "Free $ 0 $ 0 per month FREE $ 0 0 Starter" at bounding box center [738, 263] width 902 height 484
click at [930, 312] on span "Competitors Scraped Twice Per Day" at bounding box center [930, 304] width 111 height 25
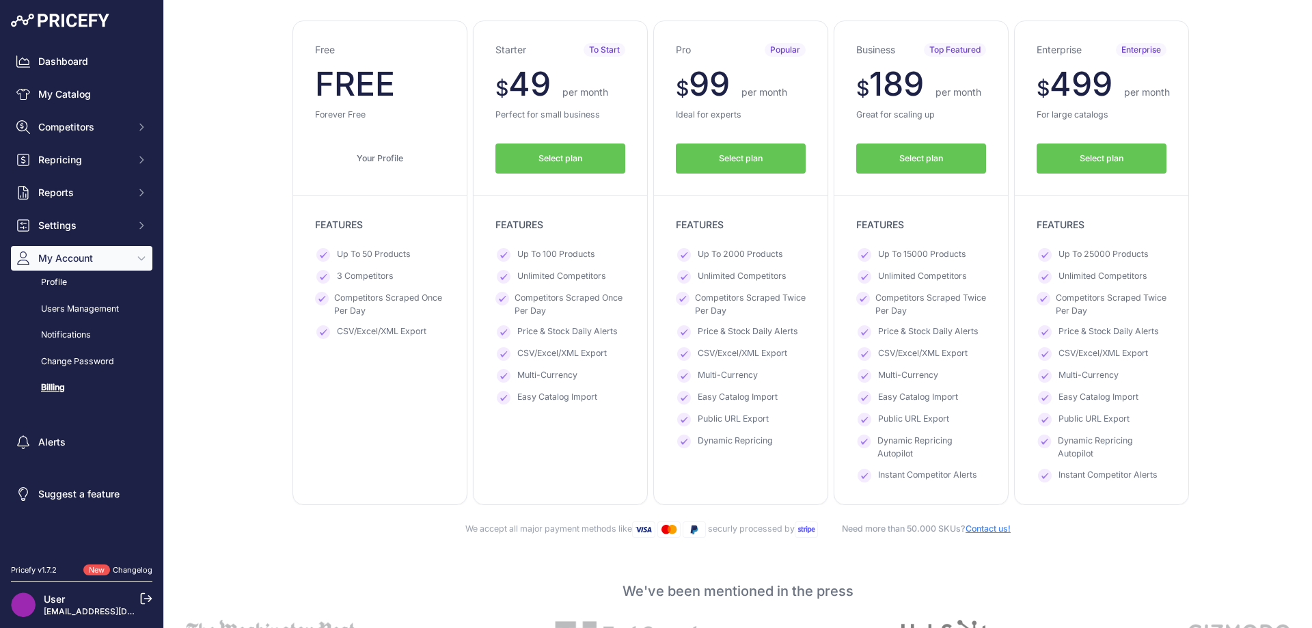
click at [1028, 377] on div "Enterprise Enterprise $ 499 $ 400 per month FREE $ 5988 4800" at bounding box center [1101, 263] width 175 height 484
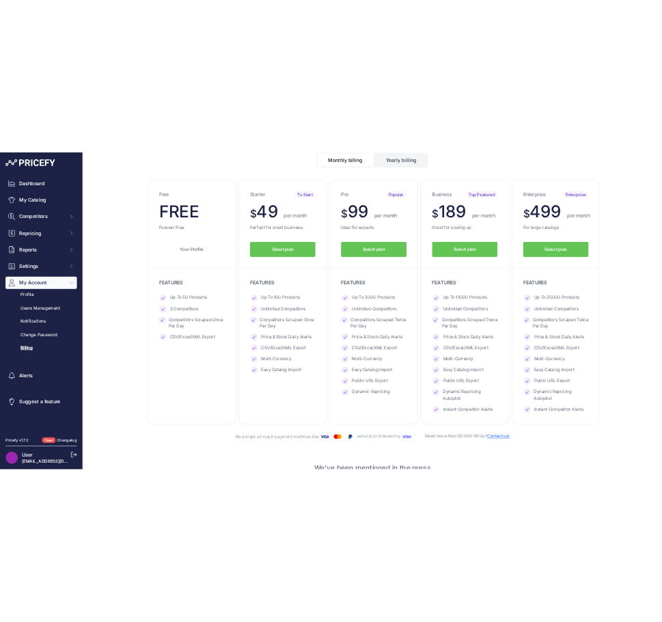
scroll to position [0, 0]
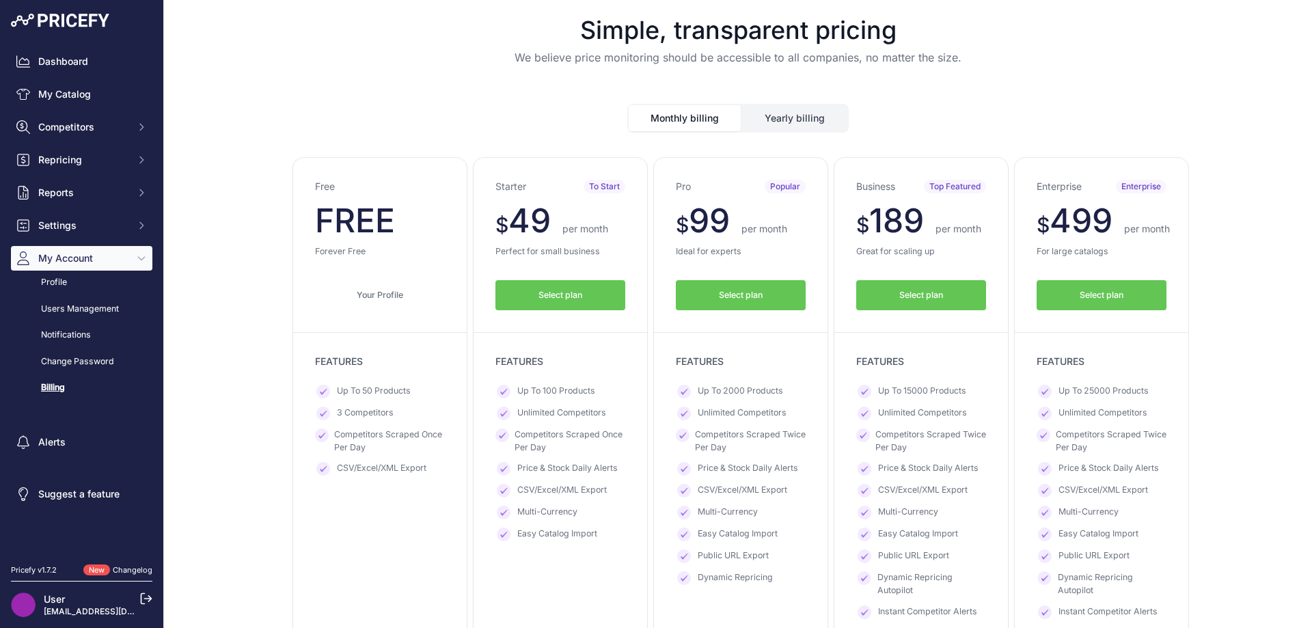
click at [742, 113] on button "Yearly billing" at bounding box center [794, 118] width 105 height 26
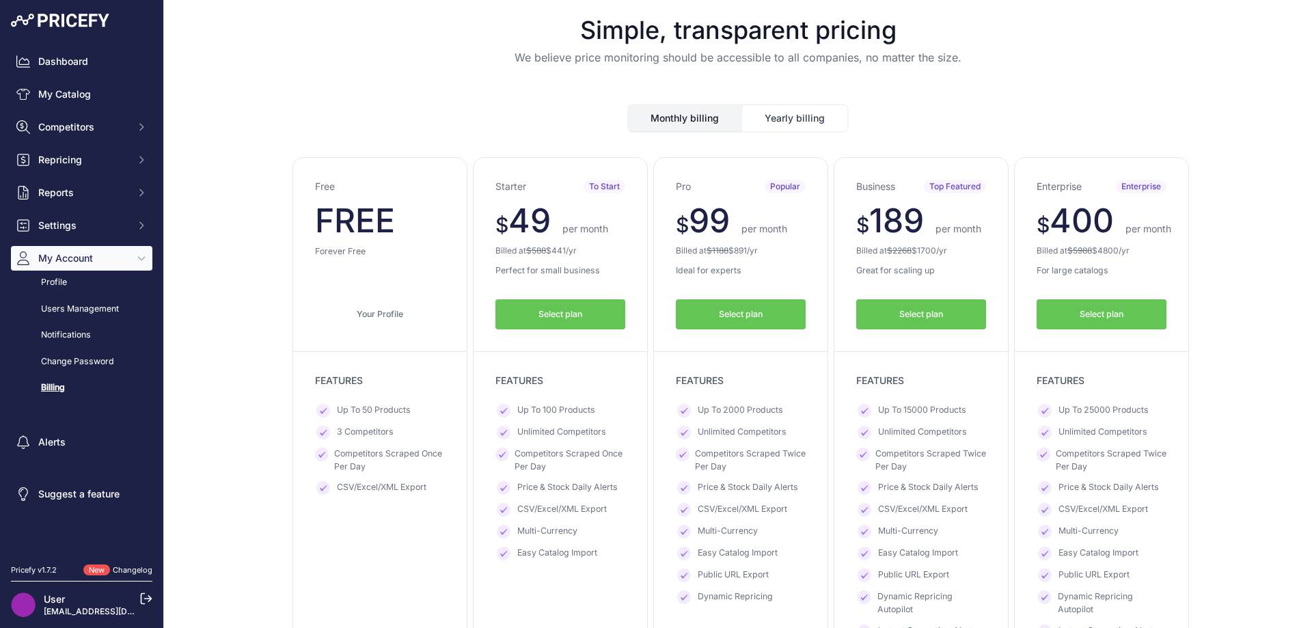
click at [651, 126] on button "Monthly billing" at bounding box center [685, 118] width 112 height 26
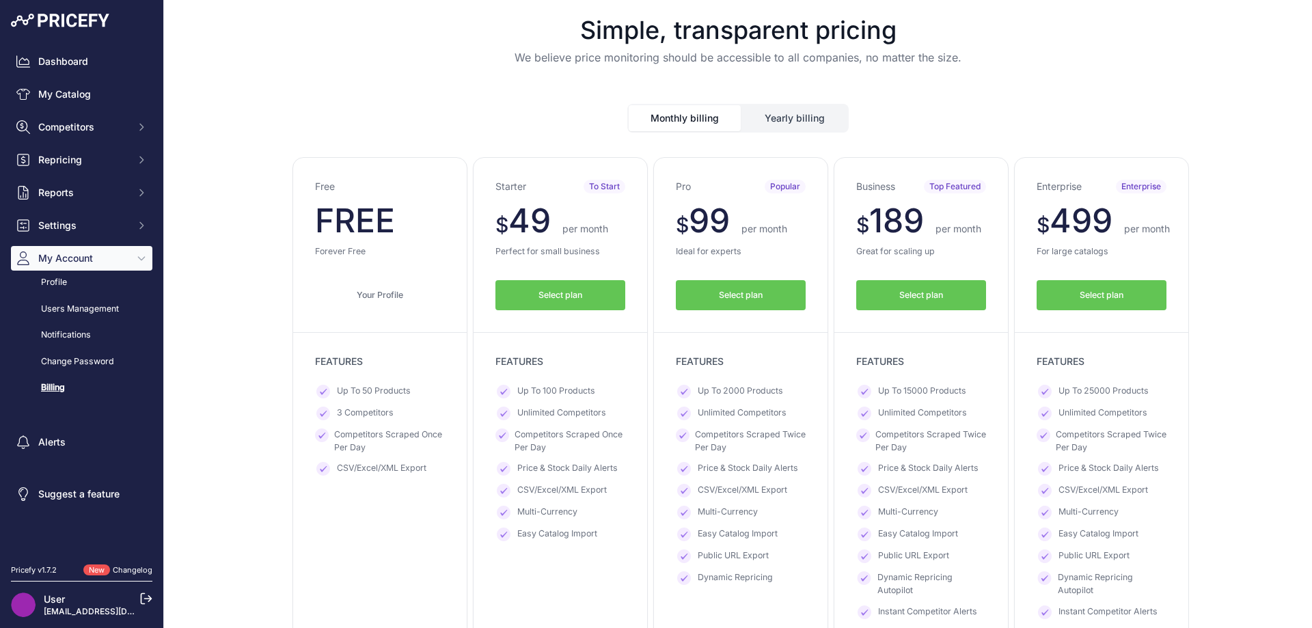
click at [750, 128] on button "Yearly billing" at bounding box center [794, 118] width 105 height 26
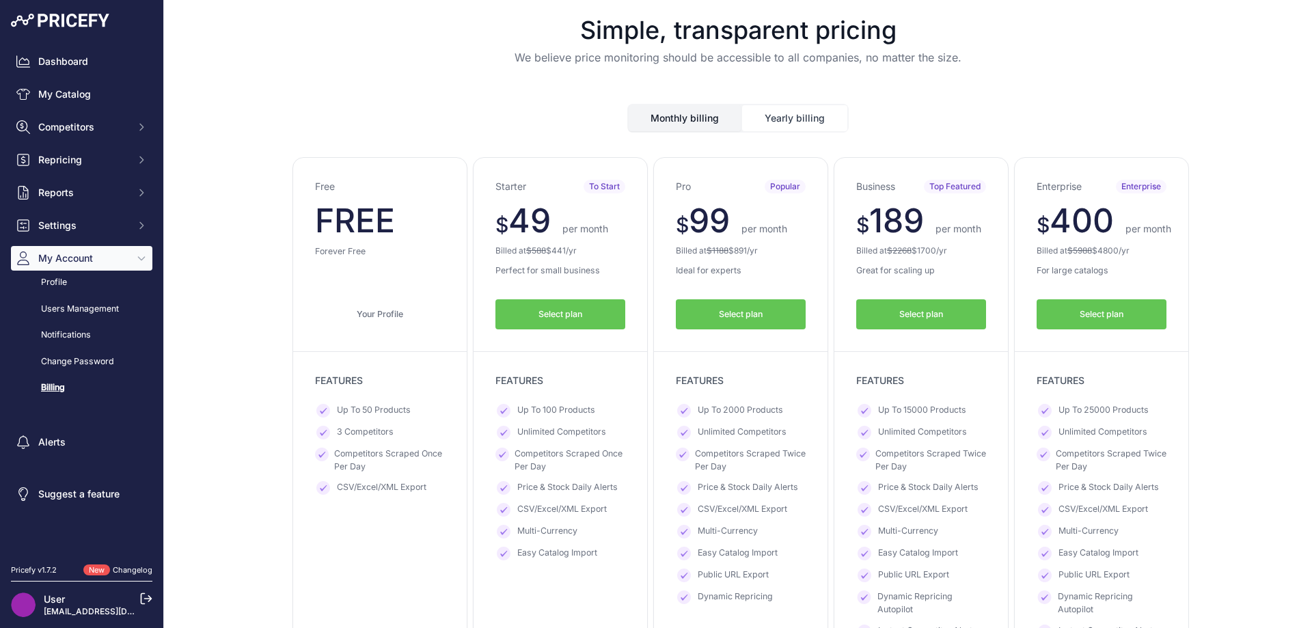
click at [718, 124] on button "Monthly billing" at bounding box center [685, 118] width 112 height 26
